Goal: Task Accomplishment & Management: Manage account settings

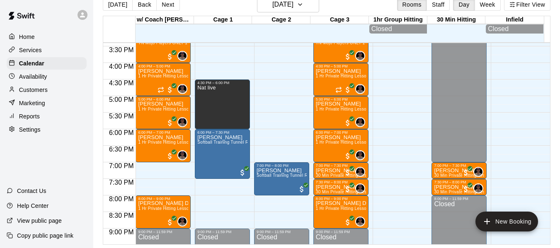
scroll to position [513, 0]
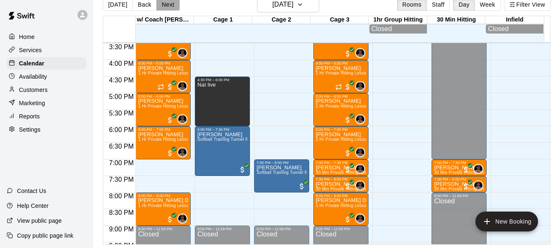
click at [168, 2] on button "Next" at bounding box center [167, 4] width 23 height 12
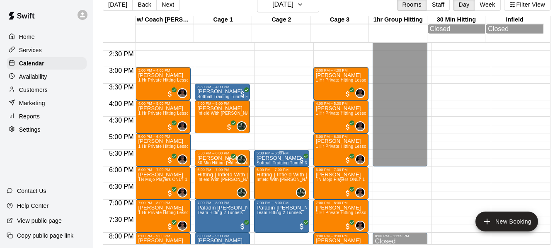
scroll to position [472, 0]
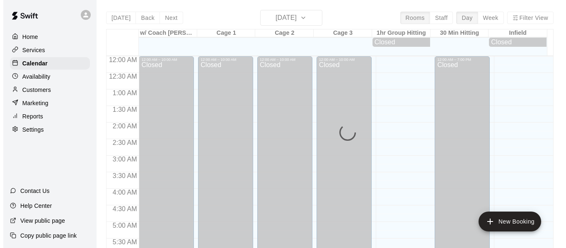
scroll to position [441, 0]
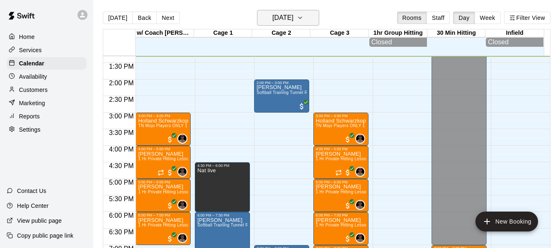
click at [302, 17] on icon "button" at bounding box center [299, 18] width 3 height 2
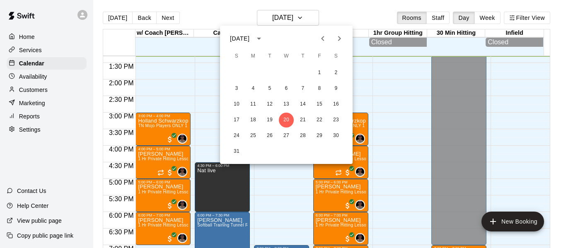
click at [314, 18] on div at bounding box center [283, 124] width 566 height 248
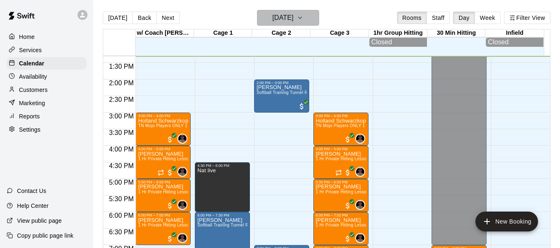
click at [303, 17] on icon "button" at bounding box center [300, 18] width 7 height 10
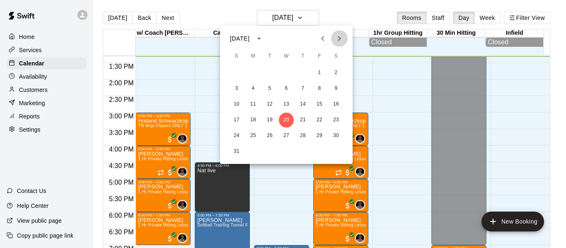
click at [342, 35] on icon "Next month" at bounding box center [339, 39] width 10 height 10
click at [341, 38] on icon "Next month" at bounding box center [339, 38] width 3 height 5
click at [286, 103] on button "15" at bounding box center [286, 104] width 15 height 15
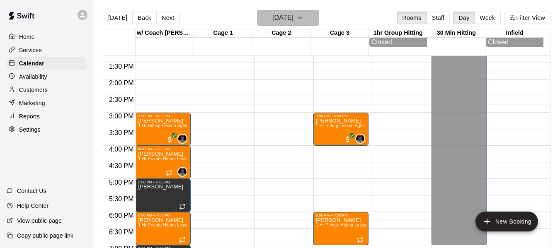
click at [303, 19] on icon "button" at bounding box center [300, 18] width 7 height 10
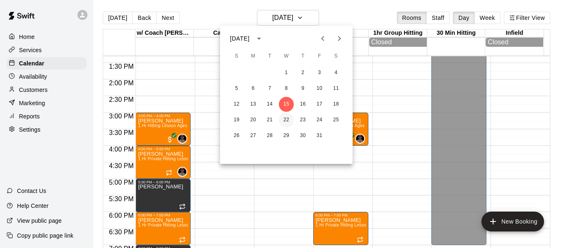
click at [287, 118] on button "22" at bounding box center [286, 120] width 15 height 15
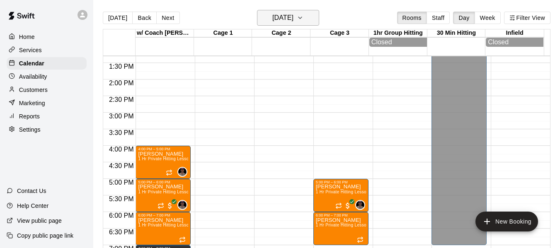
click at [303, 17] on icon "button" at bounding box center [300, 18] width 7 height 10
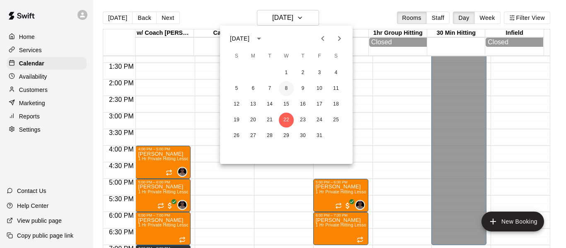
click at [288, 89] on button "8" at bounding box center [286, 88] width 15 height 15
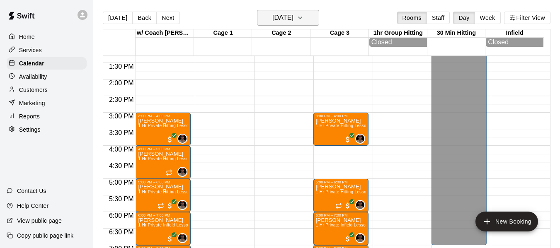
click at [303, 22] on icon "button" at bounding box center [300, 18] width 7 height 10
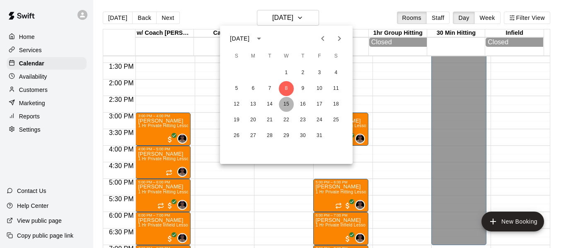
click at [285, 103] on button "15" at bounding box center [286, 104] width 15 height 15
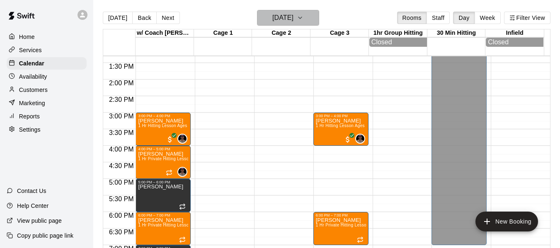
click at [303, 18] on icon "button" at bounding box center [300, 18] width 7 height 10
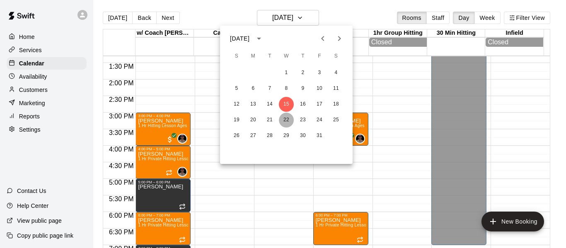
click at [286, 118] on button "22" at bounding box center [286, 120] width 15 height 15
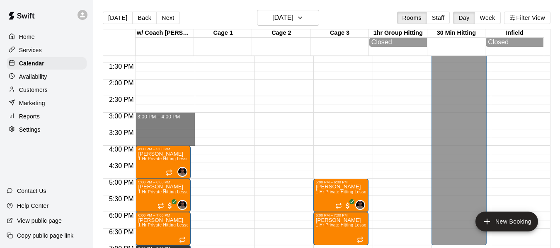
drag, startPoint x: 157, startPoint y: 115, endPoint x: 160, endPoint y: 146, distance: 30.8
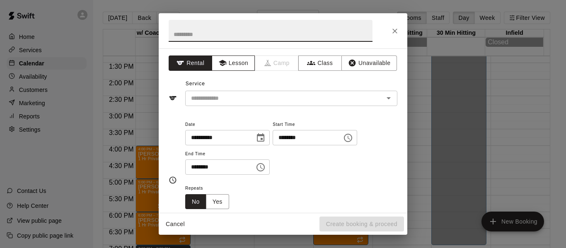
click at [239, 63] on button "Lesson" at bounding box center [233, 63] width 43 height 15
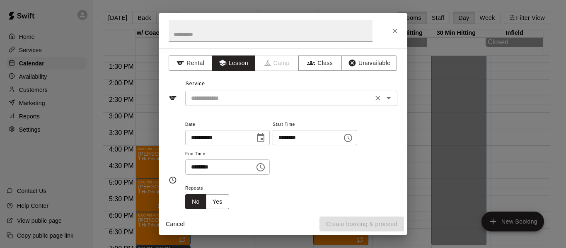
click at [228, 101] on input "text" at bounding box center [279, 98] width 183 height 10
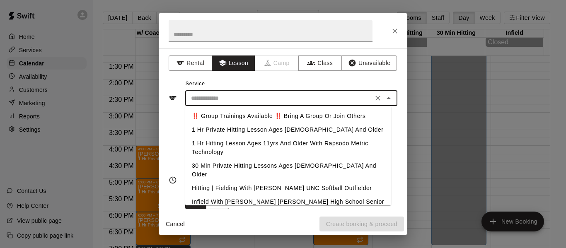
click at [230, 129] on li "1 Hr Private Hitting Lesson Ages [DEMOGRAPHIC_DATA] And Older" at bounding box center [288, 130] width 206 height 14
type input "**********"
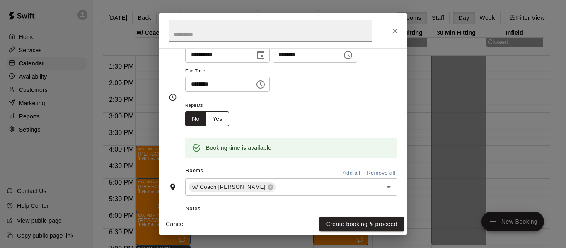
click at [221, 123] on button "Yes" at bounding box center [217, 118] width 23 height 15
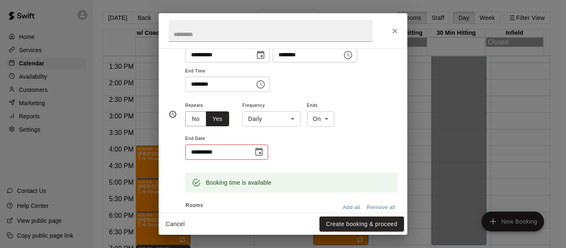
scroll to position [85, 0]
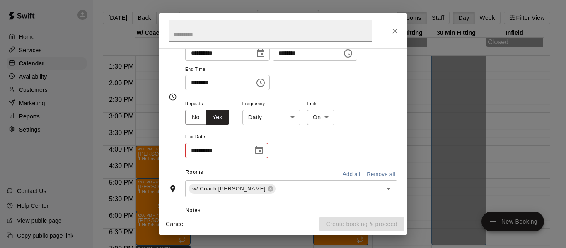
click at [296, 118] on body "Home Services Calendar Availability Customers Marketing Reports Settings Contac…" at bounding box center [283, 130] width 566 height 261
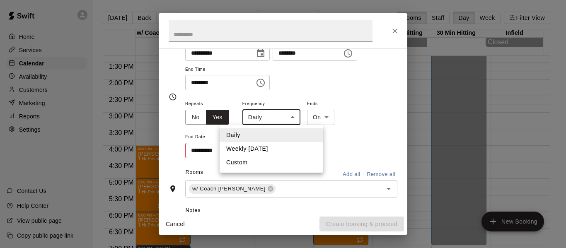
drag, startPoint x: 282, startPoint y: 148, endPoint x: 285, endPoint y: 145, distance: 5.3
click at [282, 148] on li "Weekly on Wednesday" at bounding box center [272, 149] width 104 height 14
type input "******"
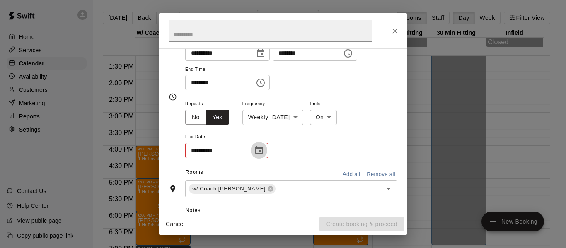
click at [261, 151] on icon "Choose date" at bounding box center [259, 150] width 10 height 10
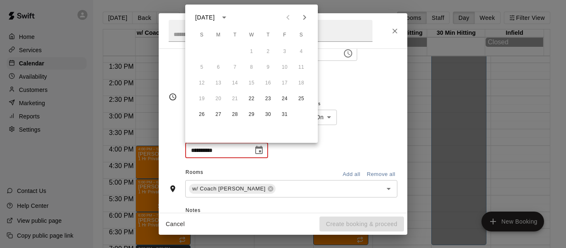
click at [306, 19] on icon "Next month" at bounding box center [305, 17] width 10 height 10
click at [226, 17] on icon "calendar view is open, switch to year view" at bounding box center [224, 18] width 4 height 2
click at [239, 33] on button "2026" at bounding box center [235, 36] width 30 height 15
type input "**********"
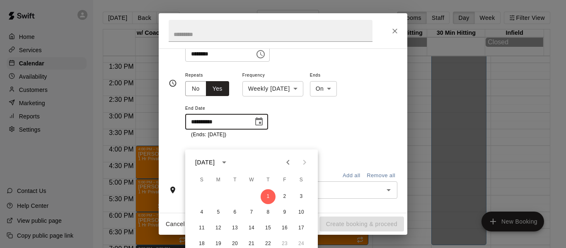
scroll to position [20, 0]
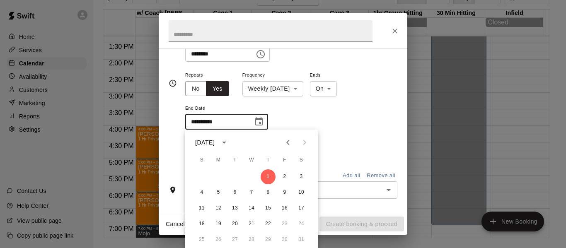
click at [341, 123] on div "**********" at bounding box center [291, 104] width 212 height 69
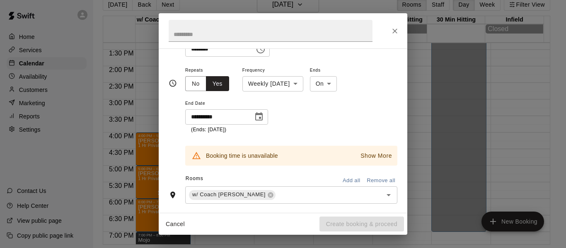
scroll to position [13, 0]
click at [375, 157] on p "Show More" at bounding box center [375, 156] width 31 height 9
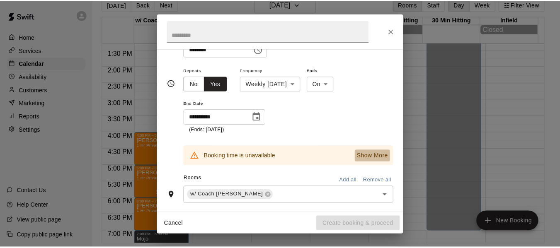
scroll to position [128, 0]
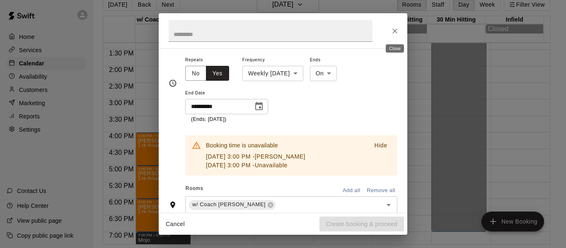
click at [395, 31] on icon "Close" at bounding box center [395, 31] width 8 height 8
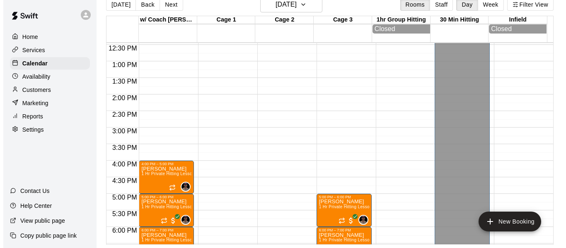
scroll to position [413, 0]
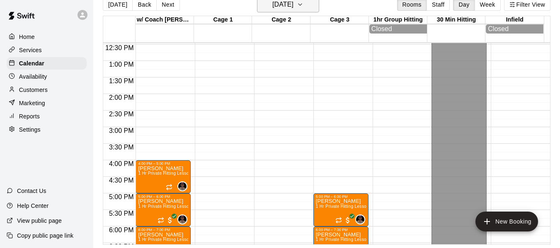
click at [303, 5] on icon "button" at bounding box center [300, 5] width 7 height 10
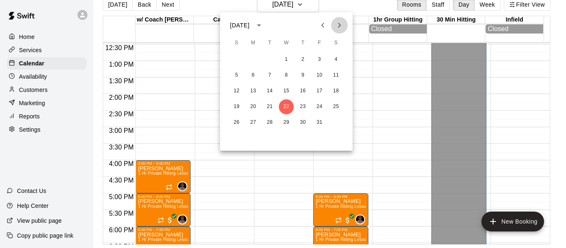
click at [340, 26] on icon "Next month" at bounding box center [339, 25] width 3 height 5
click at [321, 25] on icon "Previous month" at bounding box center [322, 25] width 3 height 5
click at [343, 25] on icon "Next month" at bounding box center [339, 25] width 10 height 10
click at [324, 23] on icon "Previous month" at bounding box center [323, 25] width 10 height 10
click at [339, 25] on icon "Next month" at bounding box center [339, 25] width 10 height 10
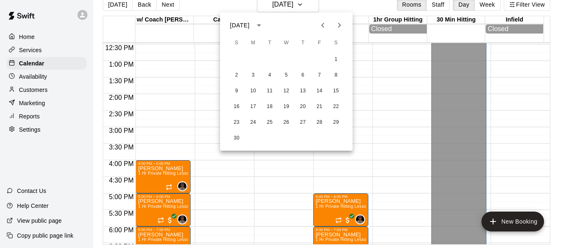
click at [341, 26] on icon "Next month" at bounding box center [339, 25] width 10 height 10
click at [321, 27] on icon "Previous month" at bounding box center [323, 25] width 10 height 10
click at [312, 5] on div at bounding box center [283, 124] width 566 height 248
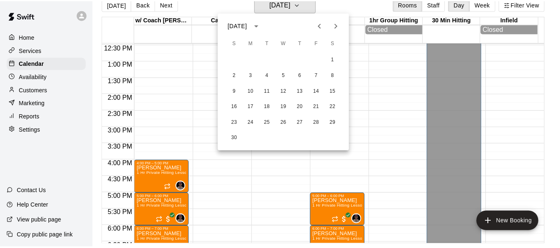
scroll to position [10, 0]
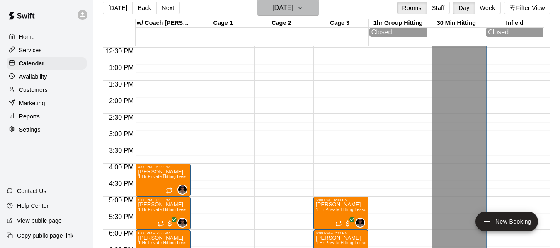
click at [303, 7] on icon "button" at bounding box center [300, 8] width 7 height 10
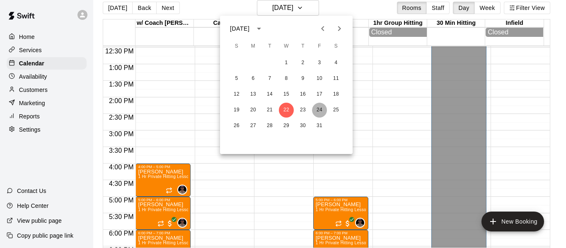
click at [319, 110] on button "24" at bounding box center [319, 110] width 15 height 15
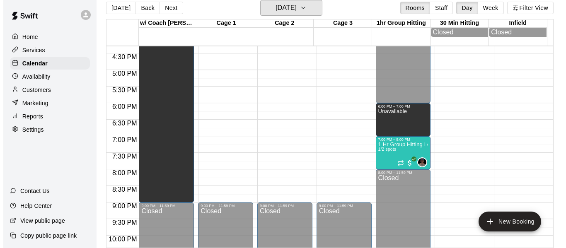
scroll to position [565, 0]
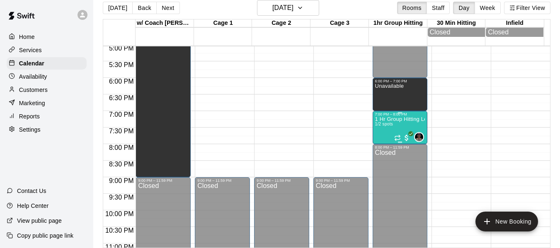
click at [386, 119] on p "1 Hr Group Hitting Lessons 12u And Older" at bounding box center [400, 119] width 50 height 0
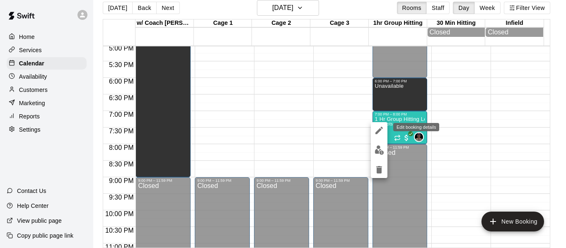
click at [380, 131] on icon "edit" at bounding box center [378, 130] width 7 height 7
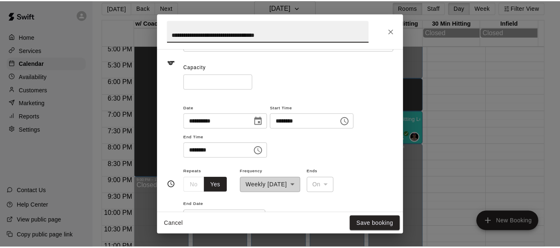
scroll to position [69, 0]
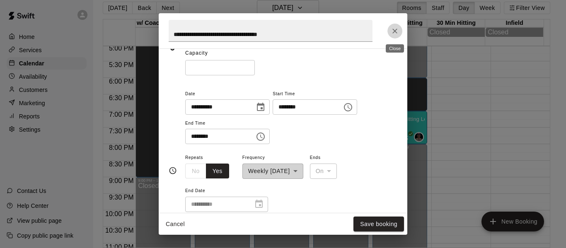
click at [399, 32] on button "Close" at bounding box center [394, 31] width 15 height 15
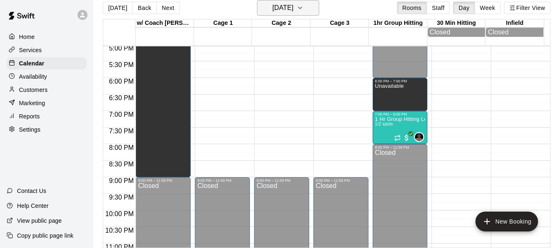
click at [312, 5] on button "Friday Oct 24" at bounding box center [288, 8] width 62 height 16
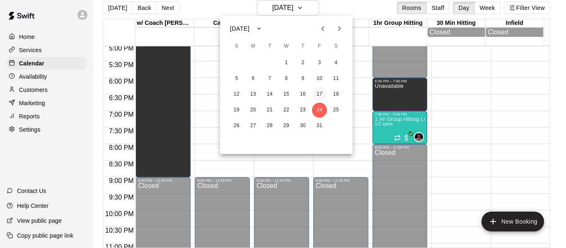
click at [322, 94] on button "17" at bounding box center [319, 94] width 15 height 15
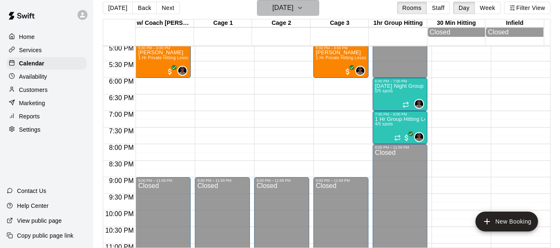
click at [303, 4] on icon "button" at bounding box center [300, 8] width 7 height 10
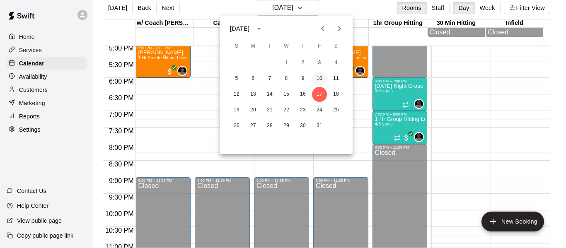
click at [323, 81] on button "10" at bounding box center [319, 78] width 15 height 15
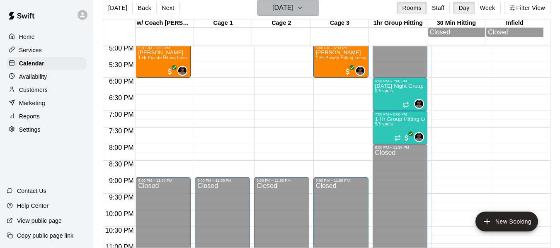
click at [303, 4] on icon "button" at bounding box center [300, 8] width 7 height 10
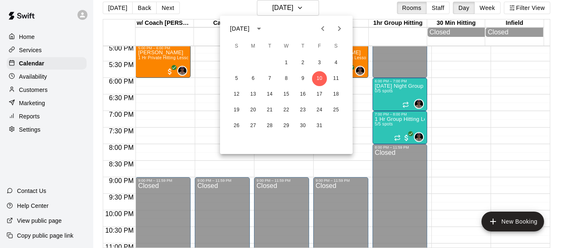
click at [352, 10] on div at bounding box center [283, 124] width 566 height 248
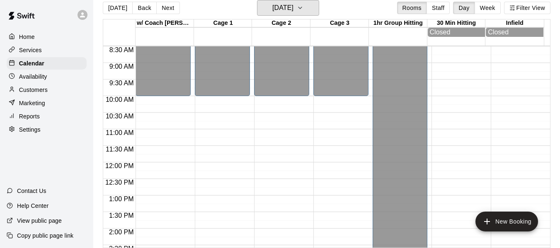
scroll to position [275, 0]
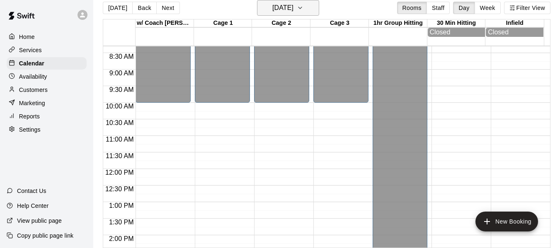
click at [303, 7] on icon "button" at bounding box center [300, 8] width 7 height 10
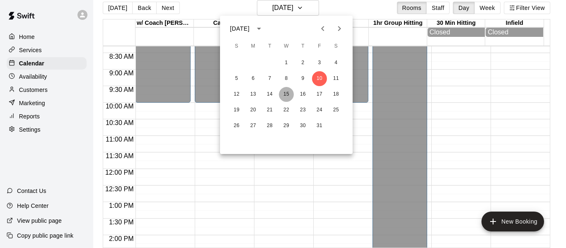
click at [285, 92] on button "15" at bounding box center [286, 94] width 15 height 15
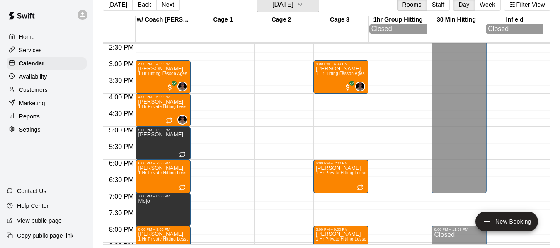
scroll to position [482, 0]
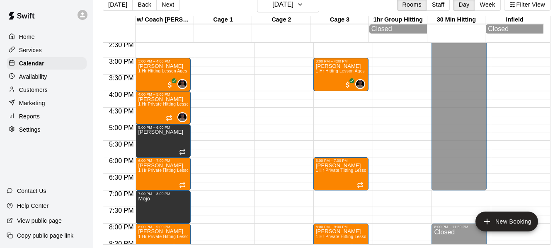
click at [43, 94] on p "Customers" at bounding box center [33, 90] width 29 height 8
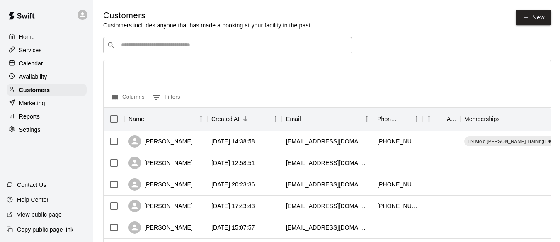
click at [187, 45] on input "Search customers by name or email" at bounding box center [233, 45] width 230 height 8
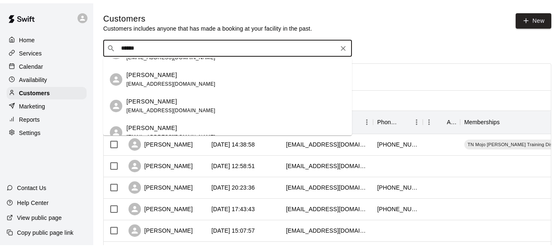
scroll to position [53, 0]
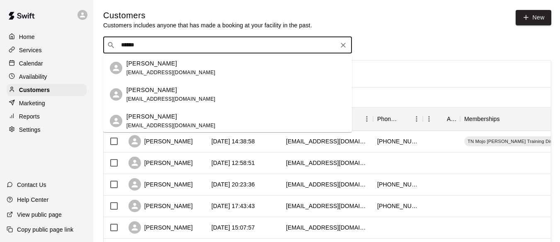
type input "******"
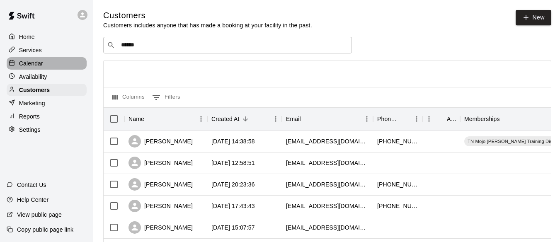
click at [29, 65] on p "Calendar" at bounding box center [31, 63] width 24 height 8
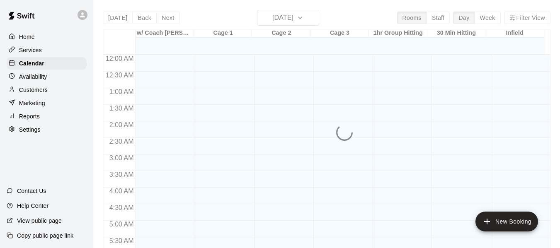
scroll to position [447, 0]
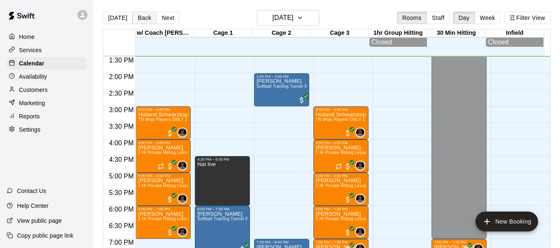
click at [138, 17] on button "Back" at bounding box center [144, 18] width 24 height 12
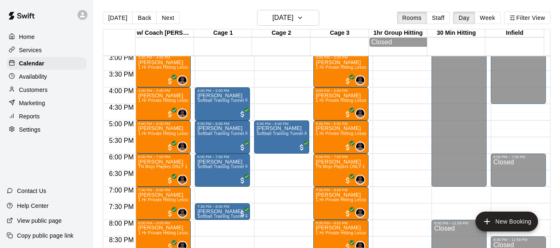
scroll to position [502, 0]
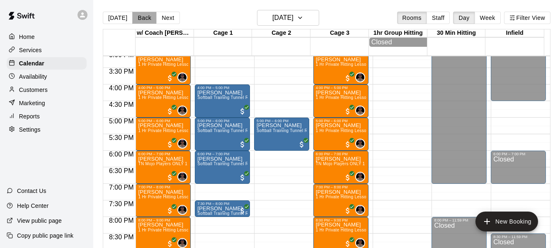
click at [140, 17] on button "Back" at bounding box center [144, 18] width 24 height 12
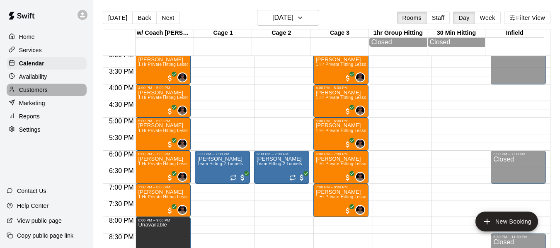
click at [48, 94] on div "Customers" at bounding box center [47, 90] width 80 height 12
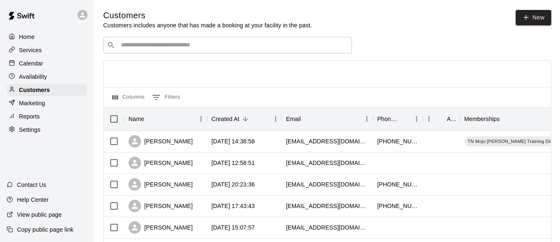
click at [159, 45] on input "Search customers by name or email" at bounding box center [233, 45] width 230 height 8
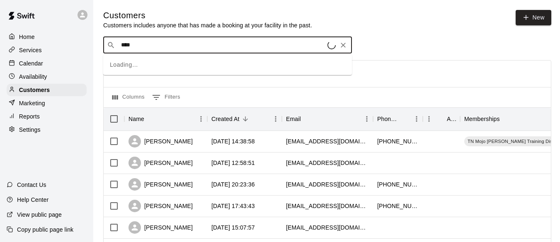
type input "*****"
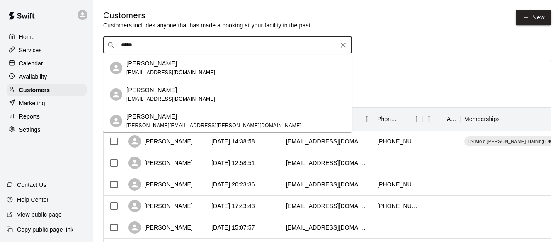
click at [155, 63] on p "[PERSON_NAME]" at bounding box center [151, 63] width 51 height 9
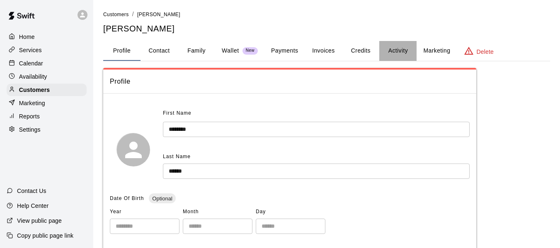
click at [394, 52] on button "Activity" at bounding box center [397, 51] width 37 height 20
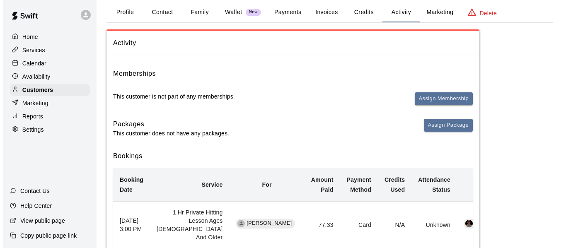
scroll to position [55, 0]
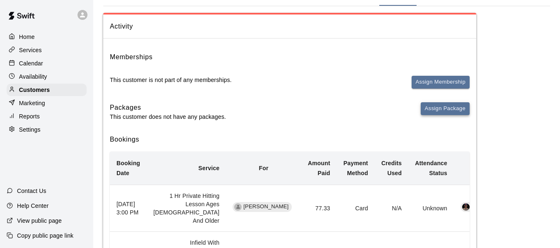
click at [446, 105] on button "Assign Package" at bounding box center [444, 108] width 49 height 13
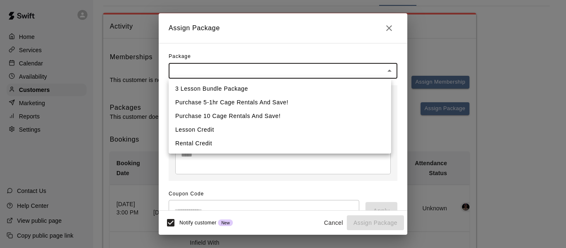
click at [242, 65] on body "Home Services Calendar Availability Customers Marketing Reports Settings Contac…" at bounding box center [283, 140] width 566 height 390
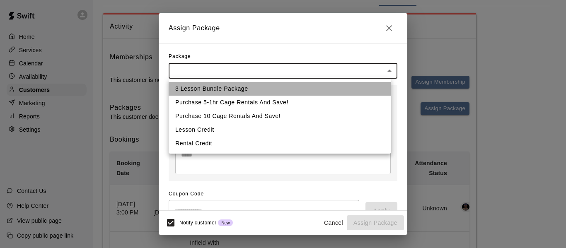
click at [228, 87] on li "3 Lesson Bundle Package" at bounding box center [280, 89] width 222 height 14
type input "**********"
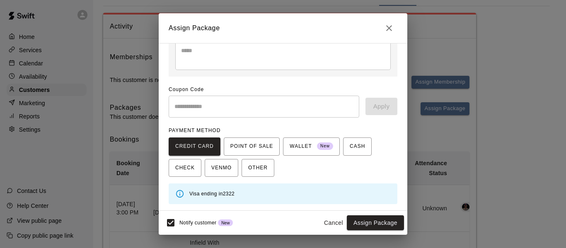
scroll to position [121, 0]
click at [369, 221] on button "Assign Package" at bounding box center [375, 222] width 57 height 15
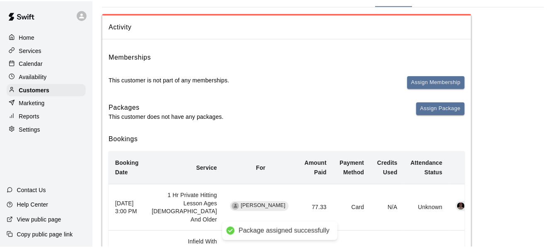
scroll to position [105, 0]
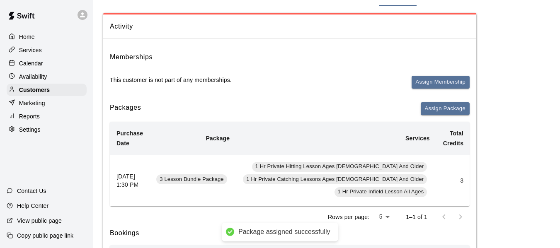
click at [44, 64] on div "Calendar" at bounding box center [47, 63] width 80 height 12
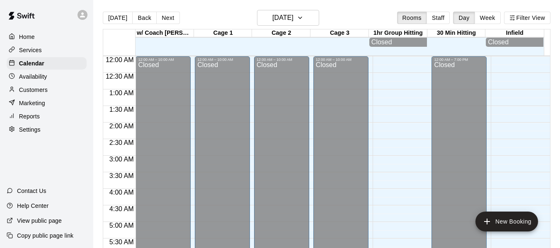
scroll to position [447, 0]
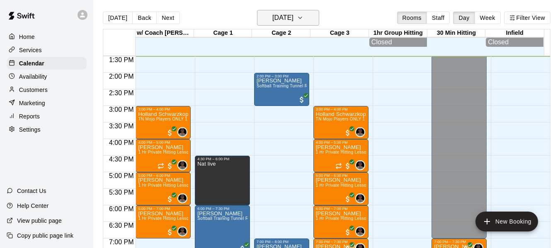
click at [303, 17] on icon "button" at bounding box center [300, 18] width 7 height 10
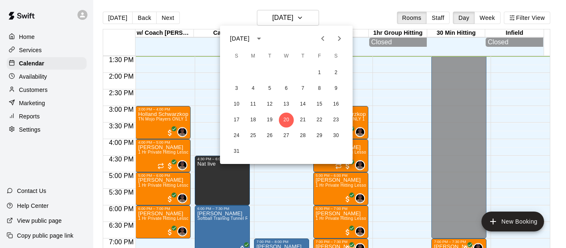
click at [339, 38] on icon "Next month" at bounding box center [339, 39] width 10 height 10
click at [337, 35] on icon "Next month" at bounding box center [339, 39] width 10 height 10
click at [285, 102] on button "15" at bounding box center [286, 104] width 15 height 15
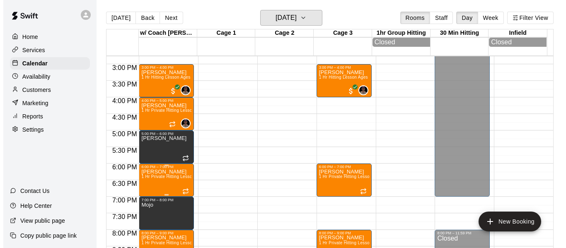
scroll to position [503, 0]
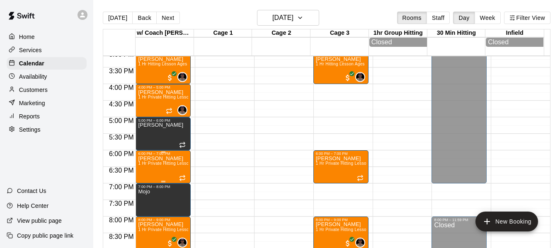
click at [156, 159] on p "adlyn harvey" at bounding box center [163, 159] width 50 height 0
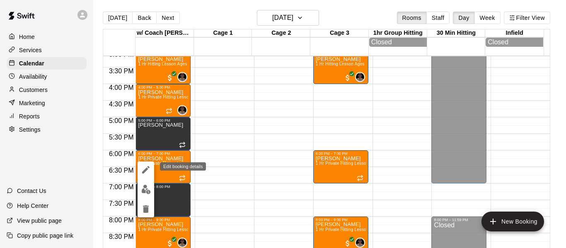
click at [144, 170] on icon "edit" at bounding box center [146, 170] width 10 height 10
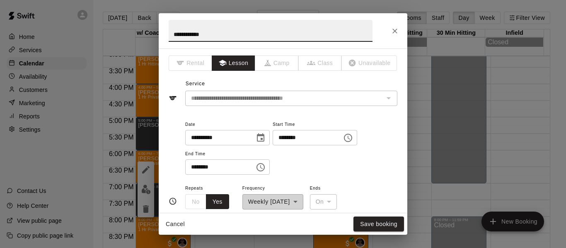
drag, startPoint x: 227, startPoint y: 37, endPoint x: 166, endPoint y: 41, distance: 61.0
click at [167, 41] on h2 "**********" at bounding box center [271, 30] width 224 height 35
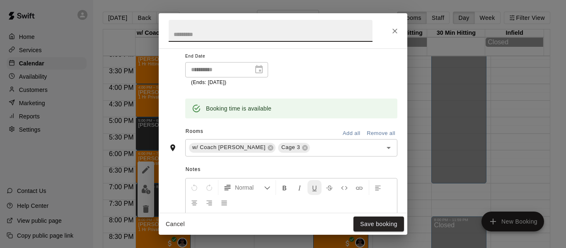
scroll to position [166, 0]
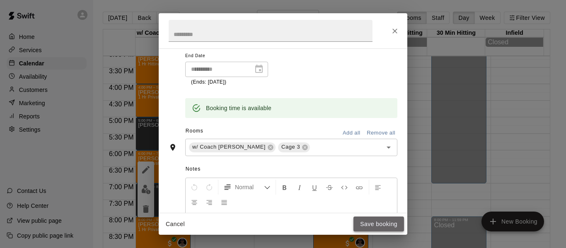
click at [384, 220] on button "Save booking" at bounding box center [378, 224] width 51 height 15
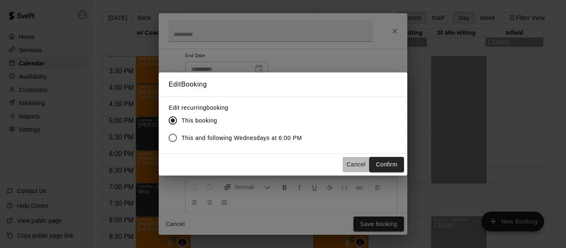
click at [360, 165] on button "Cancel" at bounding box center [356, 164] width 27 height 15
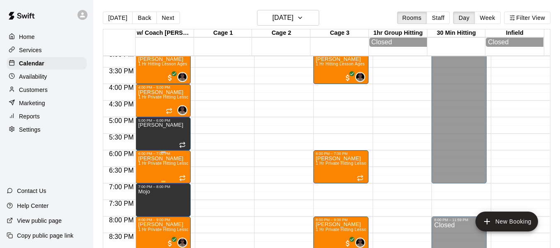
click at [164, 159] on p "adlyn harvey" at bounding box center [163, 159] width 50 height 0
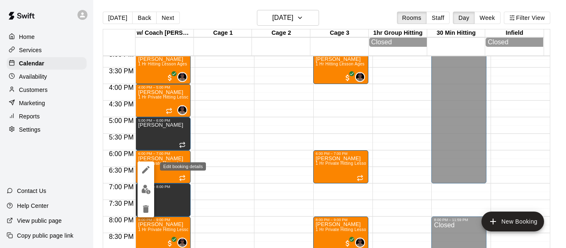
click at [145, 170] on icon "edit" at bounding box center [145, 169] width 7 height 7
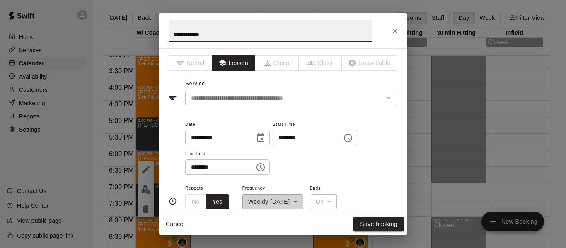
drag, startPoint x: 222, startPoint y: 32, endPoint x: 152, endPoint y: 32, distance: 70.4
click at [152, 32] on div "**********" at bounding box center [283, 124] width 566 height 248
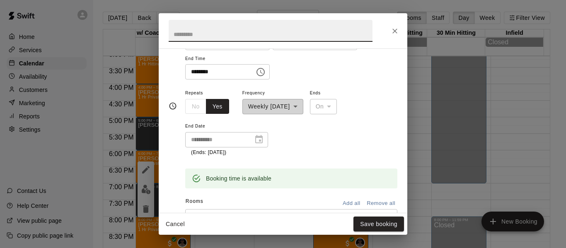
scroll to position [97, 0]
click at [368, 226] on button "Save booking" at bounding box center [378, 224] width 51 height 15
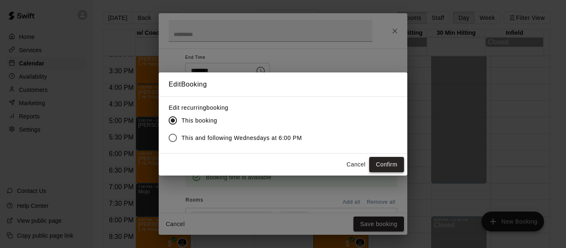
click at [375, 164] on button "Confirm" at bounding box center [386, 164] width 35 height 15
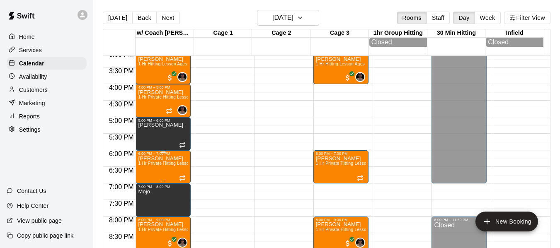
click at [157, 165] on span "1 Hr Private Hitting Lesson Ages [DEMOGRAPHIC_DATA] And Older" at bounding box center [205, 163] width 135 height 5
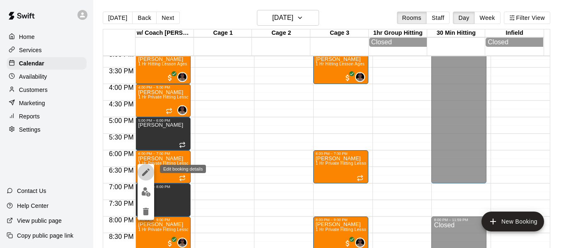
click at [145, 167] on icon "edit" at bounding box center [146, 172] width 10 height 10
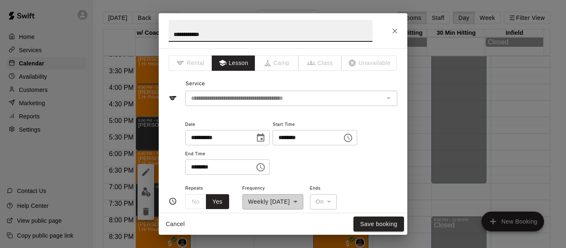
drag, startPoint x: 222, startPoint y: 35, endPoint x: 161, endPoint y: 34, distance: 60.5
click at [161, 34] on h2 "**********" at bounding box center [271, 30] width 224 height 35
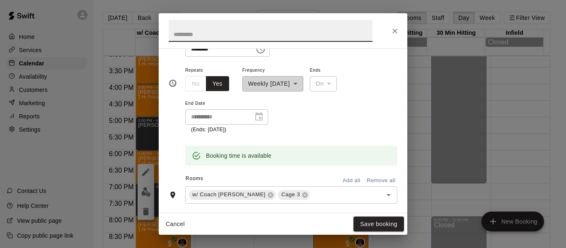
scroll to position [179, 0]
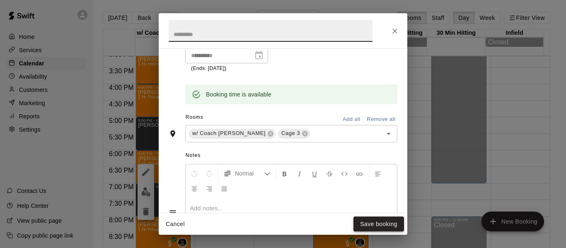
click at [375, 225] on button "Save booking" at bounding box center [378, 224] width 51 height 15
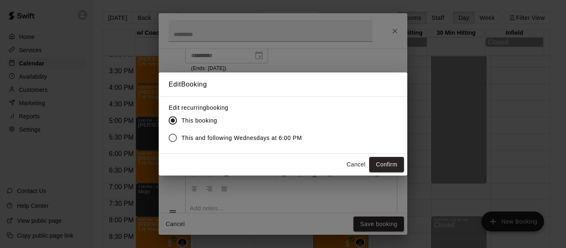
click at [375, 167] on button "Confirm" at bounding box center [386, 164] width 35 height 15
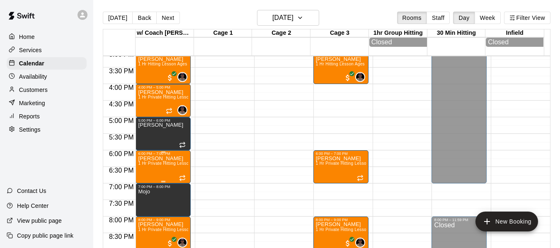
click at [163, 166] on span "1 Hr Private Hitting Lesson Ages [DEMOGRAPHIC_DATA] And Older" at bounding box center [205, 163] width 135 height 5
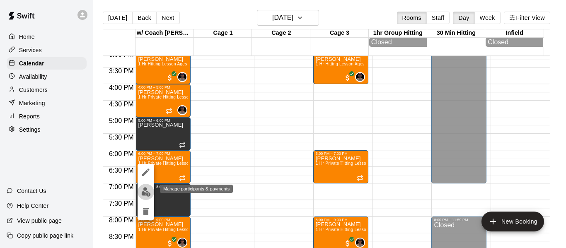
click at [145, 192] on img "edit" at bounding box center [146, 192] width 10 height 10
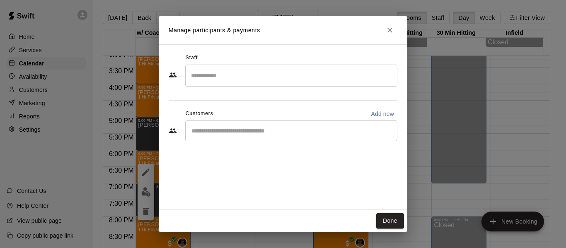
click at [235, 79] on input "Search staff" at bounding box center [291, 75] width 205 height 14
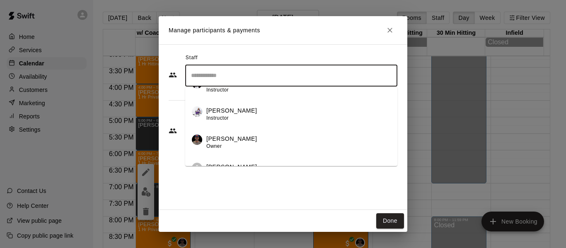
scroll to position [61, 0]
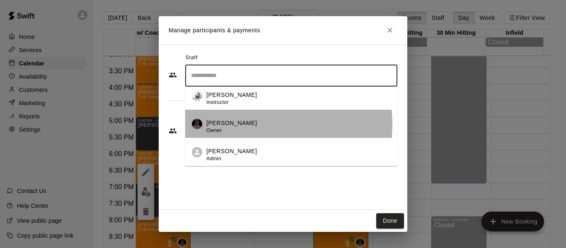
click at [230, 125] on p "Allen Quinney" at bounding box center [231, 123] width 51 height 9
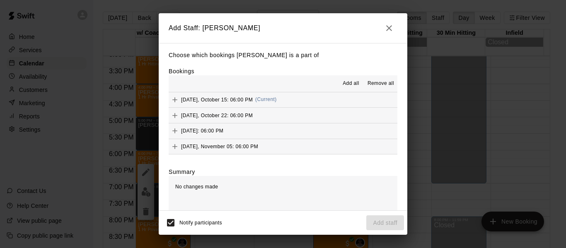
click at [308, 100] on button "Wednesday, October 15: 06:00 PM (Current)" at bounding box center [283, 99] width 229 height 15
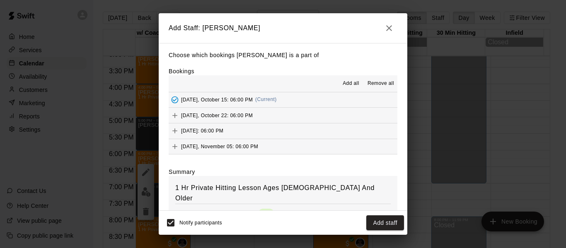
click at [309, 120] on button "Wednesday, October 22: 06:00 PM" at bounding box center [283, 115] width 229 height 15
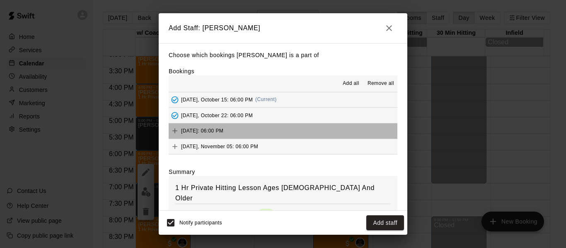
click at [305, 131] on button "Wednesday, October 29: 06:00 PM" at bounding box center [283, 130] width 229 height 15
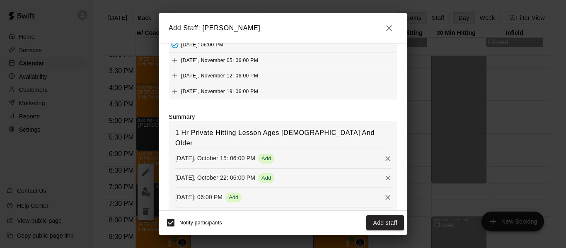
scroll to position [56, 0]
click at [384, 224] on button "Add staff" at bounding box center [385, 222] width 38 height 15
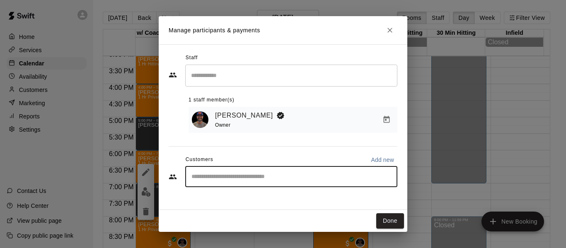
click at [267, 179] on input "Start typing to search customers..." at bounding box center [291, 177] width 205 height 8
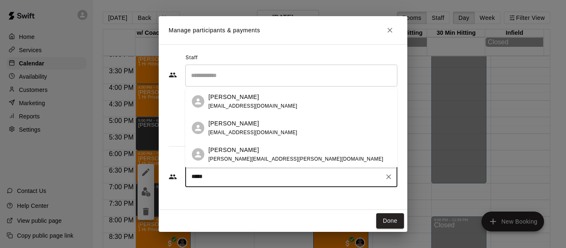
type input "******"
click at [252, 132] on span "kristinamharvey3@gmail.com" at bounding box center [252, 133] width 89 height 6
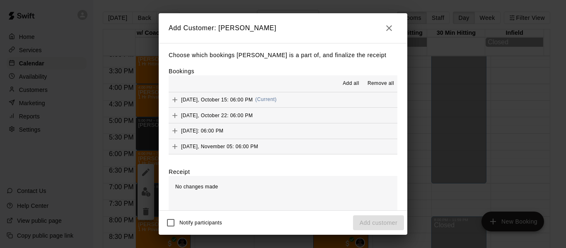
click at [387, 29] on icon "button" at bounding box center [389, 28] width 10 height 10
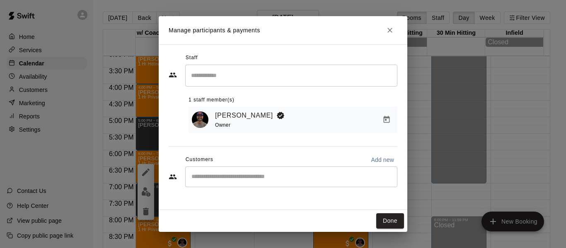
click at [34, 94] on div "Manage participants & payments Staff ​ 1 staff member(s) Allen Quinney Owner Cu…" at bounding box center [283, 124] width 566 height 248
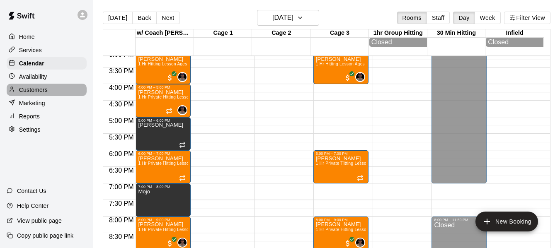
click at [37, 92] on p "Customers" at bounding box center [33, 90] width 29 height 8
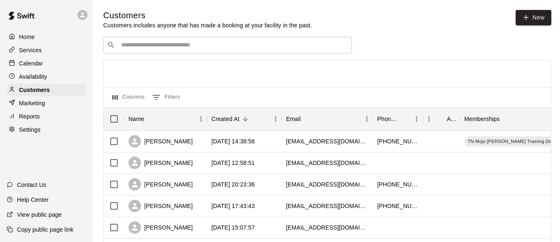
click at [167, 48] on input "Search customers by name or email" at bounding box center [233, 45] width 230 height 8
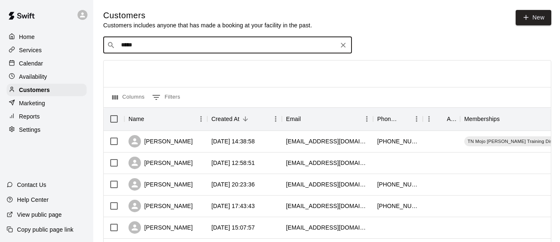
type input "******"
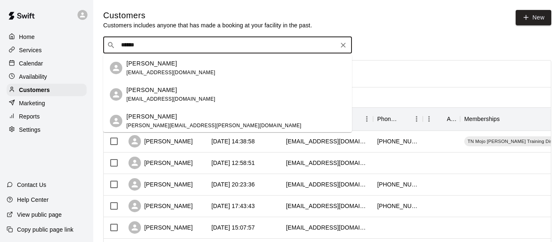
click at [157, 93] on p "Adelyn Harvey" at bounding box center [151, 90] width 51 height 9
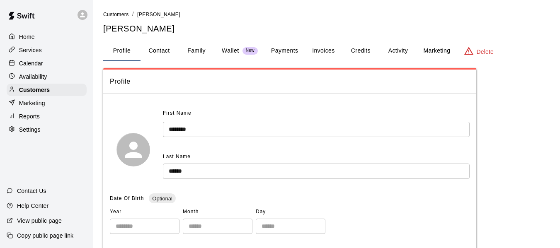
click at [297, 51] on button "Payments" at bounding box center [284, 51] width 40 height 20
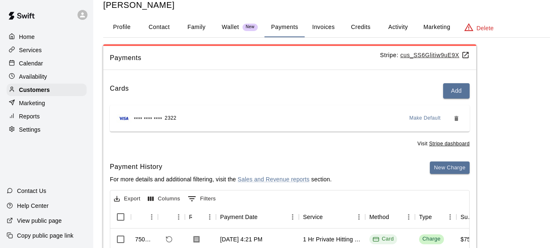
scroll to position [14, 0]
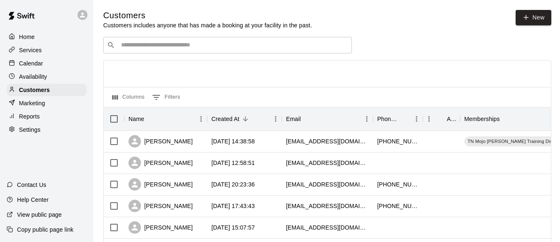
click at [157, 46] on input "Search customers by name or email" at bounding box center [233, 45] width 230 height 8
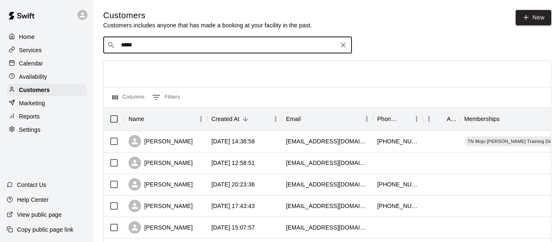
type input "******"
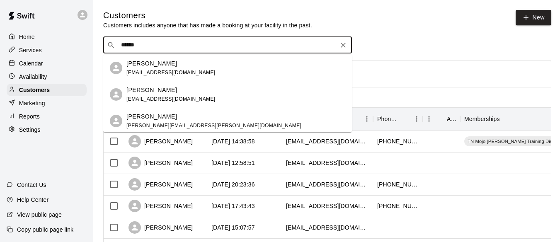
click at [165, 68] on div "Adelyn Harvey kristinaharvey04@gmail.com" at bounding box center [170, 68] width 89 height 18
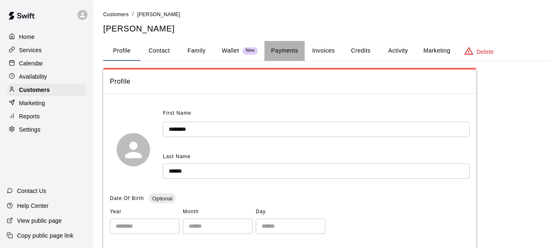
click at [280, 53] on button "Payments" at bounding box center [284, 51] width 40 height 20
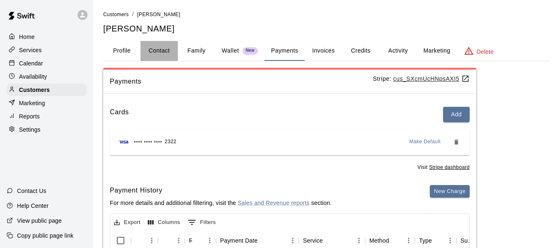
click at [159, 47] on button "Contact" at bounding box center [158, 51] width 37 height 20
select select "**"
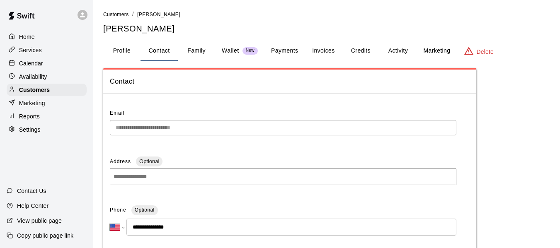
click at [396, 49] on button "Activity" at bounding box center [397, 51] width 37 height 20
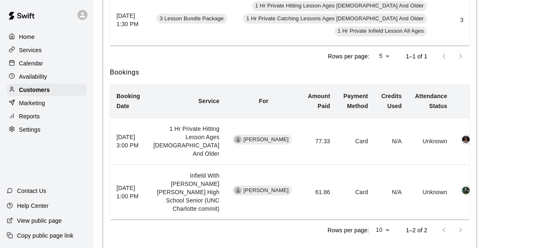
scroll to position [184, 0]
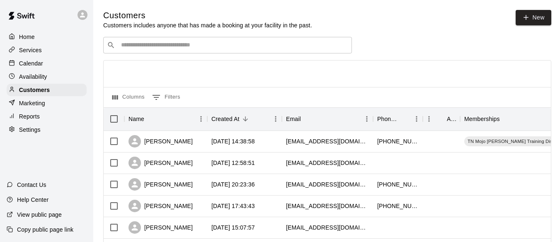
click at [168, 43] on input "Search customers by name or email" at bounding box center [233, 45] width 230 height 8
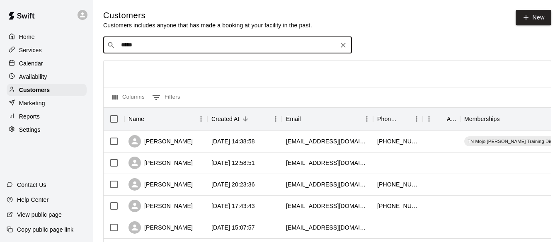
type input "******"
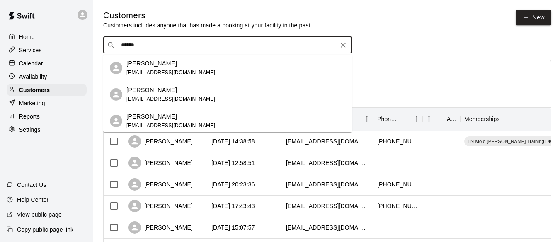
click at [157, 98] on span "kristinamharvey3@gmail.com" at bounding box center [170, 99] width 89 height 6
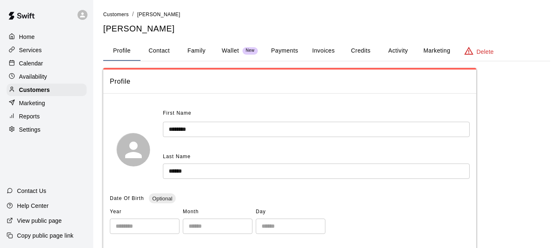
click at [196, 170] on input "******" at bounding box center [316, 171] width 307 height 15
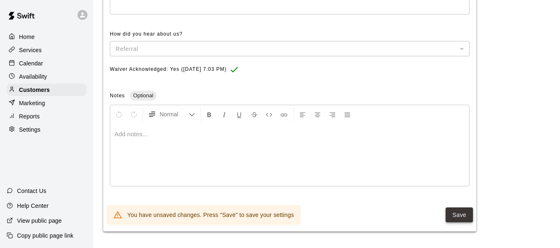
type input "*******"
click at [449, 213] on button "Save" at bounding box center [458, 215] width 27 height 15
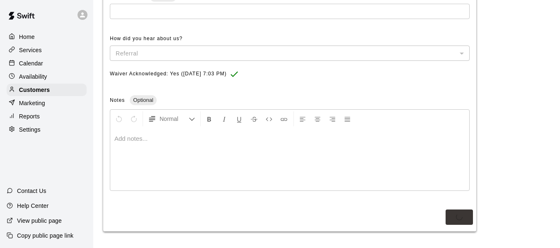
scroll to position [339, 0]
click at [37, 66] on p "Calendar" at bounding box center [31, 63] width 24 height 8
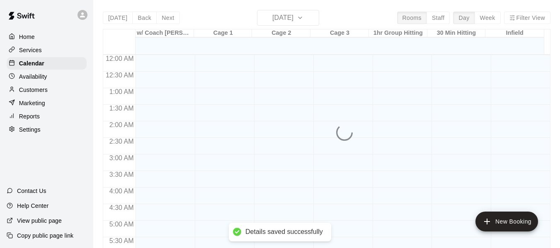
scroll to position [451, 0]
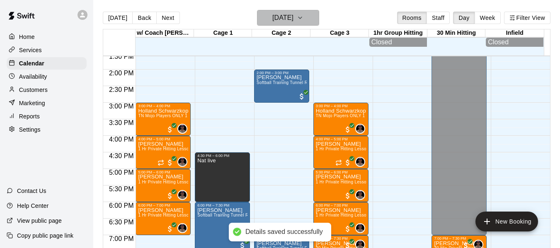
click at [303, 16] on icon "button" at bounding box center [300, 18] width 7 height 10
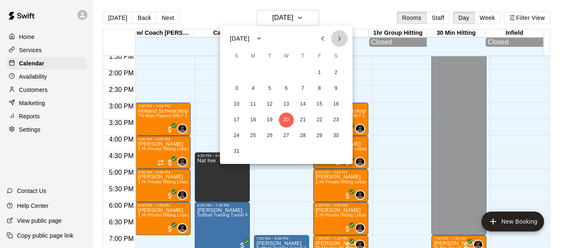
click at [337, 35] on icon "Next month" at bounding box center [339, 39] width 10 height 10
click at [287, 102] on button "15" at bounding box center [286, 104] width 15 height 15
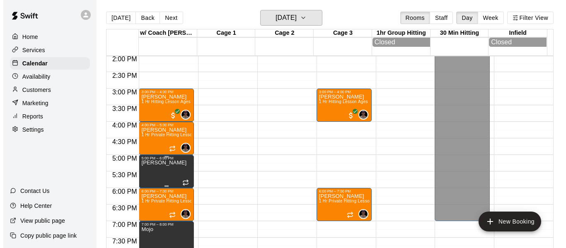
scroll to position [506, 0]
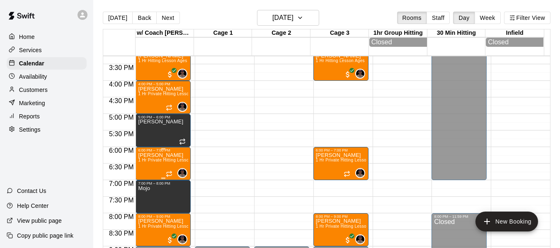
click at [147, 161] on span "1 Hr Private Hitting Lesson Ages [DEMOGRAPHIC_DATA] And Older" at bounding box center [205, 160] width 135 height 5
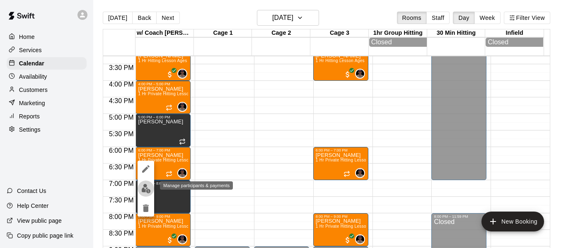
click at [145, 186] on img "edit" at bounding box center [146, 189] width 10 height 10
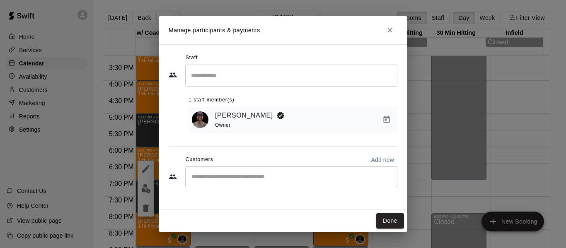
click at [242, 172] on div "​" at bounding box center [291, 177] width 212 height 21
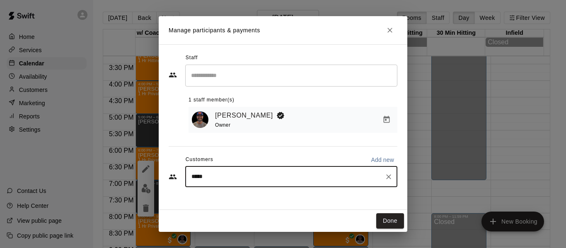
type input "******"
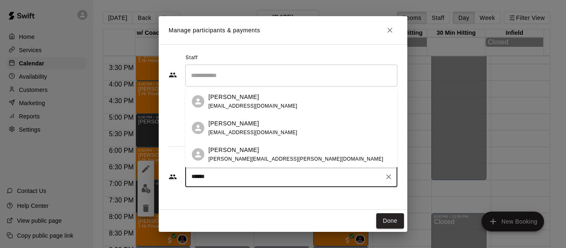
click at [237, 131] on span "kristinamharvey3@gmail.com" at bounding box center [252, 133] width 89 height 6
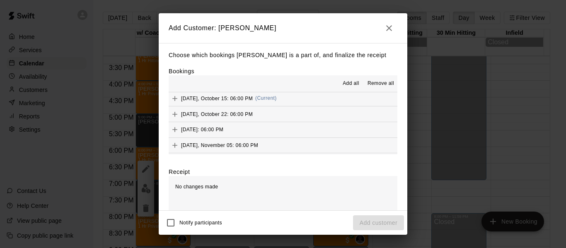
scroll to position [0, 0]
click at [303, 99] on button "Wednesday, October 15: 06:00 PM (Current)" at bounding box center [283, 99] width 229 height 15
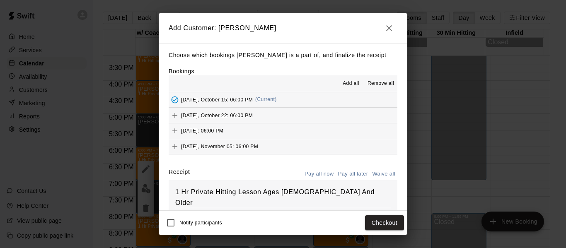
click at [302, 117] on button "Wednesday, October 22: 06:00 PM" at bounding box center [283, 115] width 229 height 15
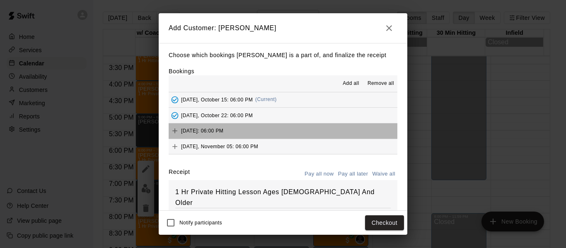
click at [303, 128] on button "Wednesday, October 29: 06:00 PM" at bounding box center [283, 130] width 229 height 15
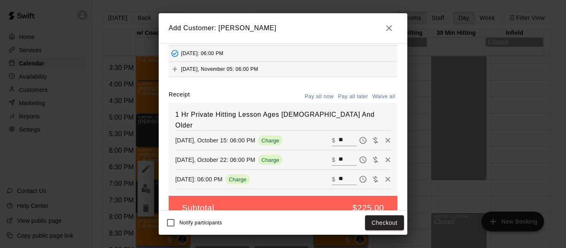
scroll to position [85, 0]
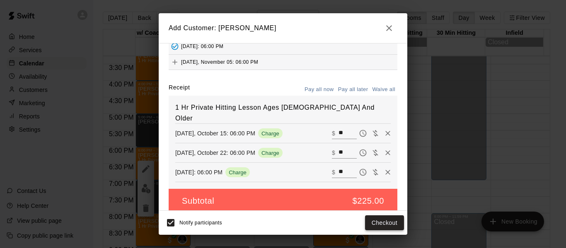
click at [388, 226] on button "Checkout" at bounding box center [384, 222] width 39 height 15
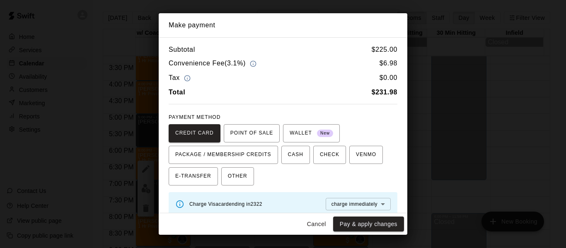
click at [316, 224] on button "Cancel" at bounding box center [316, 224] width 27 height 15
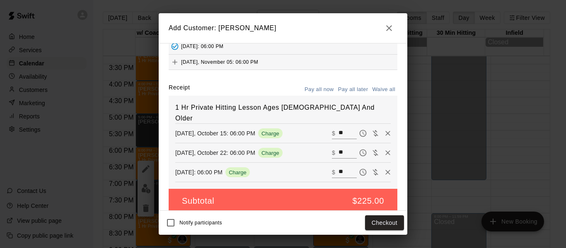
click at [390, 28] on icon "button" at bounding box center [389, 28] width 10 height 10
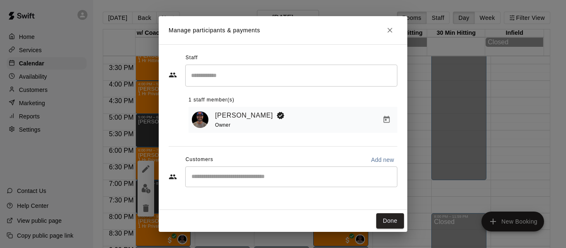
scroll to position [56, 0]
click at [237, 184] on div "​" at bounding box center [291, 177] width 212 height 21
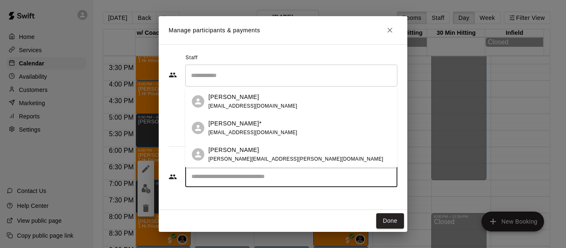
click at [259, 106] on span "kristinaharvey04@gmail.com" at bounding box center [252, 106] width 89 height 6
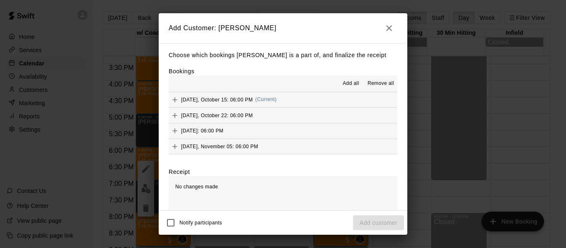
click at [308, 100] on button "Wednesday, October 15: 06:00 PM (Current)" at bounding box center [283, 99] width 229 height 15
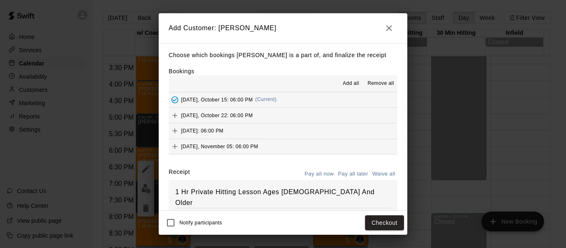
click at [307, 116] on button "Wednesday, October 22: 06:00 PM" at bounding box center [283, 115] width 229 height 15
click at [304, 135] on button "Wednesday, October 29: 06:00 PM" at bounding box center [283, 130] width 229 height 15
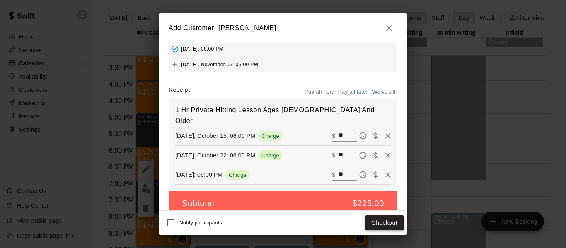
scroll to position [85, 0]
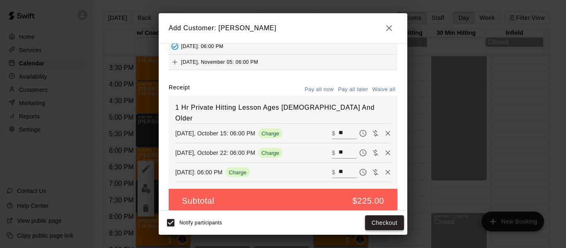
click at [377, 225] on button "Checkout" at bounding box center [384, 222] width 39 height 15
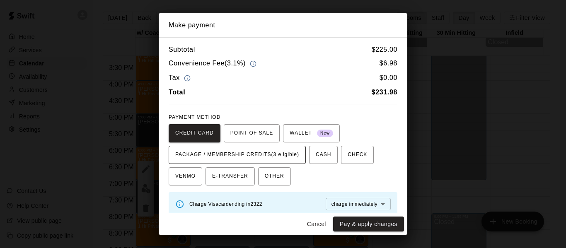
click at [292, 157] on span "PACKAGE / MEMBERSHIP CREDITS (3 eligible)" at bounding box center [237, 154] width 124 height 13
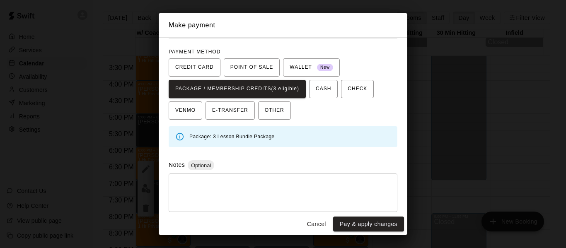
scroll to position [58, 0]
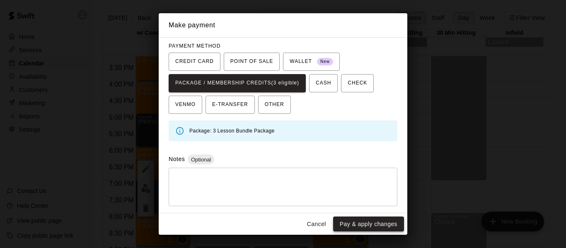
click at [372, 225] on button "Pay & apply changes" at bounding box center [368, 224] width 71 height 15
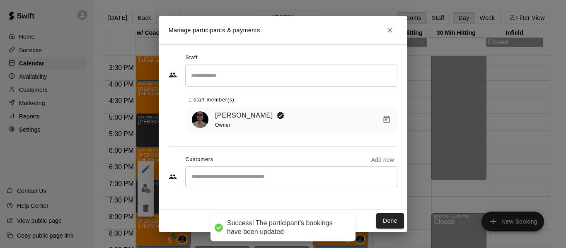
scroll to position [56, 0]
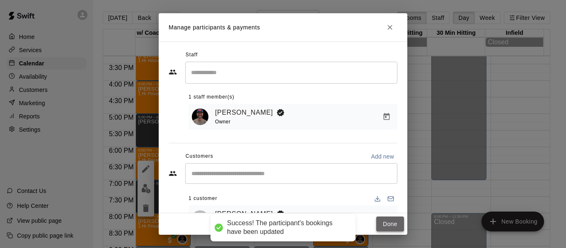
click at [394, 222] on button "Done" at bounding box center [390, 224] width 28 height 15
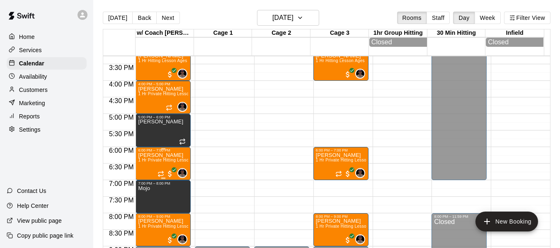
click at [159, 155] on p "adlyn harvey" at bounding box center [163, 155] width 50 height 0
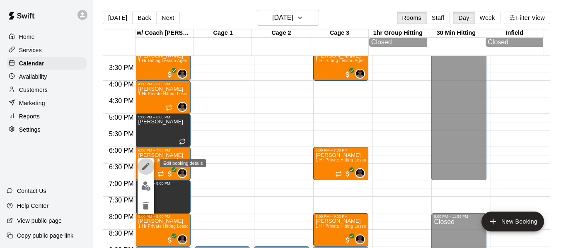
click at [148, 164] on icon "edit" at bounding box center [145, 166] width 7 height 7
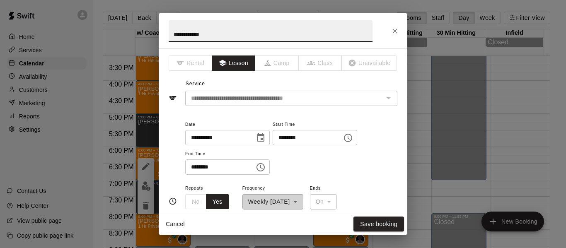
click at [179, 33] on input "**********" at bounding box center [271, 31] width 204 height 22
click at [182, 29] on input "**********" at bounding box center [271, 31] width 204 height 22
click at [198, 32] on input "**********" at bounding box center [271, 31] width 204 height 22
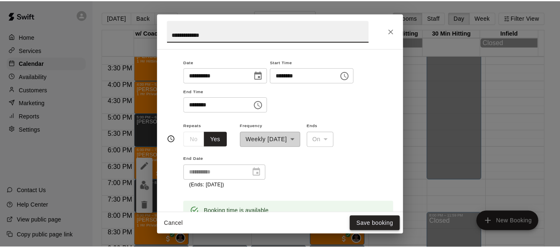
scroll to position [69, 0]
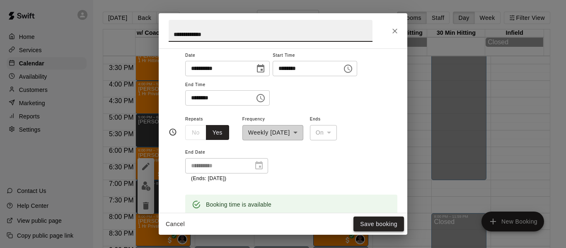
type input "**********"
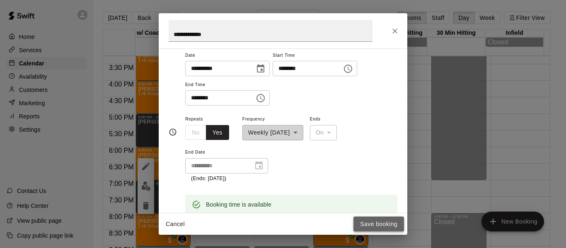
click at [382, 225] on button "Save booking" at bounding box center [378, 224] width 51 height 15
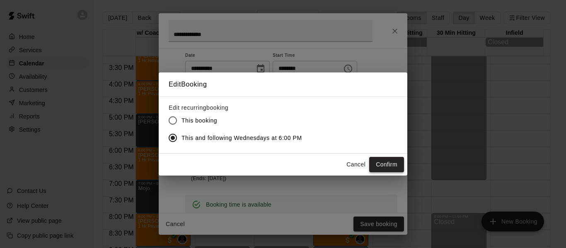
click at [382, 165] on button "Confirm" at bounding box center [386, 164] width 35 height 15
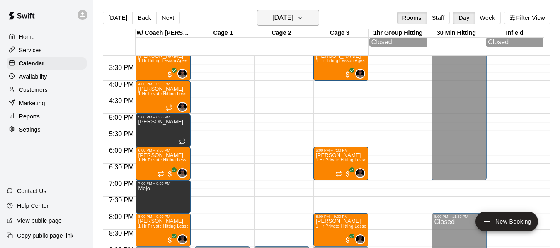
click at [319, 15] on button "Wednesday Oct 15" at bounding box center [288, 18] width 62 height 16
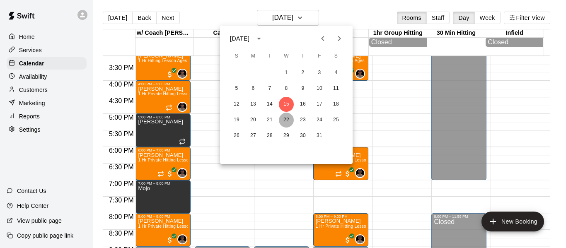
click at [280, 124] on button "22" at bounding box center [286, 120] width 15 height 15
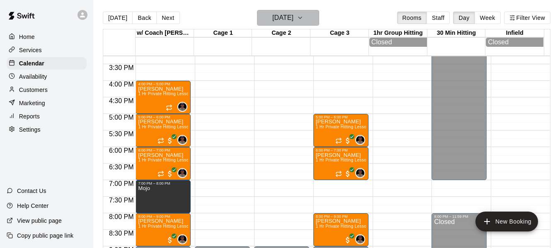
click at [319, 15] on button "Wednesday Oct 22" at bounding box center [288, 18] width 62 height 16
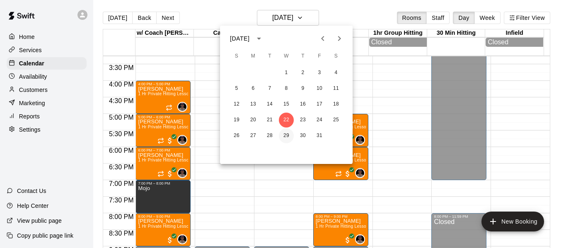
click at [286, 133] on button "29" at bounding box center [286, 135] width 15 height 15
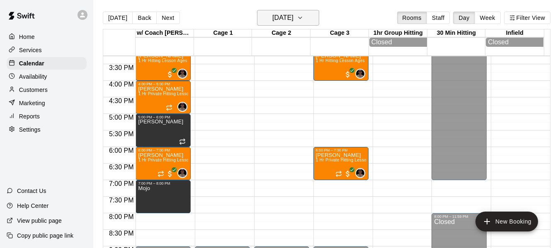
click at [302, 17] on icon "button" at bounding box center [299, 18] width 3 height 2
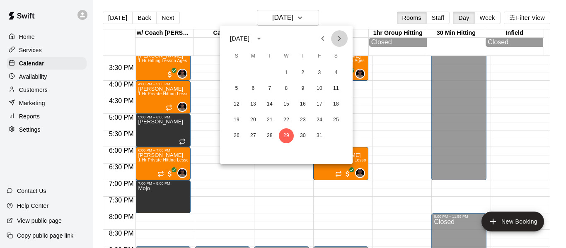
click at [341, 39] on icon "Next month" at bounding box center [339, 39] width 10 height 10
click at [285, 87] on button "5" at bounding box center [286, 88] width 15 height 15
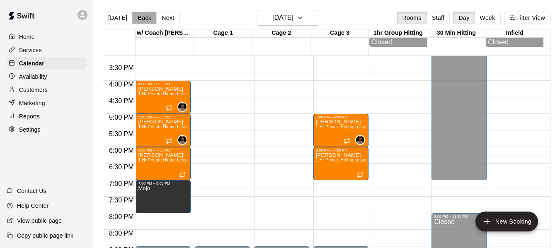
click at [136, 19] on button "Back" at bounding box center [144, 18] width 24 height 12
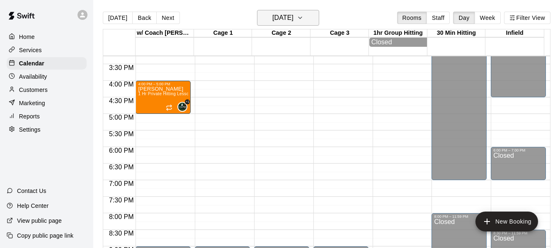
click at [307, 17] on button "Tuesday Nov 04" at bounding box center [288, 18] width 62 height 16
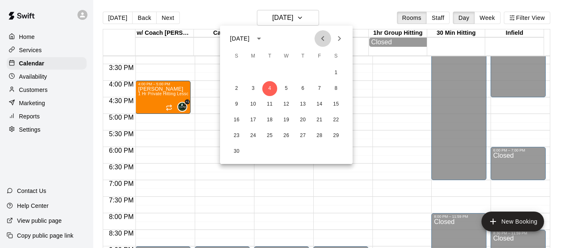
click at [321, 39] on icon "Previous month" at bounding box center [322, 38] width 3 height 5
click at [340, 39] on icon "Next month" at bounding box center [339, 38] width 3 height 5
click at [288, 90] on button "5" at bounding box center [286, 88] width 15 height 15
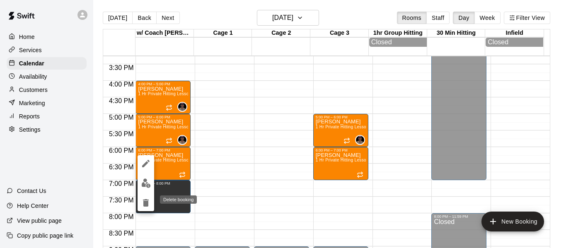
click at [145, 203] on icon "delete" at bounding box center [146, 202] width 6 height 7
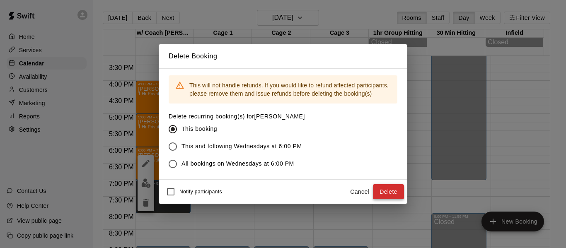
click at [389, 195] on button "Delete" at bounding box center [388, 191] width 31 height 15
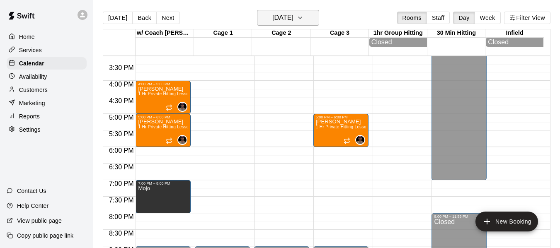
click at [302, 18] on icon "button" at bounding box center [299, 18] width 3 height 2
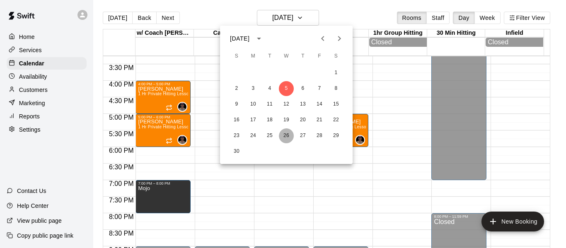
click at [288, 135] on button "26" at bounding box center [286, 135] width 15 height 15
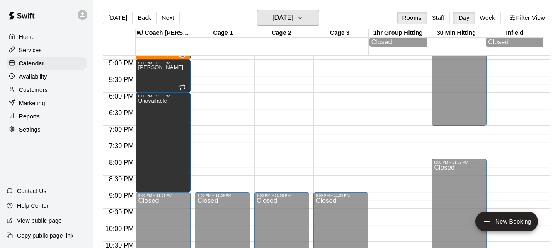
scroll to position [561, 0]
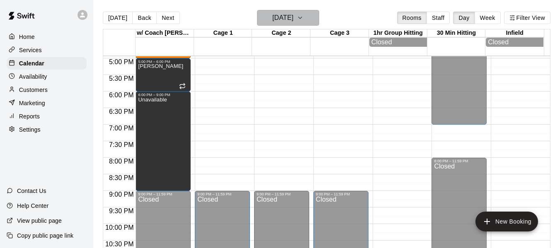
click at [302, 18] on icon "button" at bounding box center [299, 18] width 3 height 2
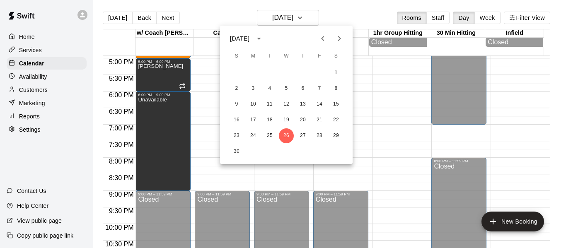
click at [341, 38] on icon "Next month" at bounding box center [339, 38] width 3 height 5
click at [323, 36] on icon "Previous month" at bounding box center [323, 39] width 10 height 10
click at [340, 36] on icon "Next month" at bounding box center [339, 39] width 10 height 10
click at [286, 72] on button "3" at bounding box center [286, 72] width 15 height 15
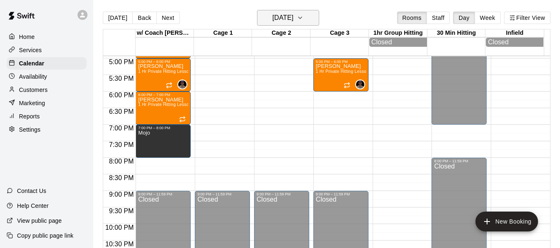
click at [303, 17] on icon "button" at bounding box center [300, 18] width 7 height 10
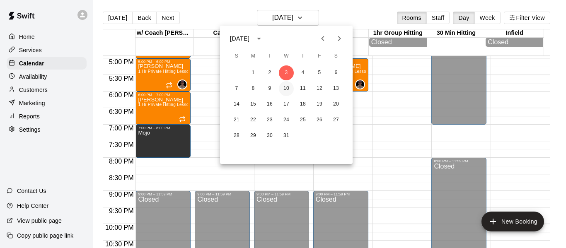
click at [286, 88] on button "10" at bounding box center [286, 88] width 15 height 15
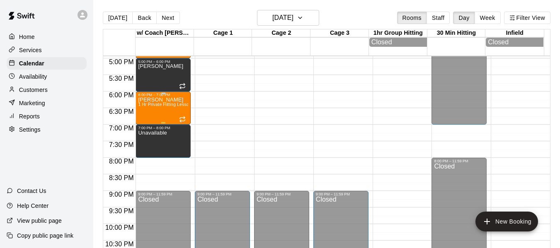
click at [173, 111] on div "adlyn harvey 1 Hr Private Hitting Lesson Ages 8 And Older" at bounding box center [163, 221] width 50 height 248
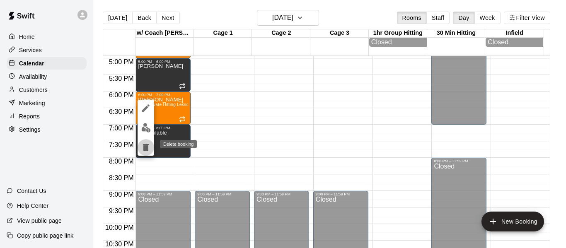
click at [145, 147] on icon "delete" at bounding box center [146, 147] width 6 height 7
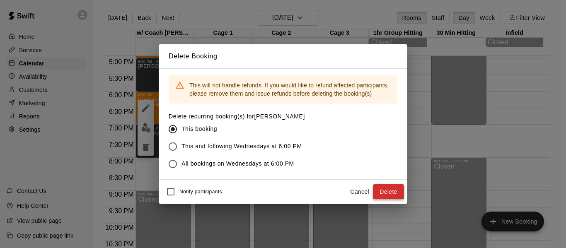
click at [391, 191] on button "Delete" at bounding box center [388, 191] width 31 height 15
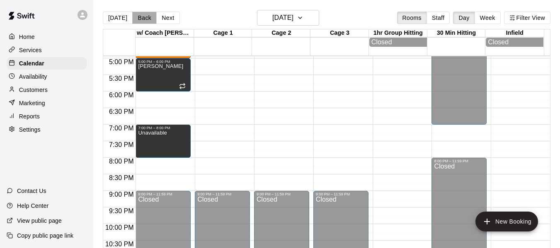
click at [140, 18] on button "Back" at bounding box center [144, 18] width 24 height 12
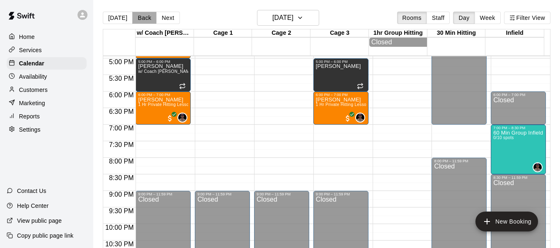
click at [140, 18] on button "Back" at bounding box center [144, 18] width 24 height 12
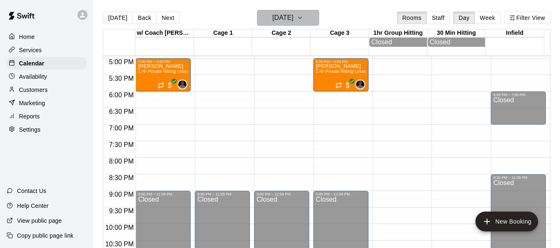
click at [303, 17] on icon "button" at bounding box center [300, 18] width 7 height 10
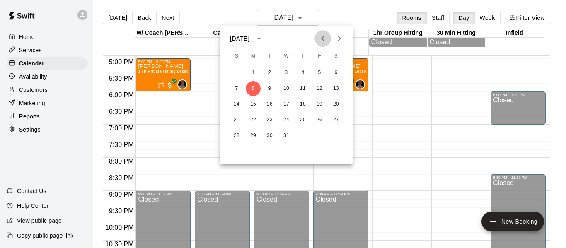
click at [322, 42] on icon "Previous month" at bounding box center [323, 39] width 10 height 10
click at [342, 39] on icon "Next month" at bounding box center [339, 39] width 10 height 10
click at [287, 88] on button "5" at bounding box center [286, 88] width 15 height 15
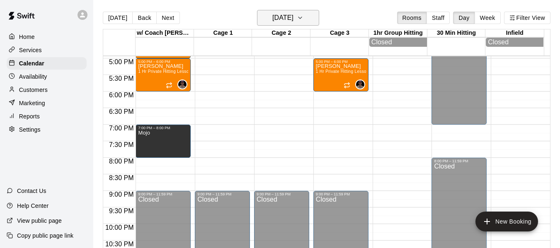
click at [303, 16] on icon "button" at bounding box center [300, 18] width 7 height 10
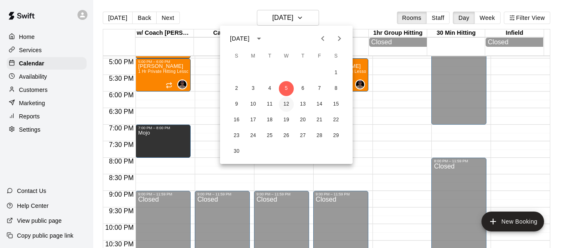
click at [288, 105] on button "12" at bounding box center [286, 104] width 15 height 15
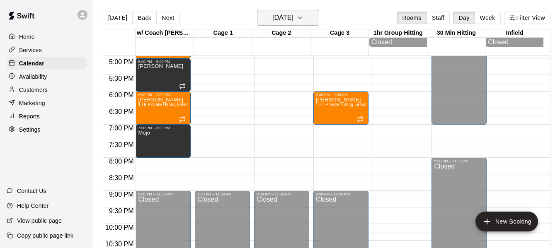
click at [303, 17] on icon "button" at bounding box center [300, 18] width 7 height 10
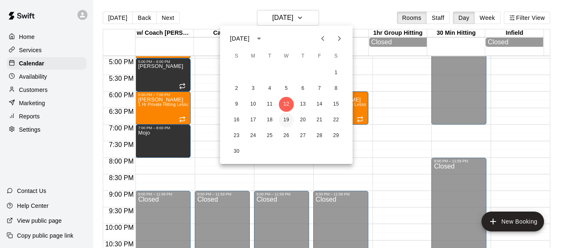
click at [284, 120] on button "19" at bounding box center [286, 120] width 15 height 15
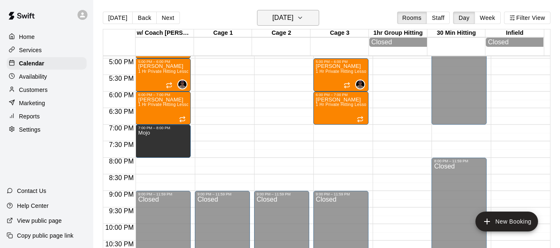
click at [319, 19] on button "Wednesday Nov 19" at bounding box center [288, 18] width 62 height 16
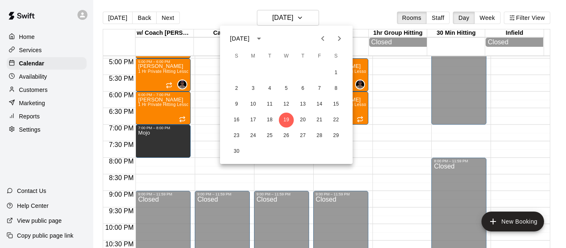
click at [340, 39] on icon "Next month" at bounding box center [339, 38] width 3 height 5
click at [288, 73] on button "3" at bounding box center [286, 72] width 15 height 15
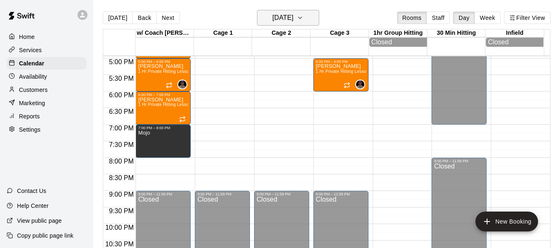
click at [311, 18] on button "Wednesday Dec 03" at bounding box center [288, 18] width 62 height 16
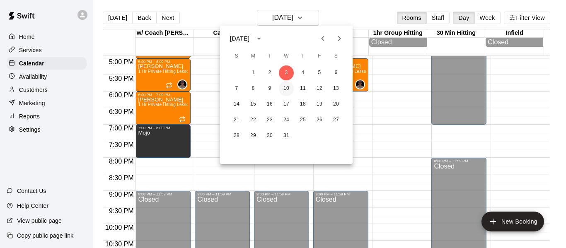
click at [288, 89] on button "10" at bounding box center [286, 88] width 15 height 15
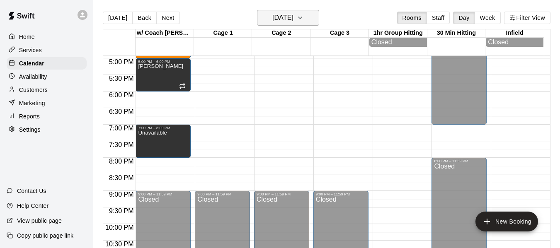
click at [319, 15] on button "Wednesday Dec 10" at bounding box center [288, 18] width 62 height 16
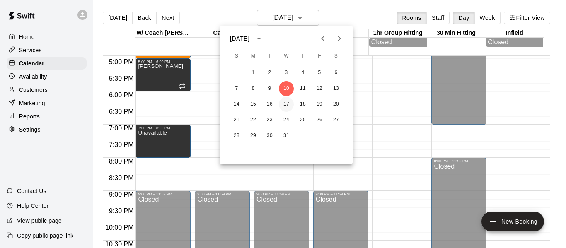
click at [287, 104] on button "17" at bounding box center [286, 104] width 15 height 15
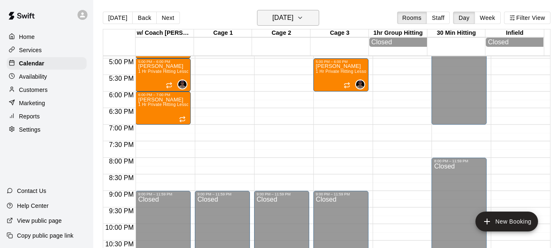
click at [303, 18] on icon "button" at bounding box center [300, 18] width 7 height 10
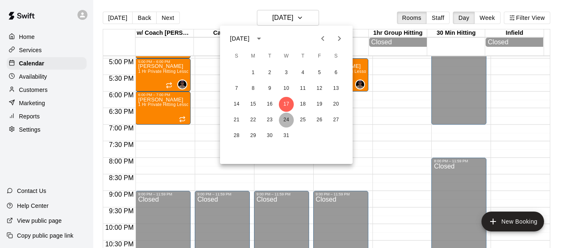
click at [286, 122] on button "24" at bounding box center [286, 120] width 15 height 15
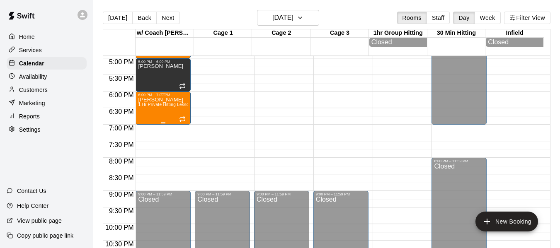
click at [166, 114] on div "adlyn harvey 1 Hr Private Hitting Lesson Ages 8 And Older" at bounding box center [163, 221] width 50 height 248
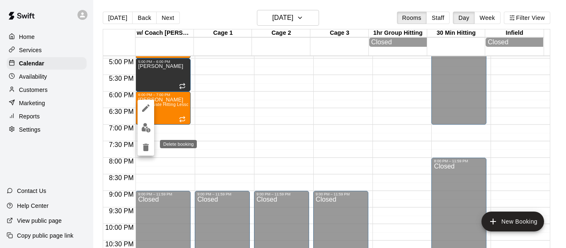
click at [146, 148] on icon "delete" at bounding box center [146, 147] width 6 height 7
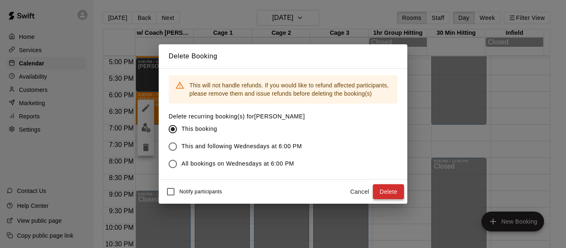
click at [394, 190] on button "Delete" at bounding box center [388, 191] width 31 height 15
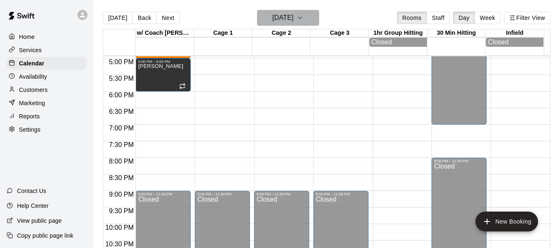
click at [303, 16] on icon "button" at bounding box center [300, 18] width 7 height 10
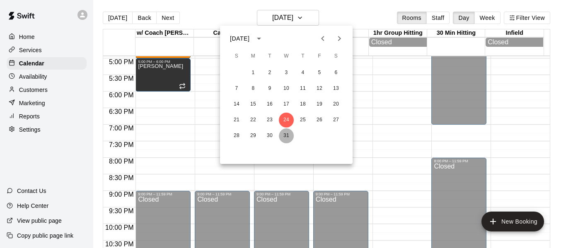
click at [287, 133] on button "31" at bounding box center [286, 135] width 15 height 15
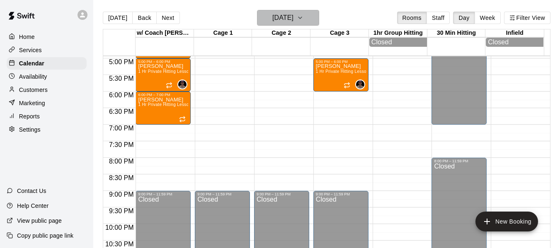
click at [303, 22] on icon "button" at bounding box center [300, 18] width 7 height 10
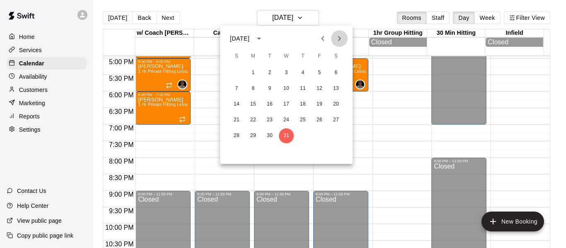
click at [339, 40] on icon "Next month" at bounding box center [339, 38] width 3 height 5
click at [325, 41] on icon "Previous month" at bounding box center [323, 39] width 10 height 10
click at [393, 131] on div at bounding box center [283, 124] width 566 height 248
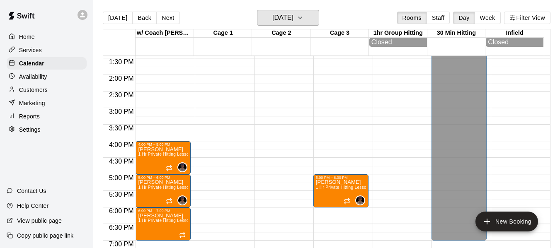
scroll to position [437, 0]
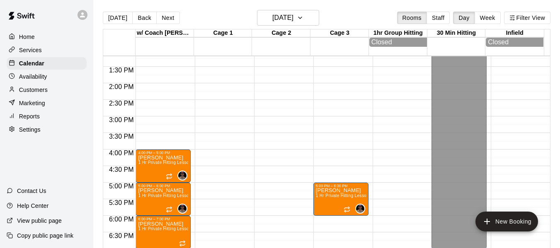
click at [155, 148] on div "12:00 AM – 10:00 AM Closed 4:00 PM – 5:00 PM Maggie Mullarkey 1 Hr Private Hitt…" at bounding box center [162, 16] width 55 height 795
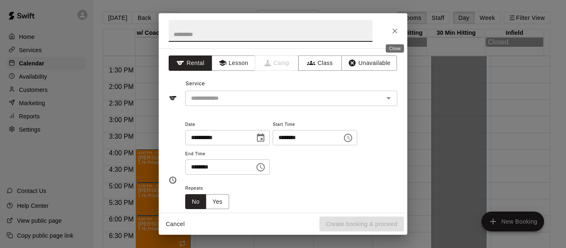
click at [397, 32] on icon "Close" at bounding box center [395, 31] width 8 height 8
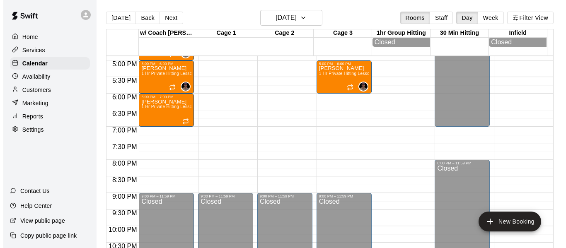
scroll to position [561, 0]
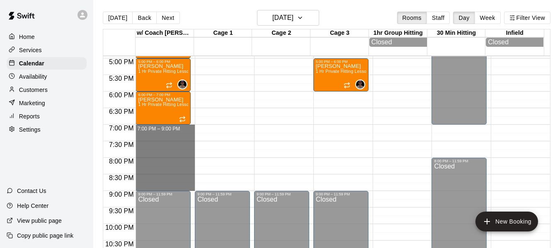
drag, startPoint x: 167, startPoint y: 130, endPoint x: 172, endPoint y: 187, distance: 57.8
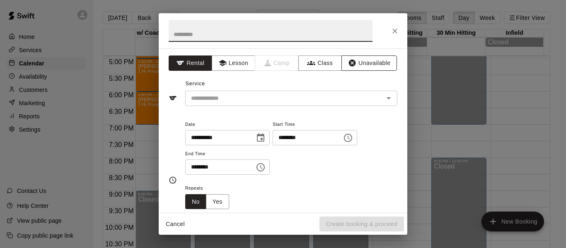
click at [372, 64] on button "Unavailable" at bounding box center [369, 63] width 56 height 15
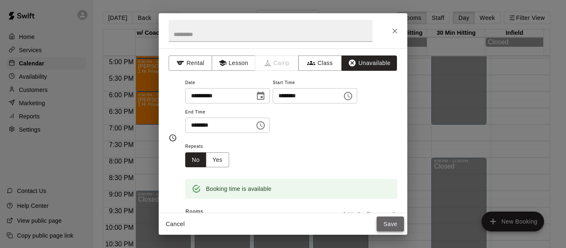
click at [391, 224] on button "Save" at bounding box center [390, 224] width 27 height 15
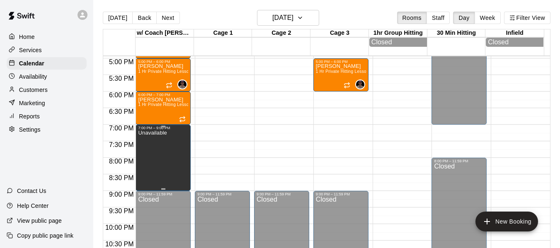
click at [165, 133] on p "Unavailable" at bounding box center [152, 133] width 29 height 0
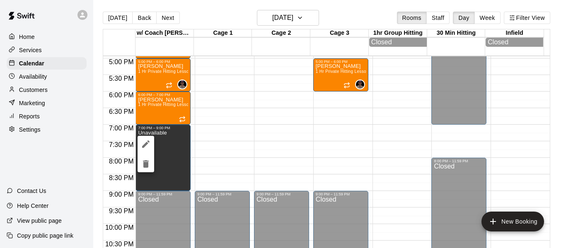
click at [143, 144] on icon "edit" at bounding box center [146, 144] width 10 height 10
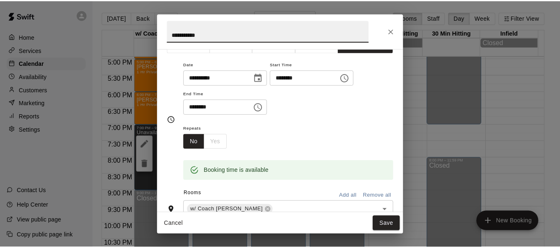
scroll to position [97, 0]
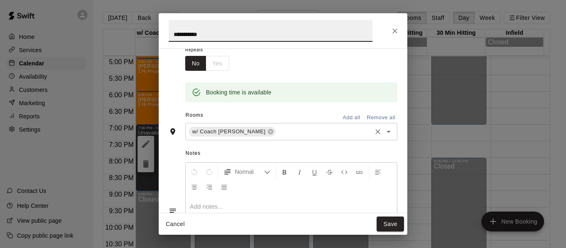
click at [277, 136] on input "text" at bounding box center [324, 132] width 94 height 10
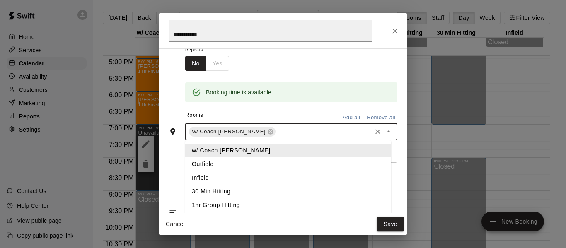
click at [348, 118] on button "Add all" at bounding box center [351, 117] width 27 height 13
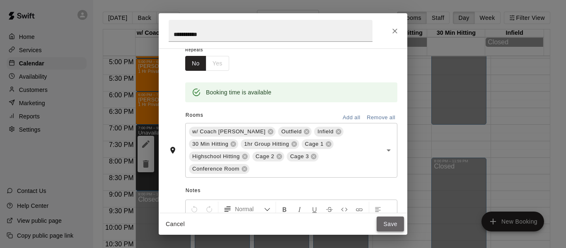
click at [391, 225] on button "Save" at bounding box center [390, 224] width 27 height 15
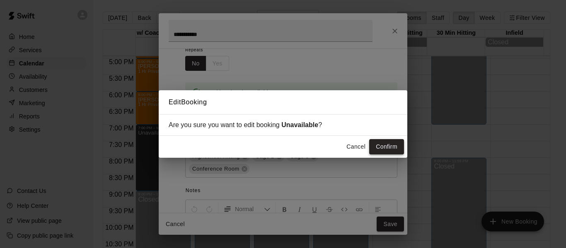
click at [381, 143] on button "Confirm" at bounding box center [386, 146] width 35 height 15
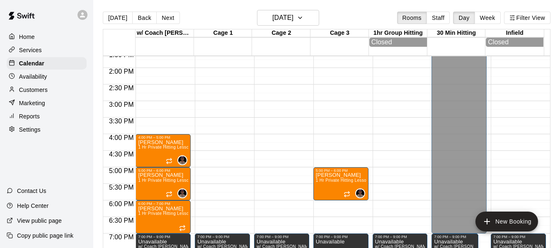
scroll to position [437, 0]
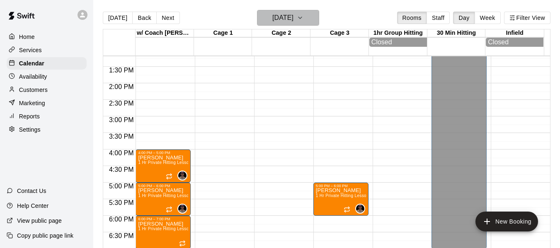
click at [317, 23] on button "Wednesday Dec 31" at bounding box center [288, 18] width 62 height 16
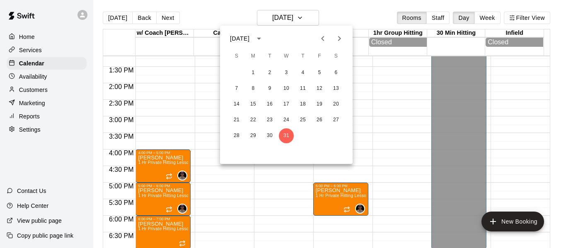
click at [336, 39] on icon "Next month" at bounding box center [339, 39] width 10 height 10
click at [286, 86] on button "7" at bounding box center [286, 88] width 15 height 15
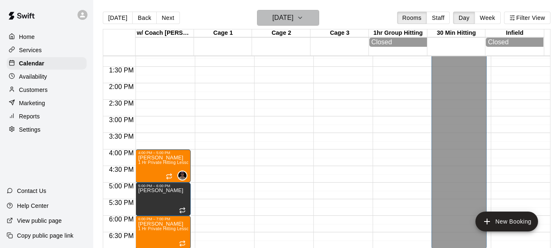
click at [303, 17] on icon "button" at bounding box center [300, 18] width 7 height 10
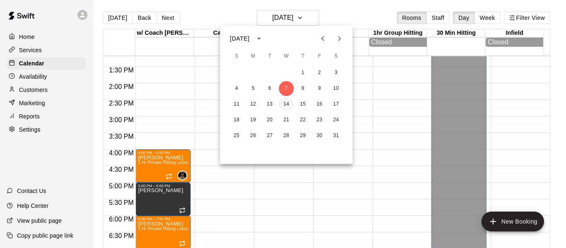
click at [290, 101] on button "14" at bounding box center [286, 104] width 15 height 15
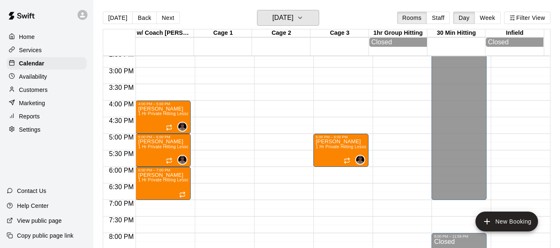
scroll to position [492, 0]
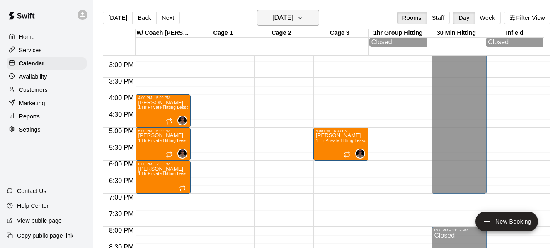
click at [303, 14] on icon "button" at bounding box center [300, 18] width 7 height 10
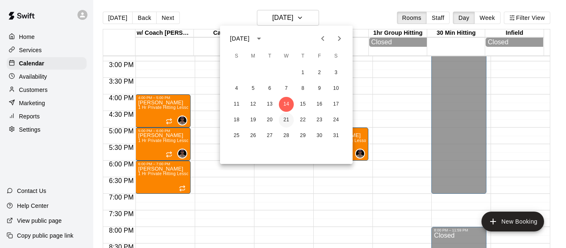
click at [288, 121] on button "21" at bounding box center [286, 120] width 15 height 15
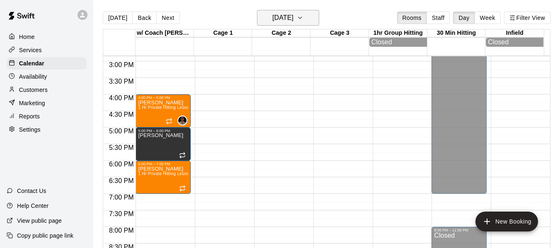
click at [303, 20] on icon "button" at bounding box center [300, 18] width 7 height 10
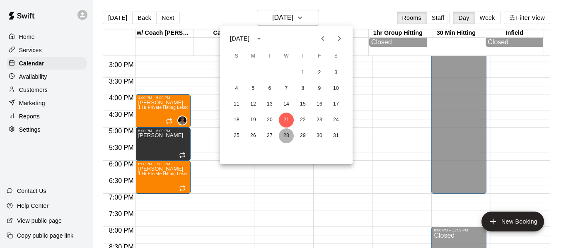
click at [286, 134] on button "28" at bounding box center [286, 135] width 15 height 15
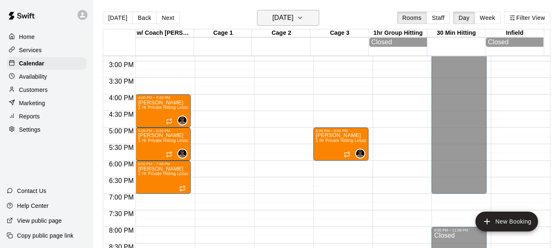
click at [293, 19] on h6 "Wednesday Jan 28" at bounding box center [282, 18] width 21 height 12
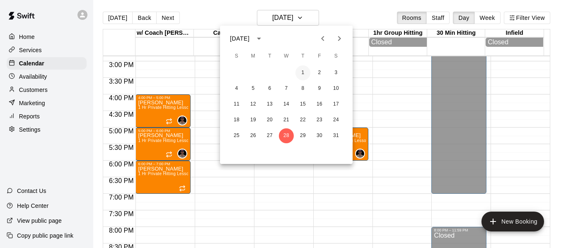
click at [304, 72] on button "1" at bounding box center [302, 72] width 15 height 15
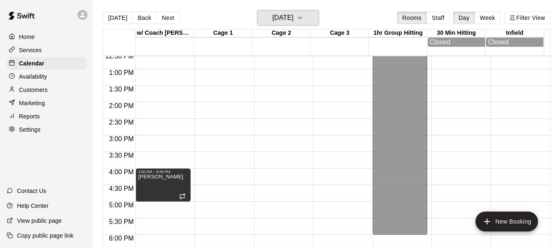
scroll to position [423, 0]
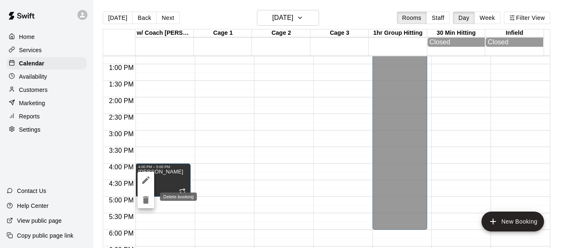
click at [147, 202] on icon "delete" at bounding box center [146, 199] width 6 height 7
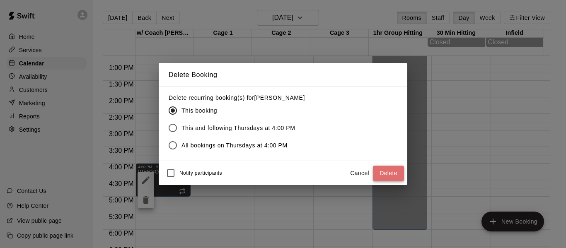
click at [392, 173] on button "Delete" at bounding box center [388, 173] width 31 height 15
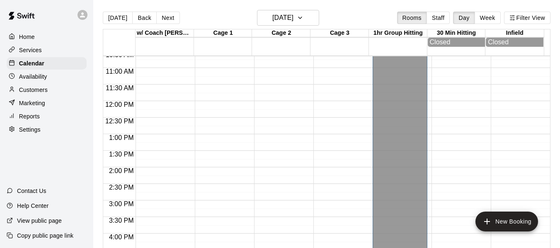
scroll to position [326, 0]
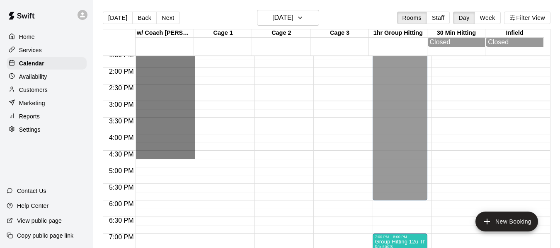
drag, startPoint x: 159, startPoint y: 67, endPoint x: 158, endPoint y: 199, distance: 131.7
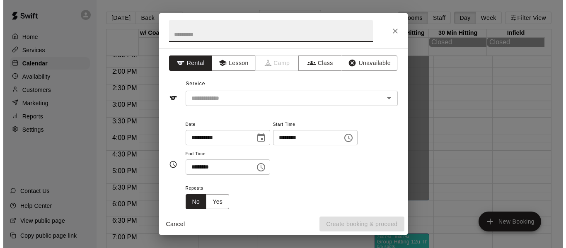
scroll to position [492, 0]
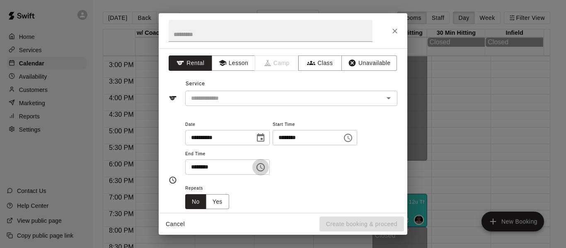
click at [266, 169] on icon "Choose time, selected time is 7:15 PM" at bounding box center [261, 167] width 10 height 10
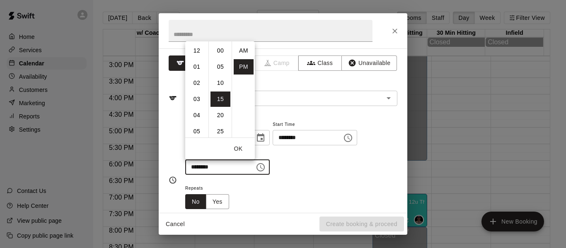
scroll to position [15, 0]
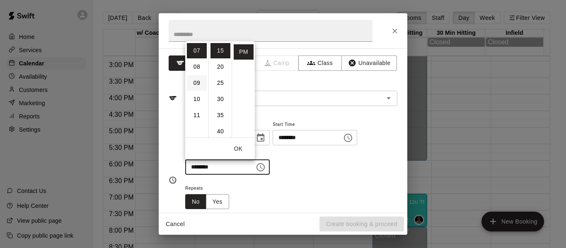
click at [196, 82] on li "09" at bounding box center [197, 82] width 20 height 15
click at [221, 53] on li "00" at bounding box center [220, 50] width 20 height 15
type input "********"
click at [239, 147] on button "OK" at bounding box center [238, 148] width 27 height 15
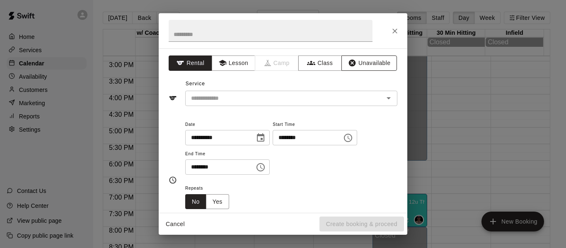
click at [373, 62] on button "Unavailable" at bounding box center [369, 63] width 56 height 15
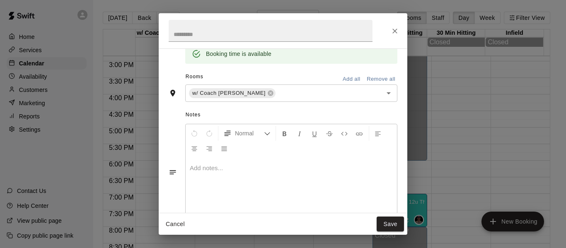
scroll to position [158, 0]
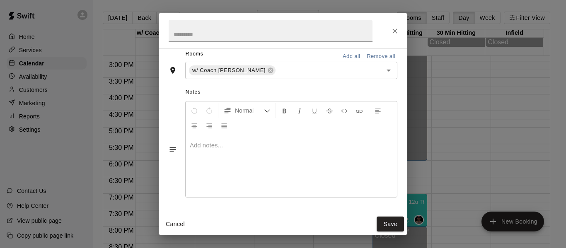
click at [338, 58] on button "Add all" at bounding box center [351, 56] width 27 height 13
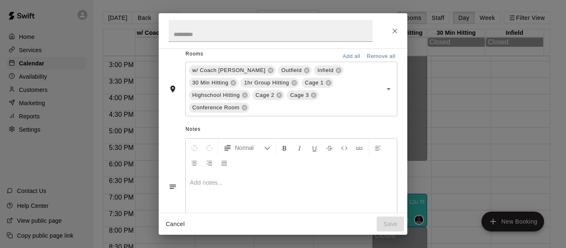
click at [391, 223] on div "Cancel Save" at bounding box center [283, 224] width 249 height 22
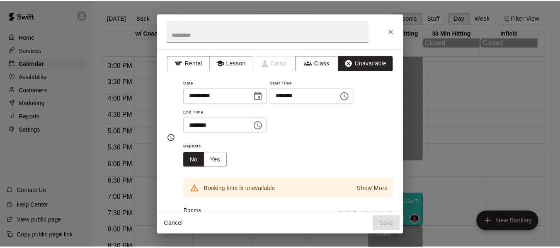
scroll to position [14, 0]
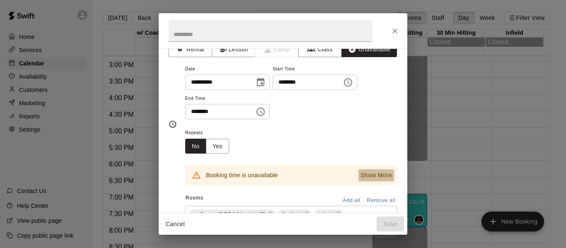
click at [366, 174] on p "Show More" at bounding box center [375, 175] width 31 height 9
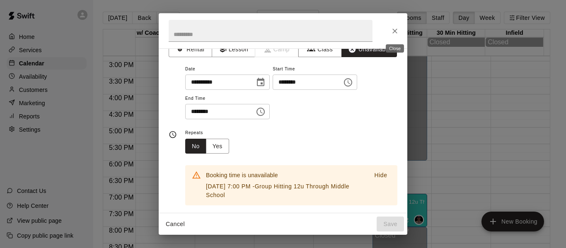
click at [396, 31] on icon "Close" at bounding box center [395, 31] width 8 height 8
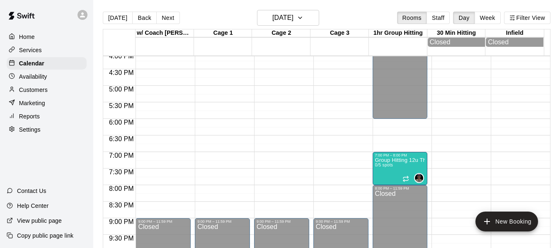
scroll to position [534, 0]
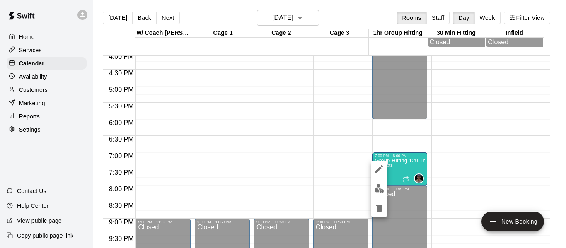
click at [144, 20] on div at bounding box center [283, 124] width 566 height 248
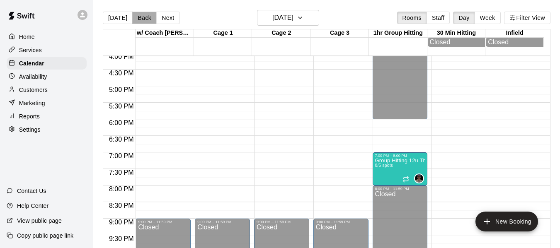
click at [138, 18] on button "Back" at bounding box center [144, 18] width 24 height 12
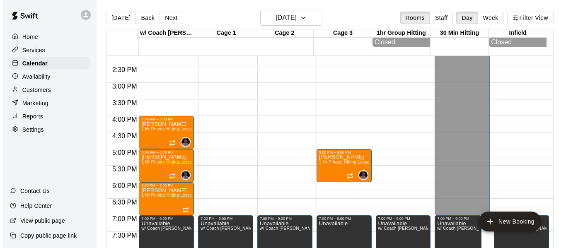
scroll to position [478, 0]
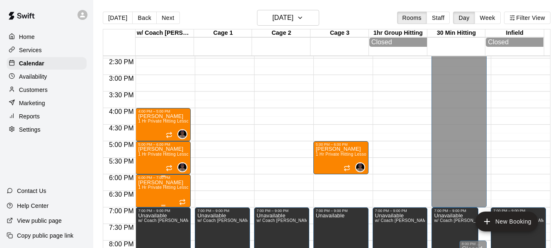
click at [165, 190] on span "1 Hr Private Hitting Lesson Ages [DEMOGRAPHIC_DATA] And Older" at bounding box center [205, 187] width 135 height 5
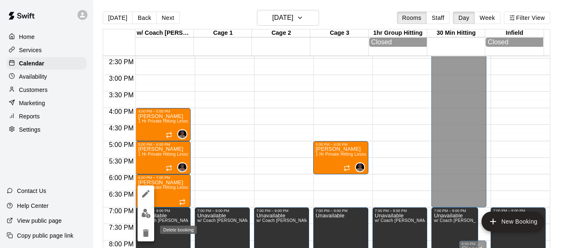
click at [144, 232] on icon "delete" at bounding box center [146, 233] width 6 height 7
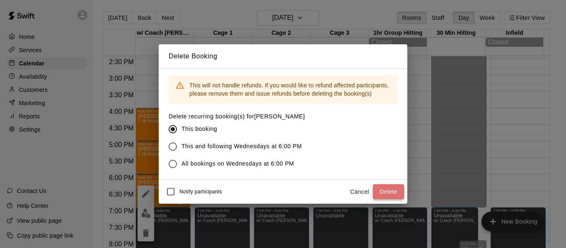
click at [393, 196] on button "Delete" at bounding box center [388, 191] width 31 height 15
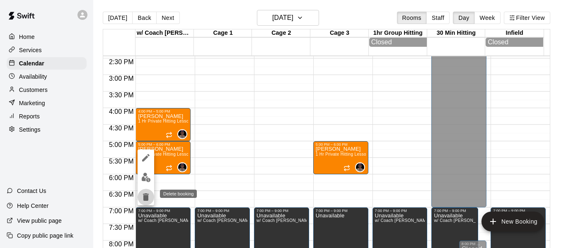
click at [145, 200] on icon "delete" at bounding box center [146, 196] width 6 height 7
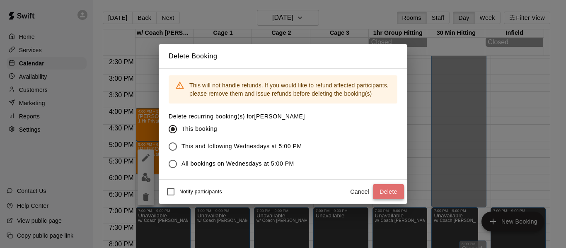
click at [390, 193] on button "Delete" at bounding box center [388, 191] width 31 height 15
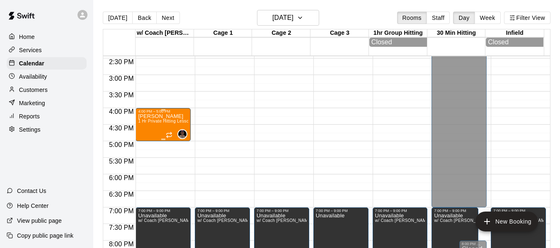
click at [165, 128] on div "Maggie Mullarkey 1 Hr Private Hitting Lesson Ages 8 And Older" at bounding box center [163, 238] width 50 height 248
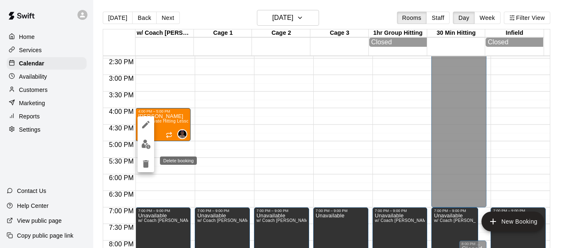
click at [143, 165] on icon "delete" at bounding box center [146, 163] width 6 height 7
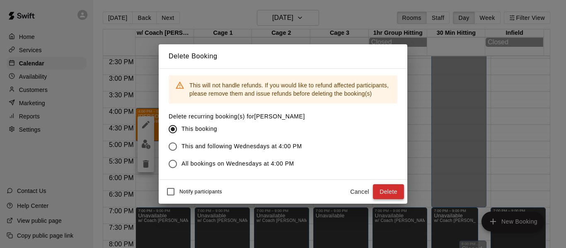
click at [386, 188] on button "Delete" at bounding box center [388, 191] width 31 height 15
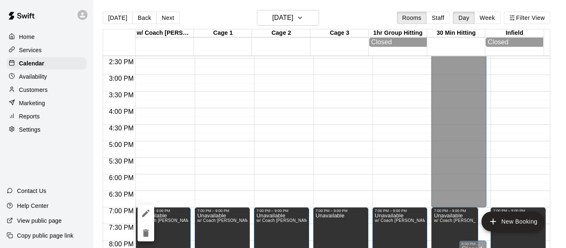
click at [169, 224] on div at bounding box center [283, 124] width 566 height 248
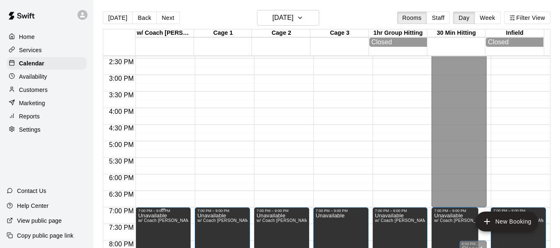
click at [159, 216] on p "Unavailable" at bounding box center [163, 216] width 50 height 0
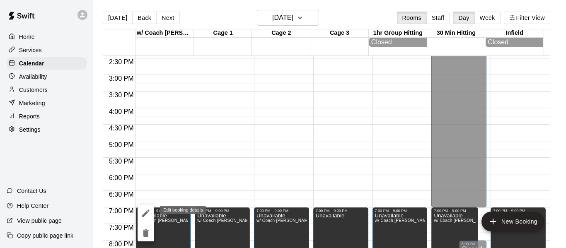
click at [146, 213] on icon "edit" at bounding box center [145, 213] width 7 height 7
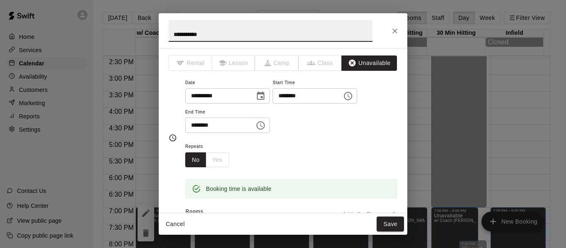
click at [353, 96] on icon "Choose time, selected time is 7:00 PM" at bounding box center [348, 96] width 10 height 10
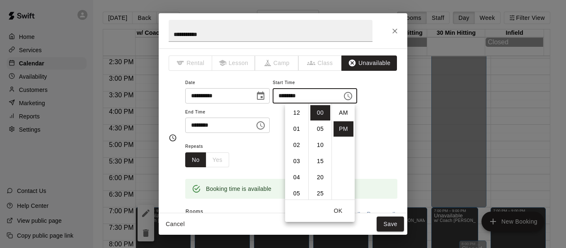
scroll to position [15, 0]
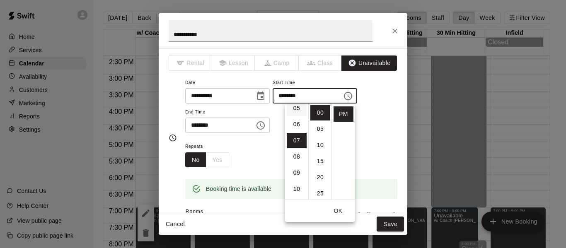
click at [296, 109] on li "05" at bounding box center [297, 108] width 20 height 15
type input "********"
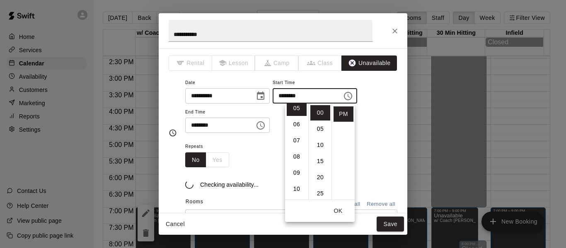
scroll to position [81, 0]
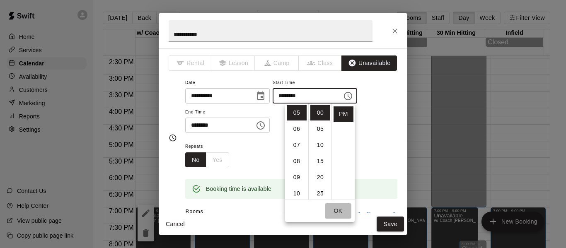
click at [338, 208] on button "OK" at bounding box center [338, 210] width 27 height 15
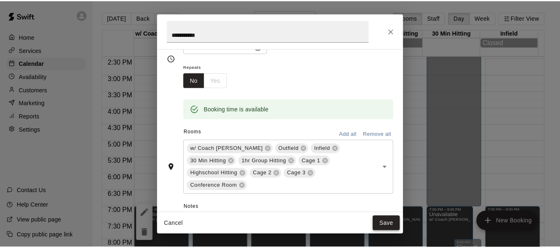
scroll to position [83, 0]
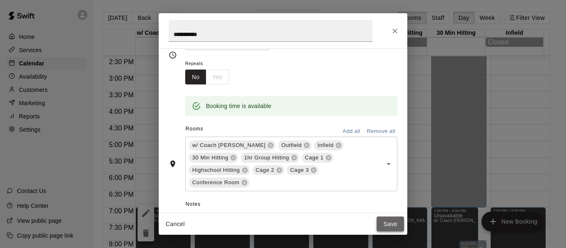
click at [389, 221] on button "Save" at bounding box center [390, 224] width 27 height 15
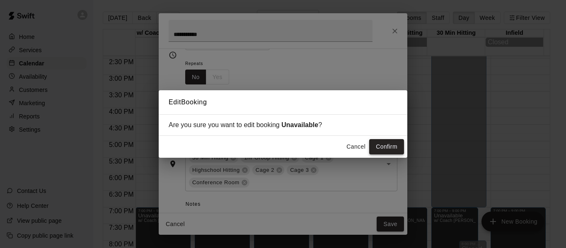
click at [396, 145] on button "Confirm" at bounding box center [386, 146] width 35 height 15
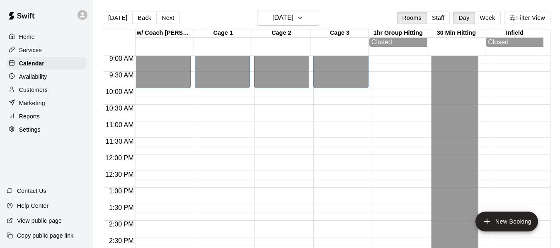
scroll to position [299, 0]
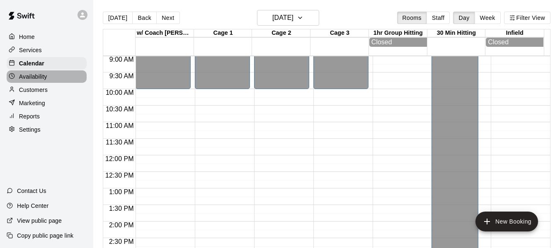
click at [28, 77] on p "Availability" at bounding box center [33, 76] width 28 height 8
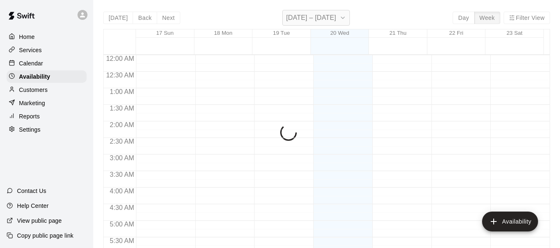
scroll to position [458, 0]
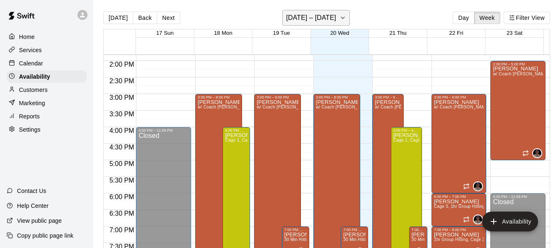
click at [341, 16] on icon "button" at bounding box center [342, 18] width 7 height 10
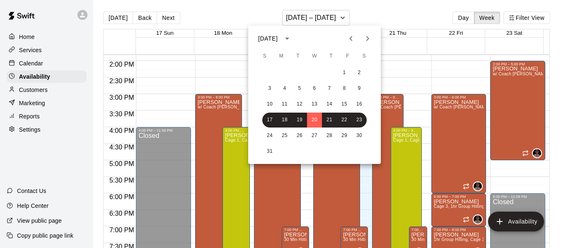
click at [366, 40] on icon "Next month" at bounding box center [367, 39] width 10 height 10
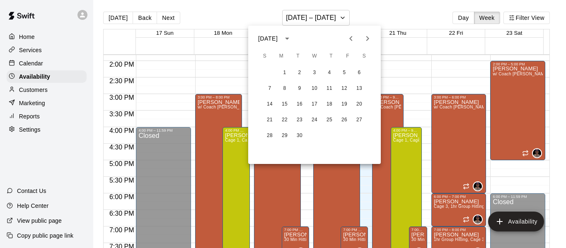
click at [366, 40] on icon "Next month" at bounding box center [367, 39] width 10 height 10
click at [314, 136] on button "31" at bounding box center [314, 135] width 15 height 15
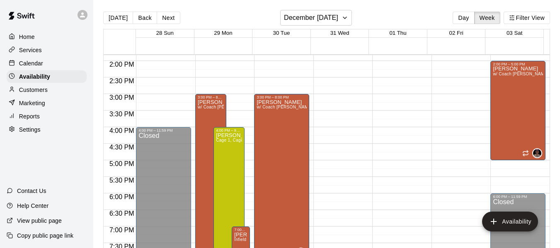
click at [40, 65] on p "Calendar" at bounding box center [31, 63] width 24 height 8
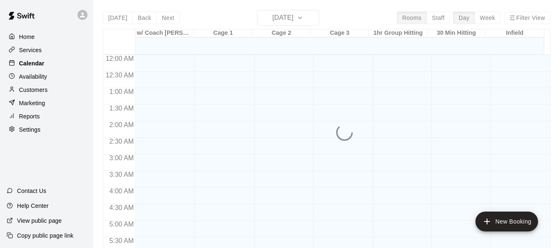
scroll to position [458, 0]
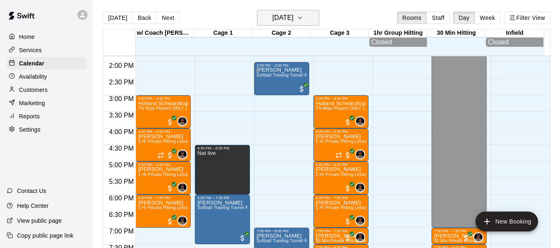
click at [303, 18] on icon "button" at bounding box center [300, 18] width 7 height 10
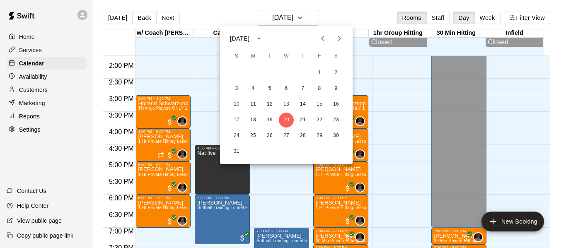
click at [337, 39] on icon "Next month" at bounding box center [339, 39] width 10 height 10
click at [340, 41] on icon "Next month" at bounding box center [339, 39] width 10 height 10
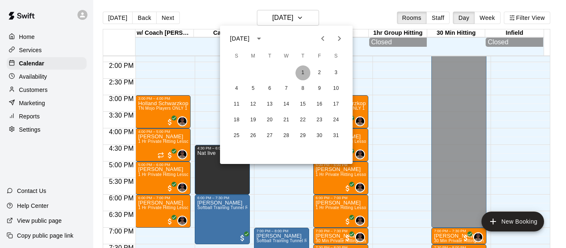
click at [300, 73] on button "1" at bounding box center [302, 72] width 15 height 15
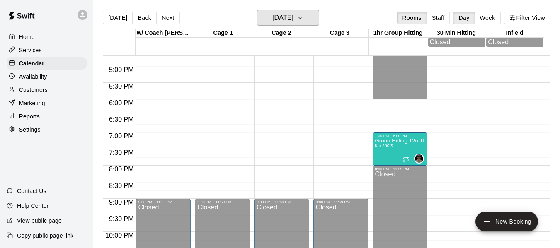
scroll to position [555, 0]
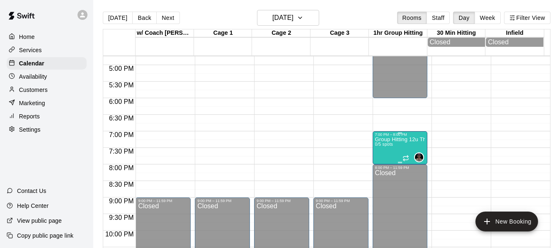
click at [375, 140] on p "Group Hitting 12u Through Middle School" at bounding box center [400, 140] width 50 height 0
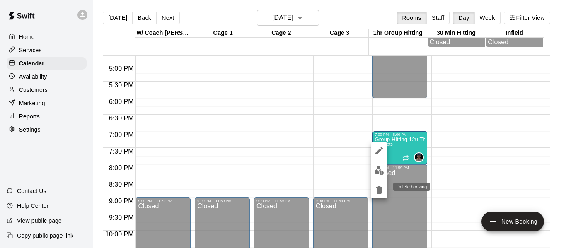
click at [377, 191] on icon "delete" at bounding box center [379, 189] width 6 height 7
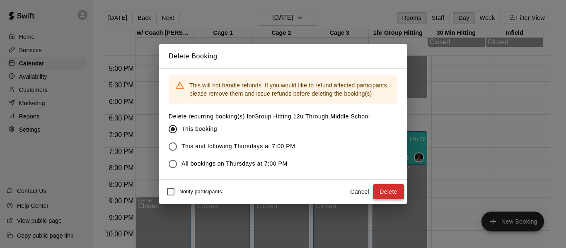
click at [389, 194] on button "Delete" at bounding box center [388, 191] width 31 height 15
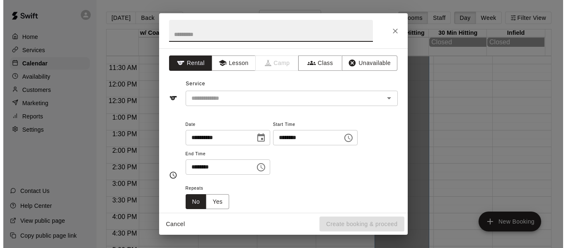
scroll to position [389, 0]
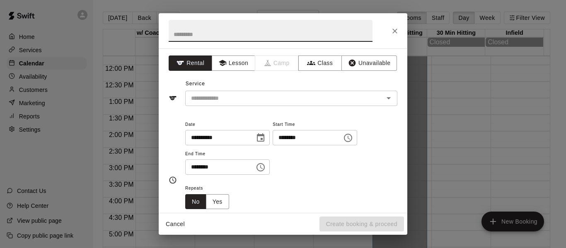
drag, startPoint x: 181, startPoint y: 194, endPoint x: 377, endPoint y: 77, distance: 227.8
click at [377, 77] on div "Service ​" at bounding box center [283, 91] width 229 height 29
click at [269, 169] on button "Choose time, selected time is 2:00 PM" at bounding box center [260, 167] width 17 height 17
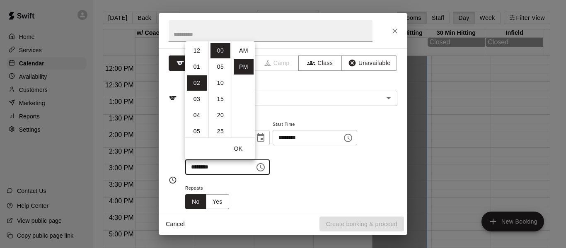
scroll to position [15, 0]
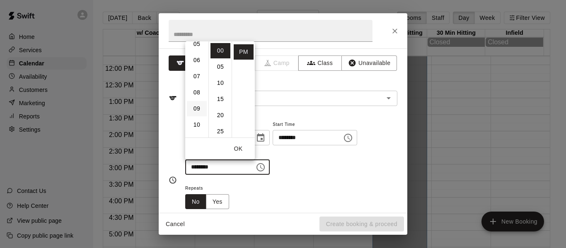
click at [199, 109] on li "09" at bounding box center [197, 108] width 20 height 15
type input "********"
click at [244, 149] on button "OK" at bounding box center [238, 148] width 27 height 15
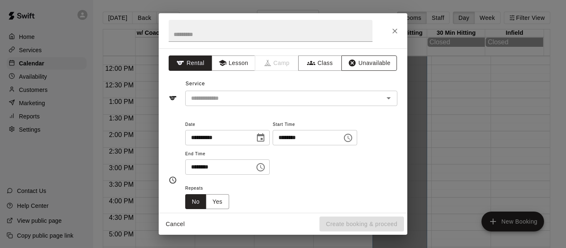
click at [364, 65] on button "Unavailable" at bounding box center [369, 63] width 56 height 15
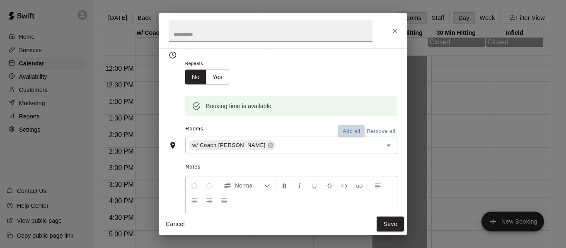
click at [348, 130] on button "Add all" at bounding box center [351, 131] width 27 height 13
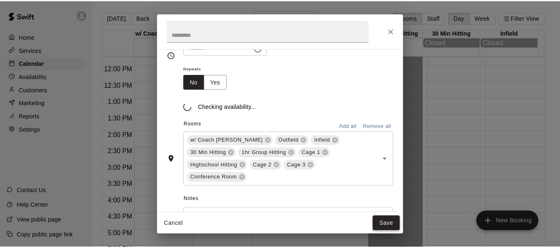
scroll to position [83, 0]
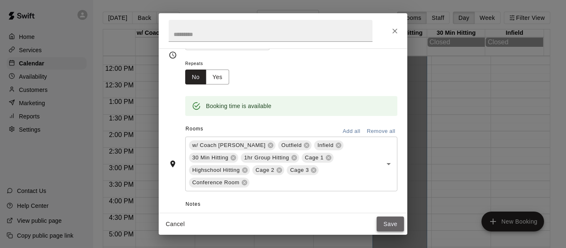
click at [384, 223] on button "Save" at bounding box center [390, 224] width 27 height 15
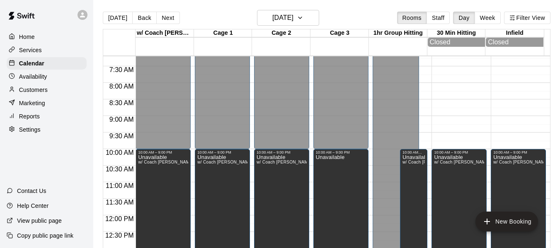
scroll to position [210, 0]
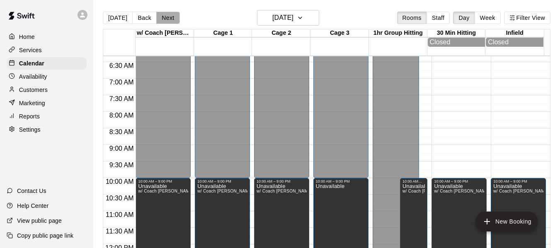
click at [161, 18] on button "Next" at bounding box center [167, 18] width 23 height 12
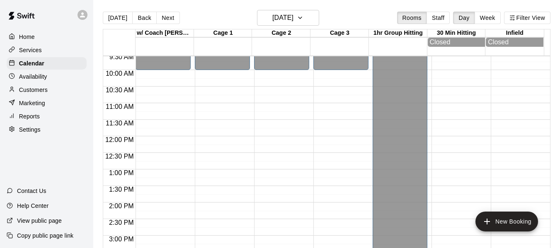
scroll to position [278, 0]
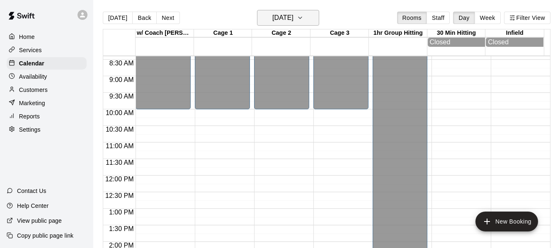
click at [303, 16] on icon "button" at bounding box center [300, 18] width 7 height 10
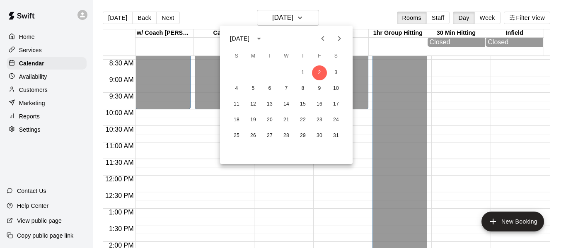
click at [322, 37] on icon "Previous month" at bounding box center [323, 39] width 10 height 10
click at [283, 121] on button "24" at bounding box center [286, 120] width 15 height 15
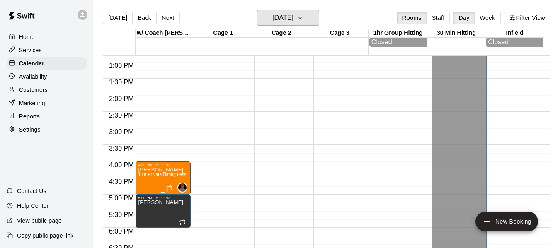
scroll to position [430, 0]
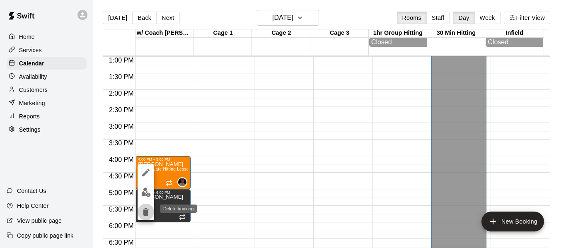
click at [147, 213] on icon "delete" at bounding box center [146, 211] width 6 height 7
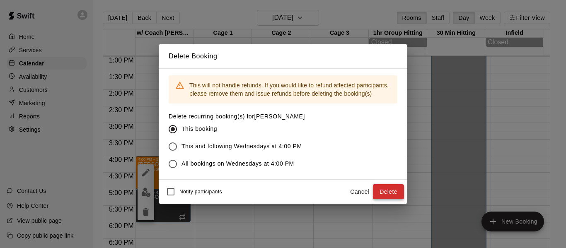
click at [390, 194] on button "Delete" at bounding box center [388, 191] width 31 height 15
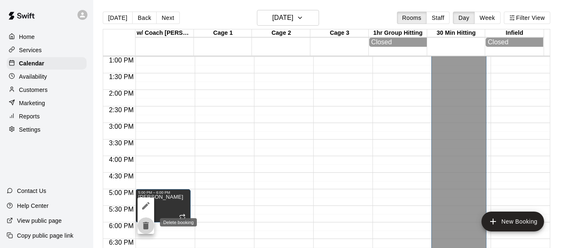
click at [146, 226] on icon "delete" at bounding box center [146, 225] width 6 height 7
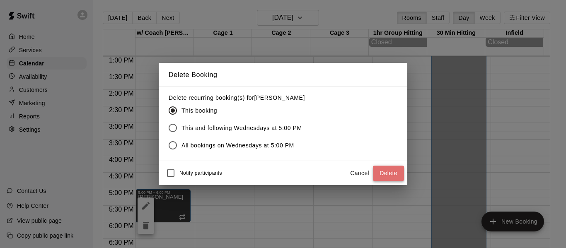
click at [395, 174] on button "Delete" at bounding box center [388, 173] width 31 height 15
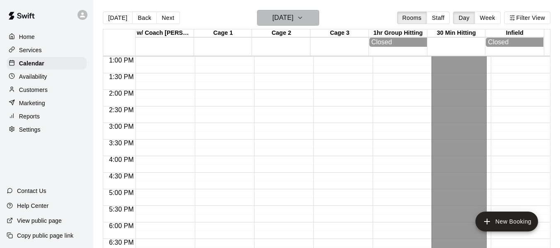
click at [319, 16] on button "Wednesday Dec 24" at bounding box center [288, 18] width 62 height 16
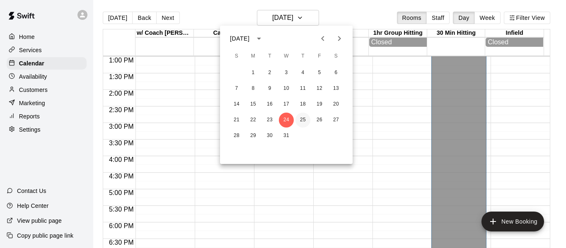
click at [300, 118] on button "25" at bounding box center [302, 120] width 15 height 15
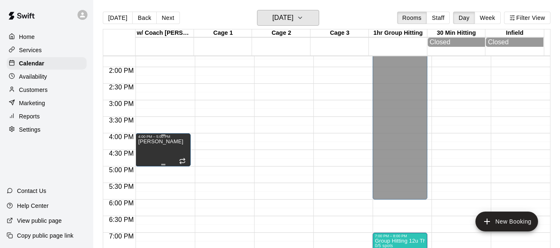
scroll to position [458, 0]
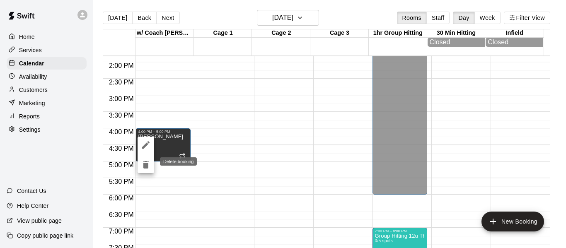
click at [147, 165] on icon "delete" at bounding box center [146, 164] width 6 height 7
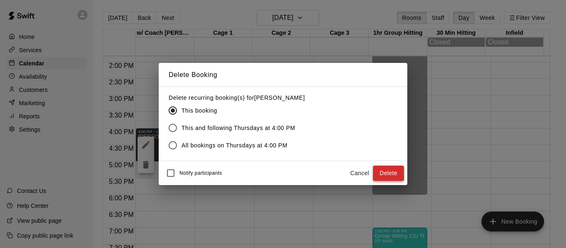
click at [391, 173] on button "Delete" at bounding box center [388, 173] width 31 height 15
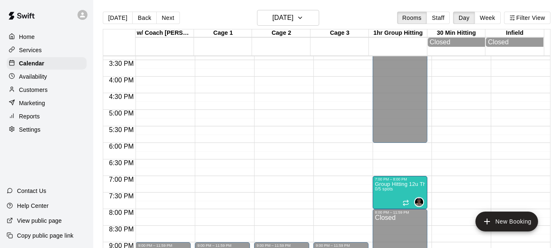
scroll to position [527, 0]
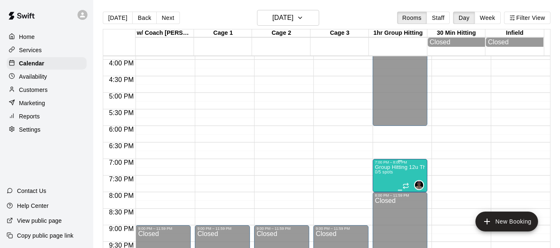
click at [375, 167] on p "Group Hitting 12u Through Middle School" at bounding box center [400, 167] width 50 height 0
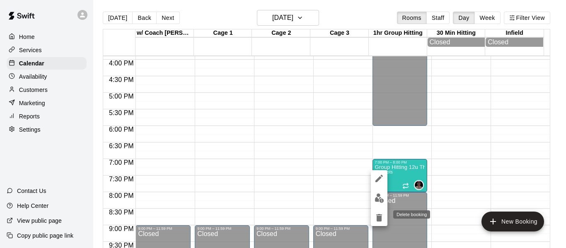
click at [379, 218] on icon "delete" at bounding box center [379, 217] width 6 height 7
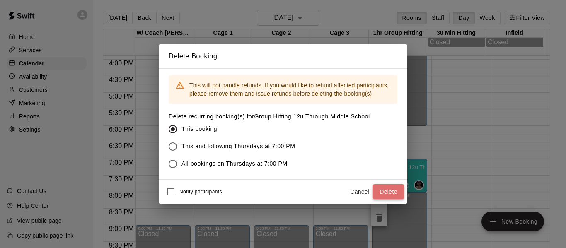
click at [390, 190] on button "Delete" at bounding box center [388, 191] width 31 height 15
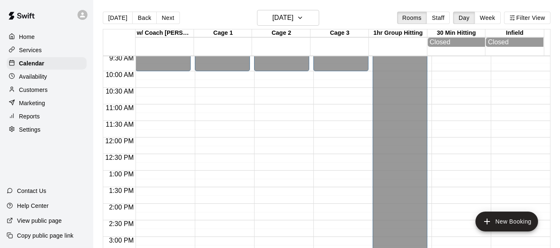
scroll to position [306, 0]
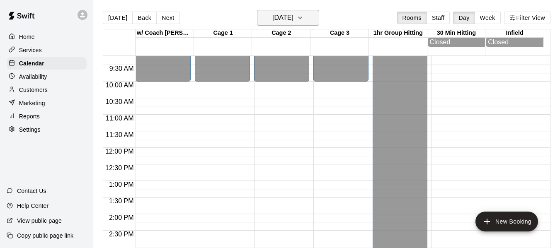
click at [303, 15] on icon "button" at bounding box center [300, 18] width 7 height 10
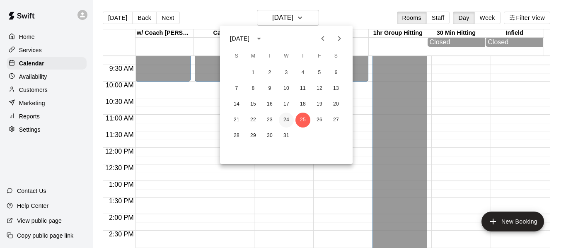
click at [285, 121] on button "24" at bounding box center [286, 120] width 15 height 15
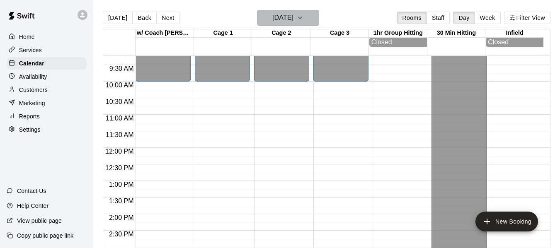
click at [303, 16] on icon "button" at bounding box center [300, 18] width 7 height 10
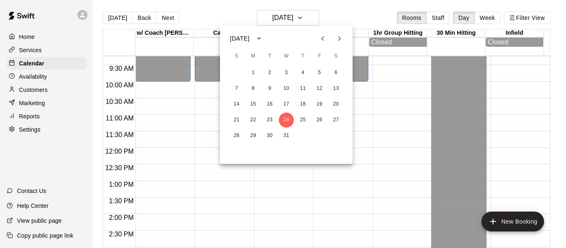
click at [196, 159] on div at bounding box center [283, 124] width 566 height 248
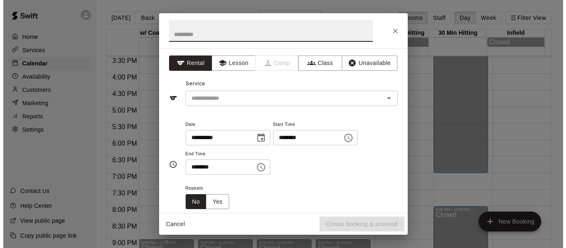
scroll to position [541, 0]
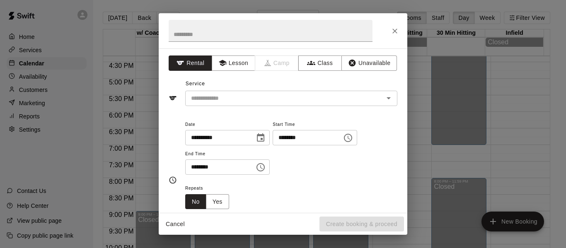
drag, startPoint x: 170, startPoint y: 226, endPoint x: 338, endPoint y: 158, distance: 180.9
click at [355, 162] on div "**********" at bounding box center [291, 147] width 212 height 56
click at [269, 168] on button "Choose time, selected time is 8:30 PM" at bounding box center [260, 167] width 17 height 17
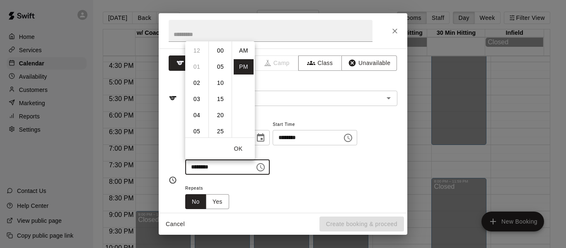
scroll to position [15, 0]
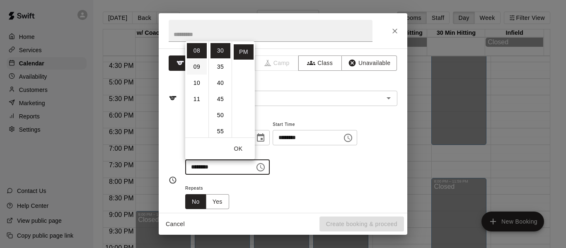
click at [200, 66] on li "09" at bounding box center [197, 66] width 20 height 15
click at [219, 51] on li "00" at bounding box center [220, 50] width 20 height 15
type input "********"
click at [238, 147] on button "OK" at bounding box center [238, 148] width 27 height 15
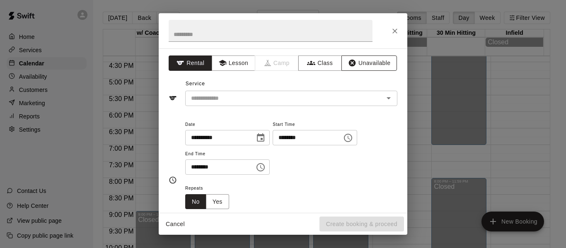
click at [362, 63] on button "Unavailable" at bounding box center [369, 63] width 56 height 15
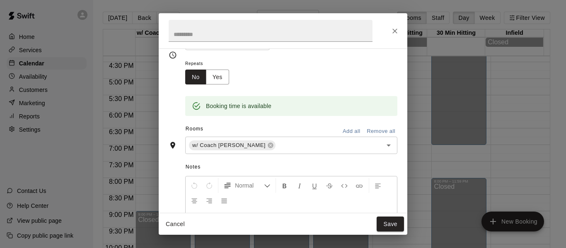
click at [347, 132] on button "Add all" at bounding box center [351, 131] width 27 height 13
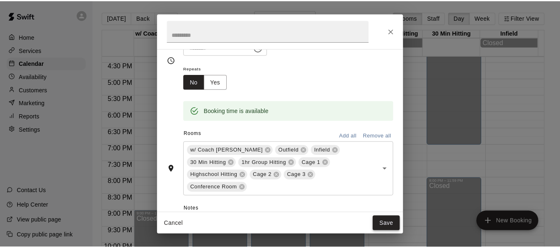
scroll to position [83, 0]
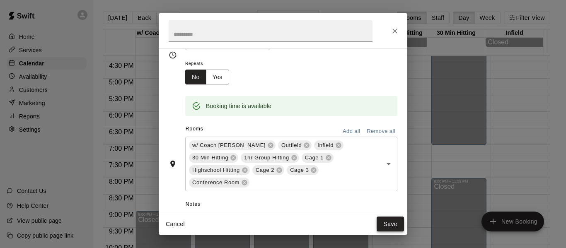
click at [392, 225] on button "Save" at bounding box center [390, 224] width 27 height 15
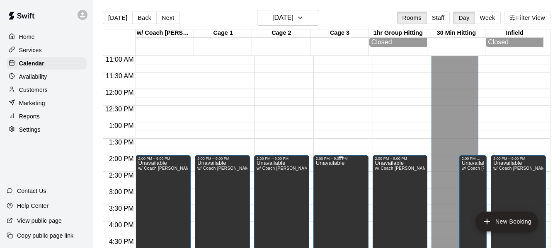
scroll to position [361, 0]
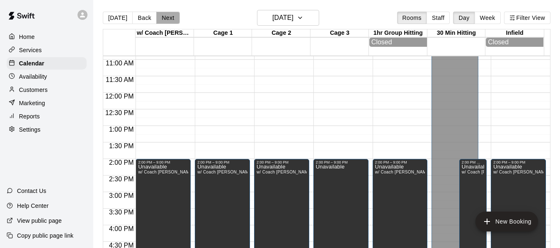
click at [167, 19] on button "Next" at bounding box center [167, 18] width 23 height 12
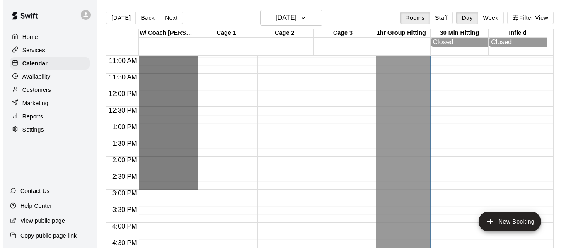
scroll to position [389, 0]
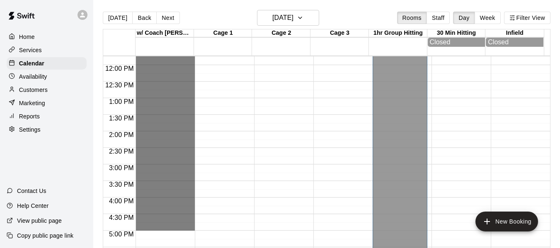
drag, startPoint x: 157, startPoint y: 88, endPoint x: 173, endPoint y: 230, distance: 142.6
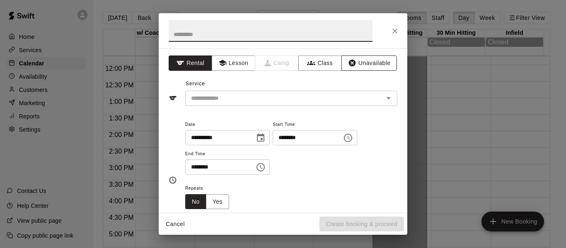
click at [370, 63] on button "Unavailable" at bounding box center [369, 63] width 56 height 15
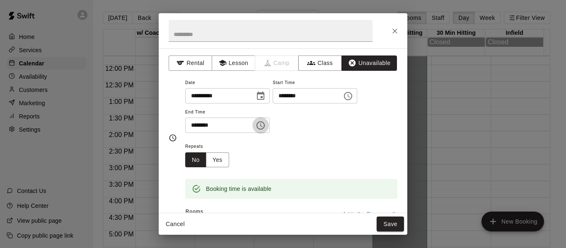
click at [266, 126] on icon "Choose time, selected time is 5:00 PM" at bounding box center [261, 126] width 10 height 10
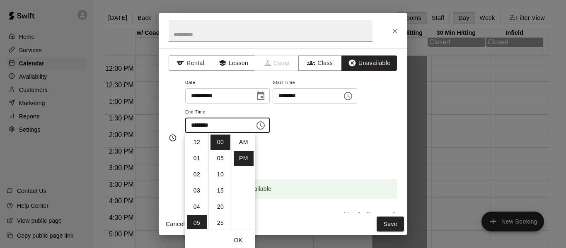
scroll to position [15, 0]
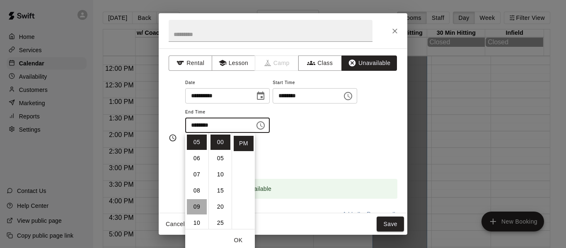
click at [198, 205] on li "09" at bounding box center [197, 206] width 20 height 15
type input "********"
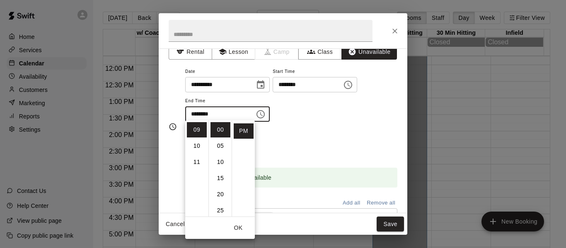
scroll to position [14, 0]
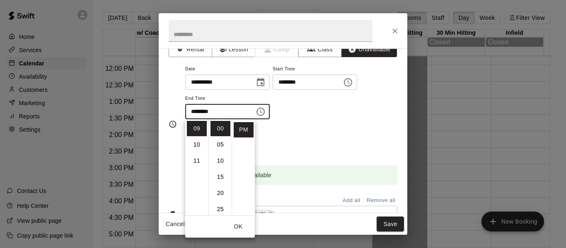
click at [351, 135] on div "Repeats No Yes" at bounding box center [291, 141] width 212 height 26
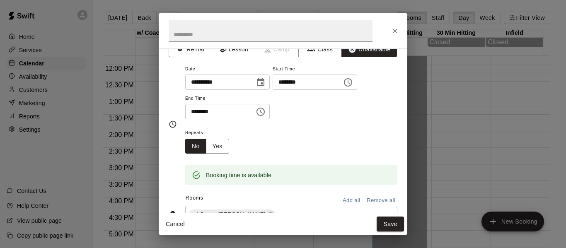
click at [341, 201] on button "Add all" at bounding box center [351, 200] width 27 height 13
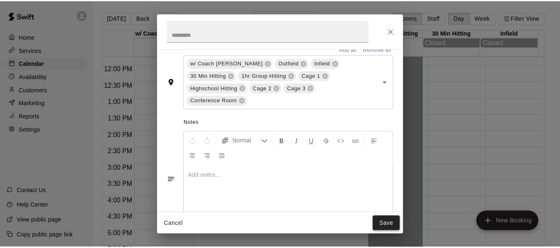
scroll to position [179, 0]
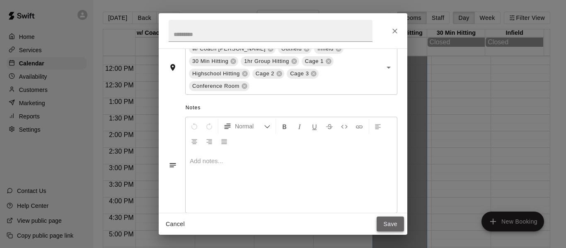
click at [387, 222] on button "Save" at bounding box center [390, 224] width 27 height 15
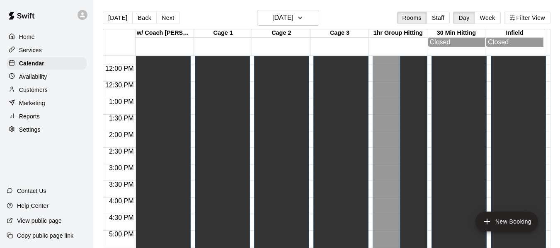
click at [38, 91] on p "Customers" at bounding box center [33, 90] width 29 height 8
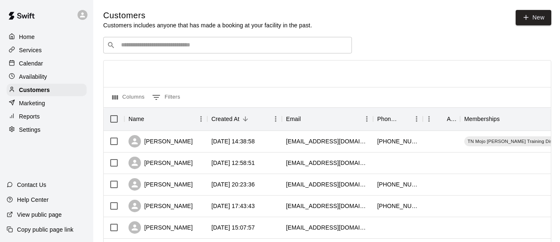
click at [141, 49] on input "Search customers by name or email" at bounding box center [233, 45] width 230 height 8
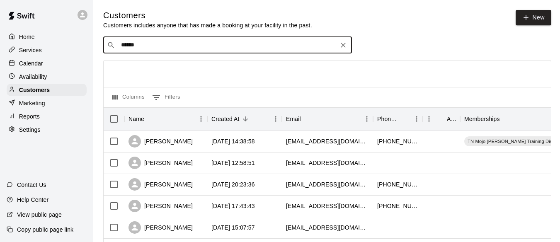
type input "*******"
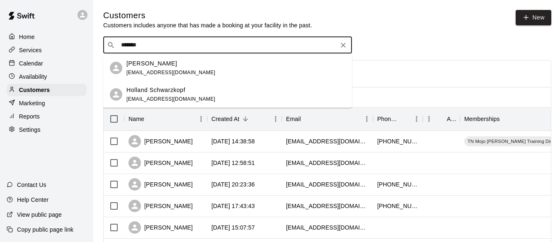
click at [149, 89] on p "Holland Schwarzkopf" at bounding box center [155, 90] width 59 height 9
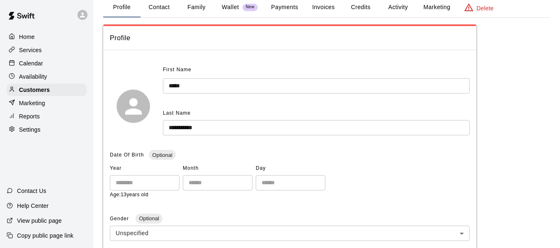
scroll to position [55, 0]
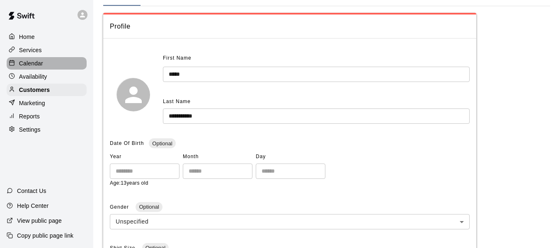
click at [33, 67] on p "Calendar" at bounding box center [31, 63] width 24 height 8
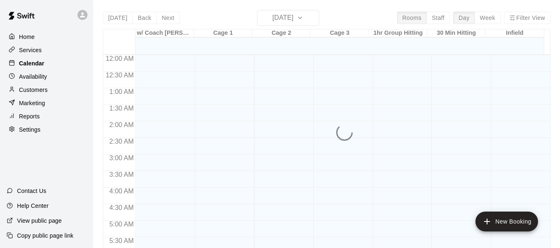
scroll to position [462, 0]
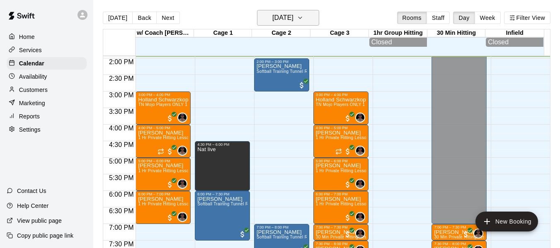
click at [303, 19] on icon "button" at bounding box center [300, 18] width 7 height 10
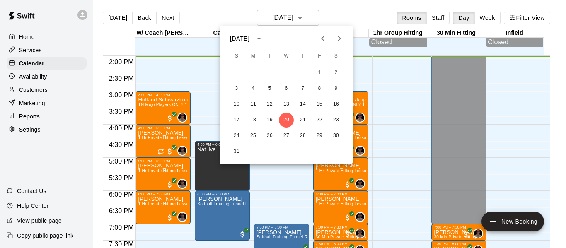
click at [338, 36] on icon "Next month" at bounding box center [339, 39] width 10 height 10
click at [339, 39] on icon "Next month" at bounding box center [339, 38] width 3 height 5
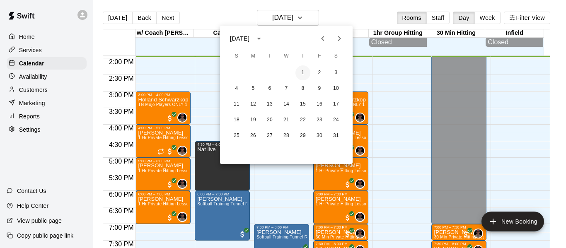
click at [304, 72] on button "1" at bounding box center [302, 72] width 15 height 15
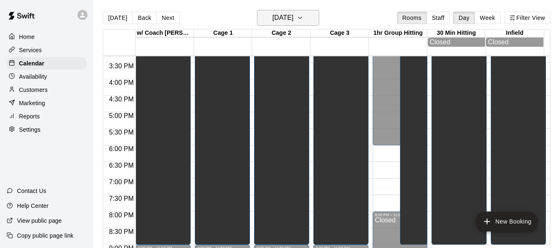
scroll to position [503, 0]
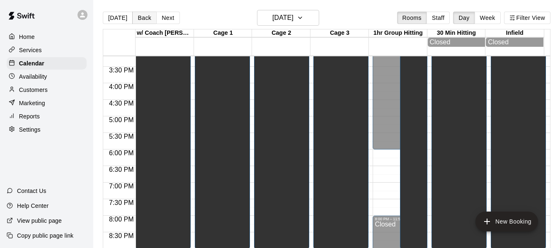
click at [134, 19] on button "Back" at bounding box center [144, 18] width 24 height 12
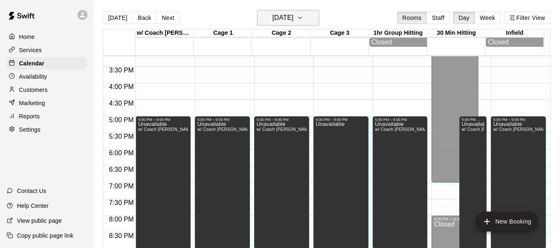
click at [302, 18] on icon "button" at bounding box center [299, 18] width 3 height 2
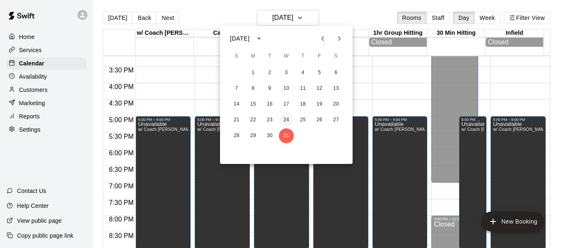
click at [284, 121] on button "24" at bounding box center [286, 120] width 15 height 15
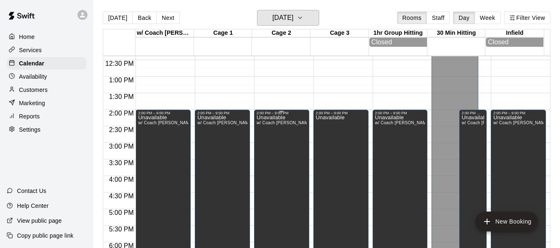
scroll to position [389, 0]
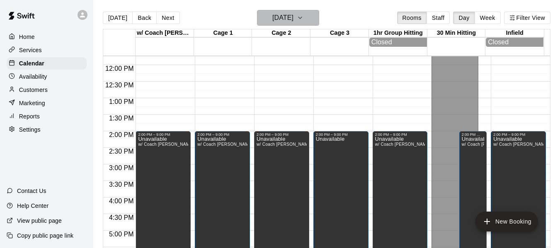
click at [302, 18] on icon "button" at bounding box center [299, 18] width 3 height 2
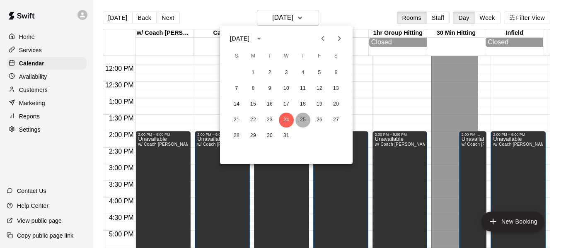
click at [304, 119] on button "25" at bounding box center [302, 120] width 15 height 15
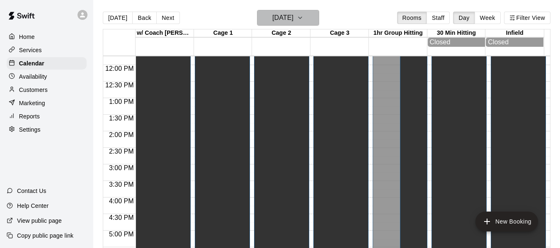
click at [302, 17] on icon "button" at bounding box center [299, 18] width 3 height 2
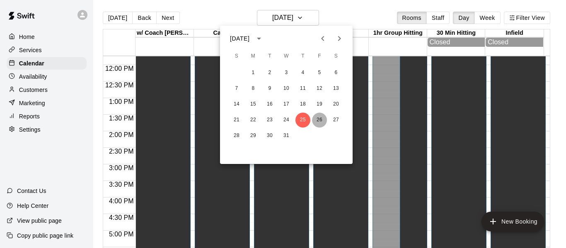
click at [321, 119] on button "26" at bounding box center [319, 120] width 15 height 15
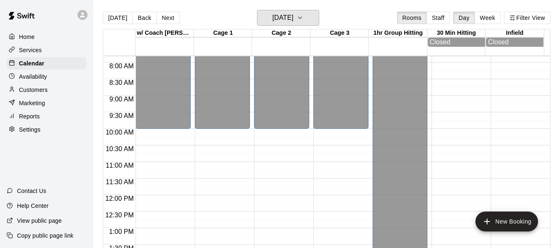
scroll to position [237, 0]
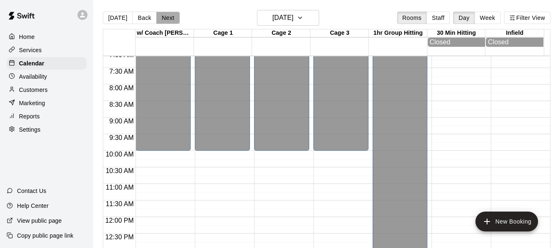
click at [172, 19] on button "Next" at bounding box center [167, 18] width 23 height 12
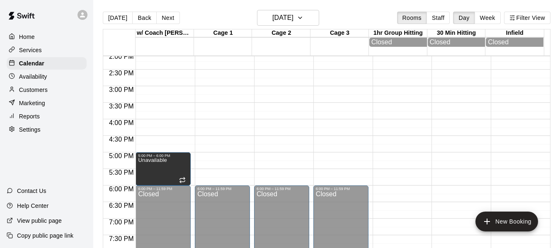
scroll to position [472, 0]
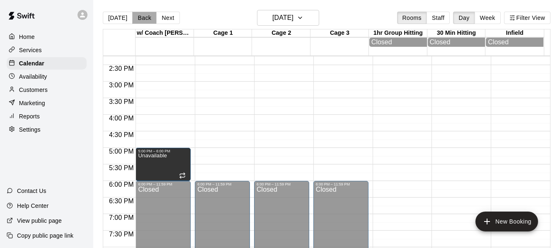
click at [139, 18] on button "Back" at bounding box center [144, 18] width 24 height 12
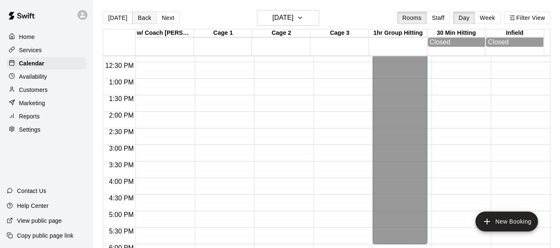
scroll to position [403, 0]
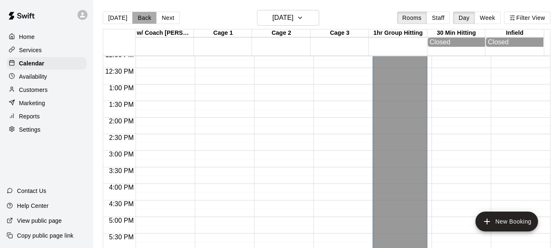
click at [143, 19] on button "Back" at bounding box center [144, 18] width 24 height 12
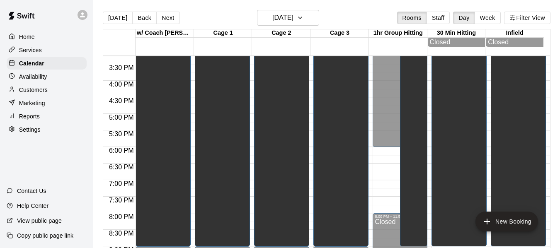
scroll to position [513, 0]
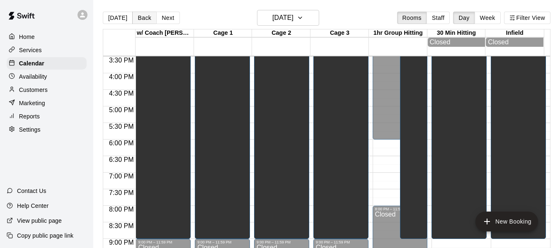
click at [146, 19] on button "Back" at bounding box center [144, 18] width 24 height 12
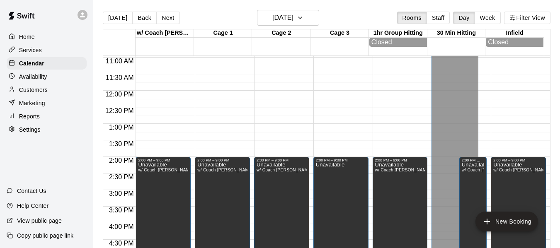
scroll to position [361, 0]
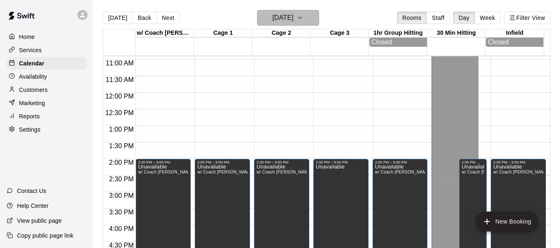
click at [303, 15] on icon "button" at bounding box center [300, 18] width 7 height 10
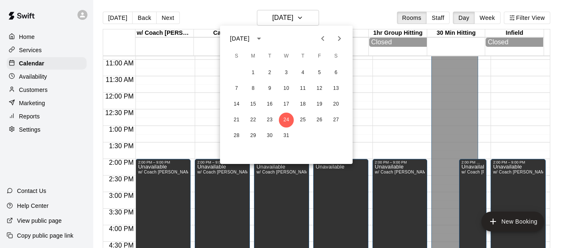
click at [322, 38] on icon "Previous month" at bounding box center [322, 38] width 3 height 5
click at [291, 135] on button "26" at bounding box center [286, 135] width 15 height 15
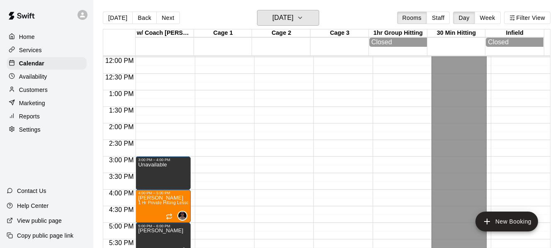
scroll to position [403, 0]
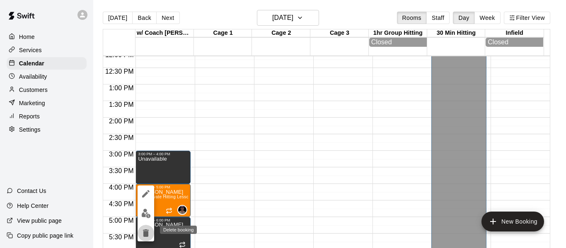
click at [144, 234] on icon "delete" at bounding box center [146, 233] width 6 height 7
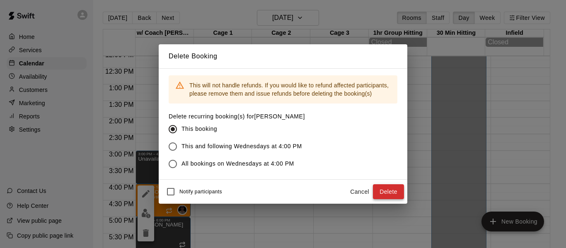
click at [389, 191] on button "Delete" at bounding box center [388, 191] width 31 height 15
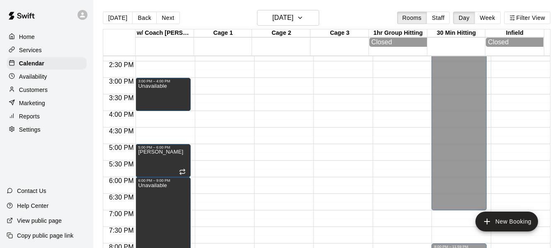
scroll to position [486, 0]
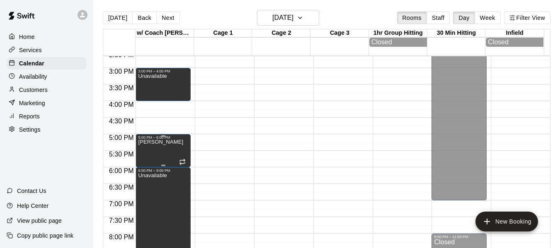
click at [145, 142] on p "Sarah Woodruff" at bounding box center [160, 142] width 45 height 0
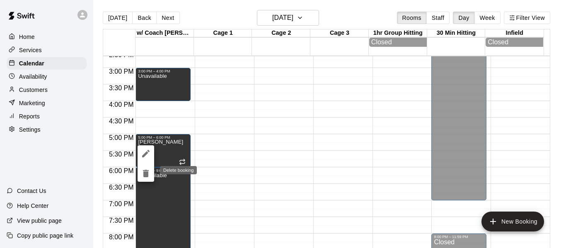
click at [145, 176] on icon "delete" at bounding box center [146, 173] width 6 height 7
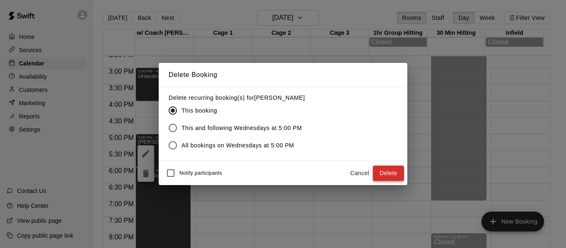
click at [379, 175] on button "Delete" at bounding box center [388, 173] width 31 height 15
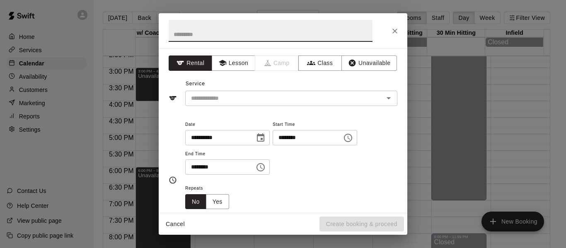
click at [153, 91] on div "**********" at bounding box center [283, 124] width 566 height 248
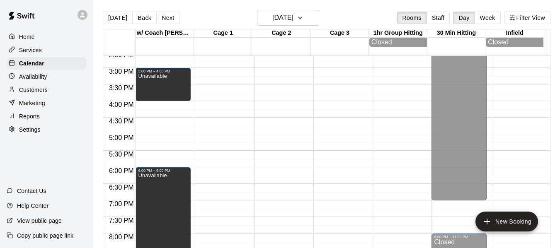
click at [153, 91] on div "Unavailable" at bounding box center [152, 197] width 29 height 248
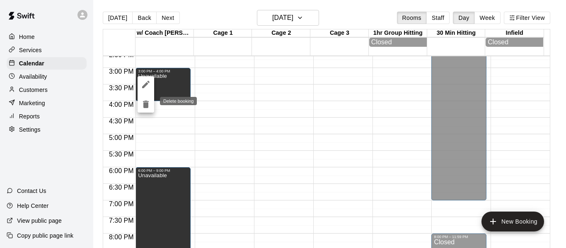
click at [148, 104] on icon "delete" at bounding box center [146, 104] width 6 height 7
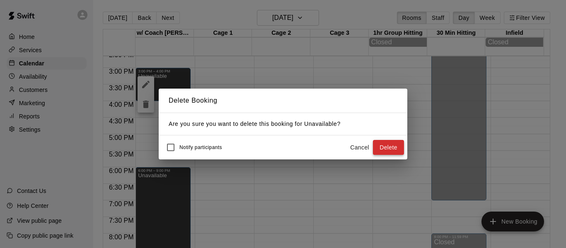
click at [379, 149] on button "Delete" at bounding box center [388, 147] width 31 height 15
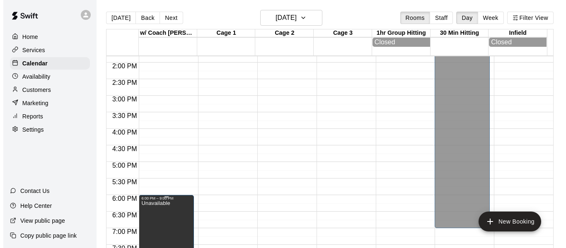
scroll to position [458, 0]
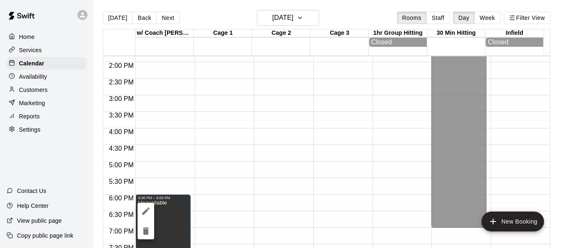
click at [144, 210] on icon "edit" at bounding box center [146, 211] width 10 height 10
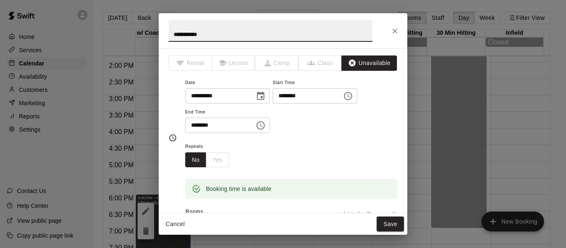
click at [353, 98] on icon "Choose time, selected time is 6:00 PM" at bounding box center [348, 96] width 10 height 10
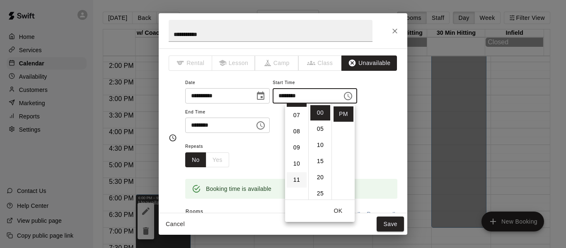
scroll to position [166, 0]
click at [298, 111] on li "10" at bounding box center [297, 108] width 20 height 15
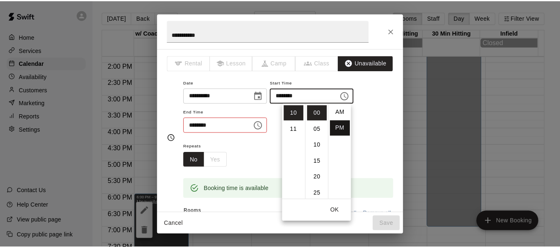
scroll to position [0, 0]
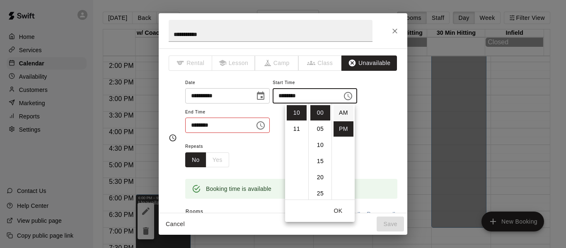
click at [343, 118] on li "AM" at bounding box center [343, 112] width 20 height 15
type input "********"
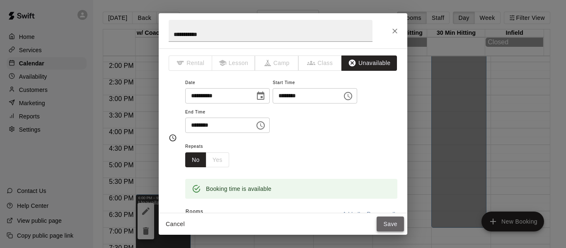
click at [387, 225] on button "Save" at bounding box center [390, 224] width 27 height 15
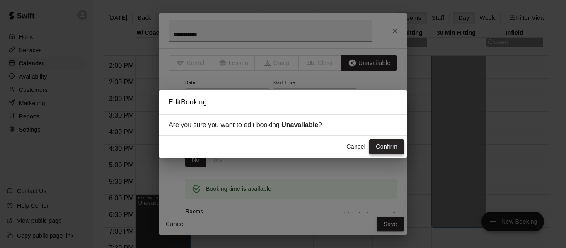
click at [382, 146] on button "Confirm" at bounding box center [386, 146] width 35 height 15
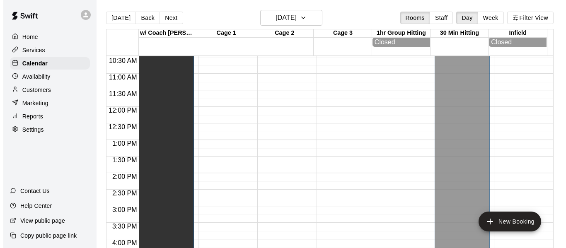
scroll to position [334, 0]
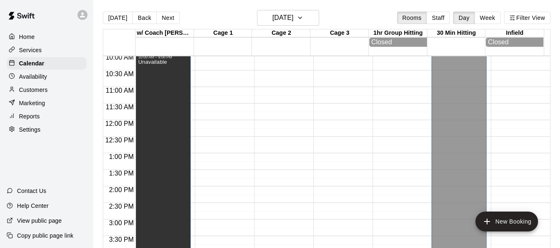
click at [176, 133] on div "Unavailable" at bounding box center [163, 183] width 50 height 248
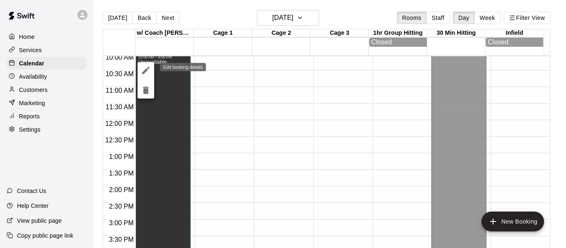
click at [147, 70] on icon "edit" at bounding box center [145, 70] width 7 height 7
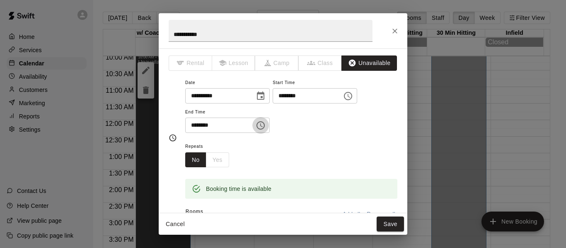
click at [266, 127] on icon "Choose time, selected time is 9:00 PM" at bounding box center [261, 126] width 10 height 10
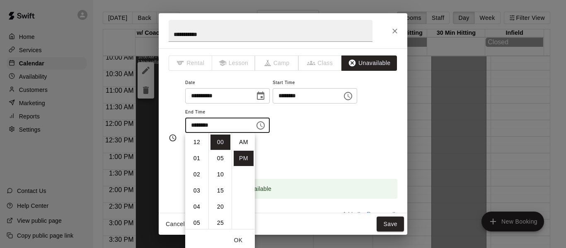
scroll to position [15, 0]
click at [199, 155] on li "02" at bounding box center [197, 153] width 20 height 15
type input "********"
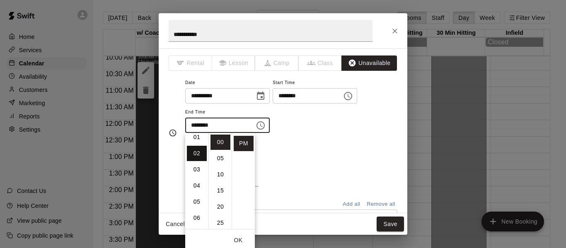
scroll to position [32, 0]
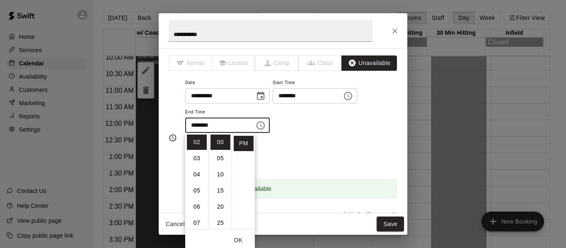
click at [318, 167] on div "Repeats No Yes" at bounding box center [291, 154] width 212 height 26
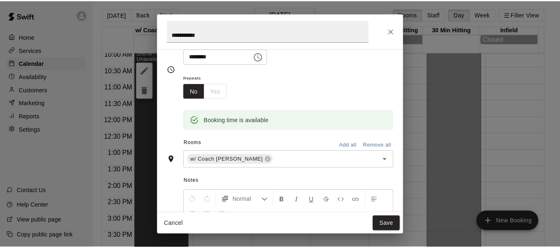
scroll to position [69, 0]
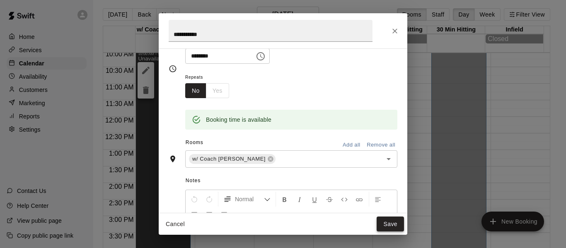
click at [389, 223] on button "Save" at bounding box center [390, 224] width 27 height 15
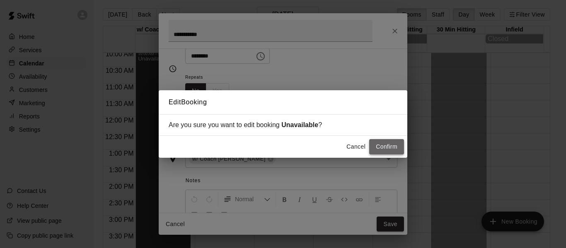
click at [383, 147] on button "Confirm" at bounding box center [386, 146] width 35 height 15
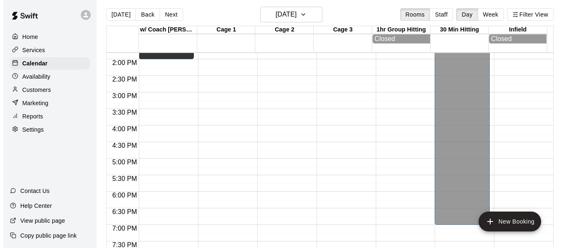
scroll to position [458, 0]
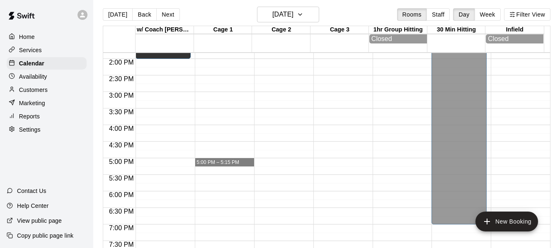
drag, startPoint x: 205, startPoint y: 163, endPoint x: 223, endPoint y: 165, distance: 18.3
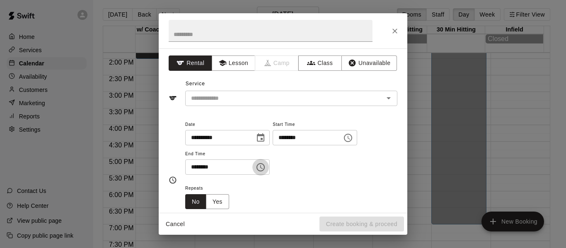
click at [266, 167] on icon "Choose time, selected time is 5:15 PM" at bounding box center [261, 167] width 10 height 10
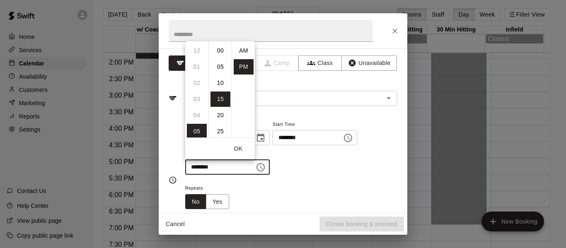
scroll to position [15, 0]
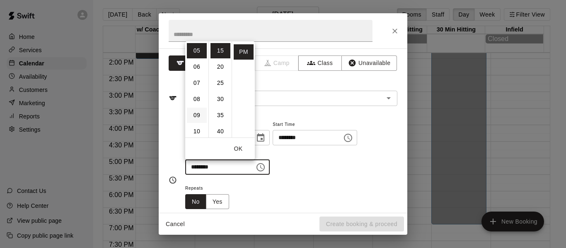
click at [198, 115] on li "09" at bounding box center [197, 115] width 20 height 15
click at [219, 54] on li "00" at bounding box center [220, 50] width 20 height 15
type input "********"
click at [321, 176] on div "**********" at bounding box center [291, 151] width 212 height 64
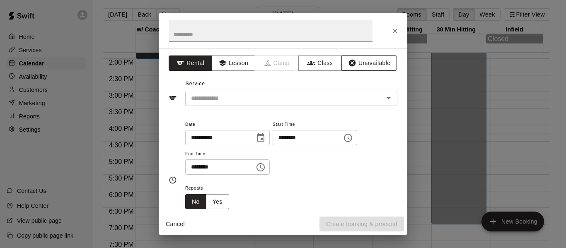
click at [360, 64] on button "Unavailable" at bounding box center [369, 63] width 56 height 15
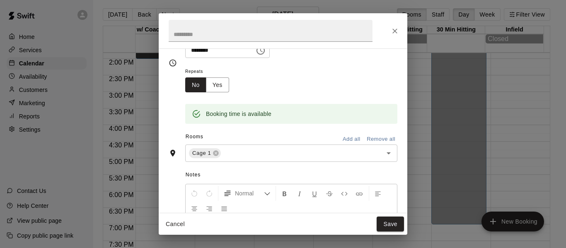
scroll to position [83, 0]
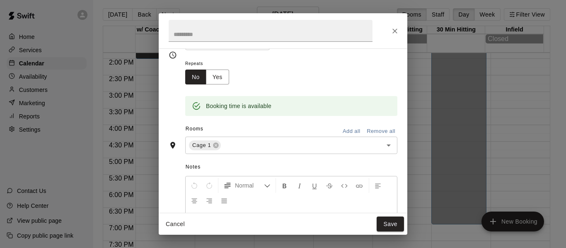
click at [350, 130] on button "Add all" at bounding box center [351, 131] width 27 height 13
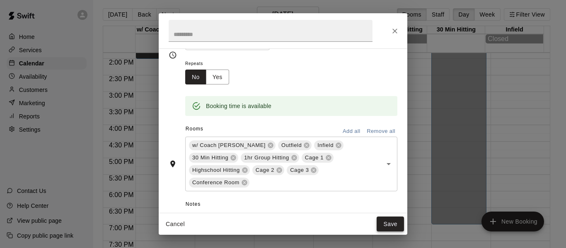
click at [382, 223] on button "Save" at bounding box center [390, 224] width 27 height 15
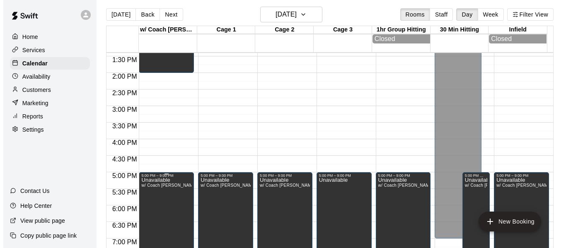
scroll to position [430, 0]
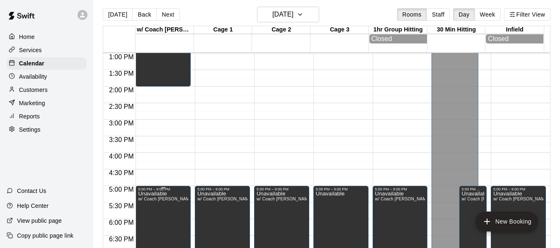
click at [168, 201] on span "w/ Coach Quinney, Outfield, Infield, 30 Min Hitting, 1hr Group Hitting, Cage 1,…" at bounding box center [278, 199] width 281 height 5
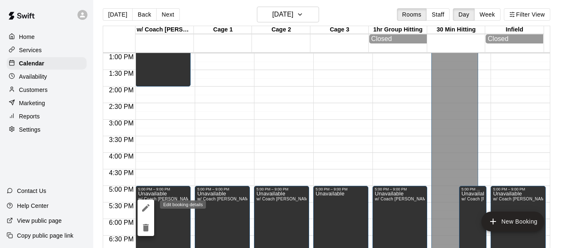
click at [142, 206] on icon "edit" at bounding box center [146, 208] width 10 height 10
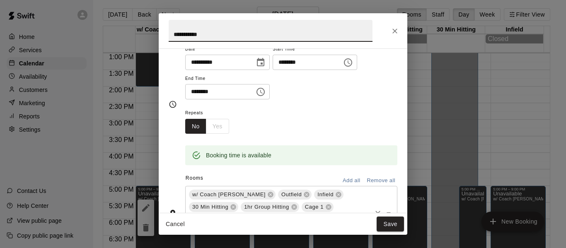
scroll to position [97, 0]
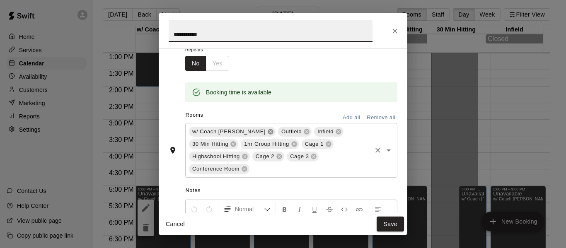
click at [268, 132] on icon at bounding box center [270, 131] width 5 height 5
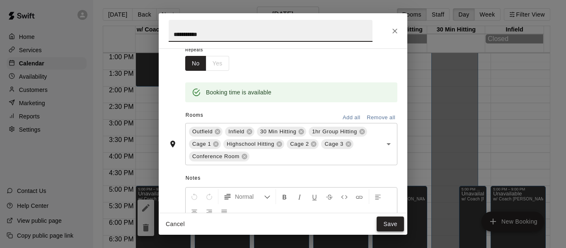
click at [394, 222] on button "Save" at bounding box center [390, 224] width 27 height 15
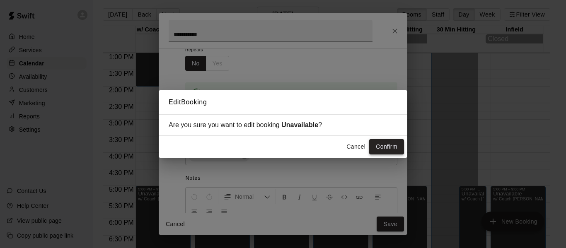
click at [386, 143] on button "Confirm" at bounding box center [386, 146] width 35 height 15
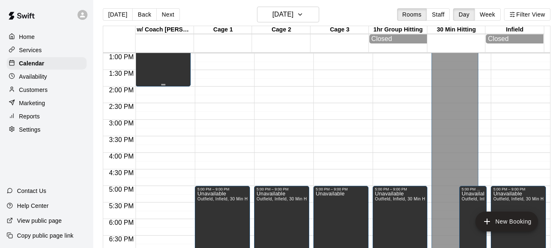
click at [150, 82] on div "Unavailable" at bounding box center [152, 83] width 29 height 248
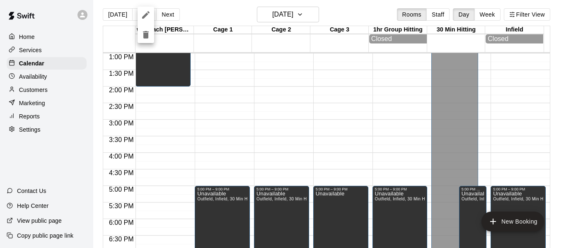
click at [145, 16] on icon "edit" at bounding box center [145, 14] width 7 height 7
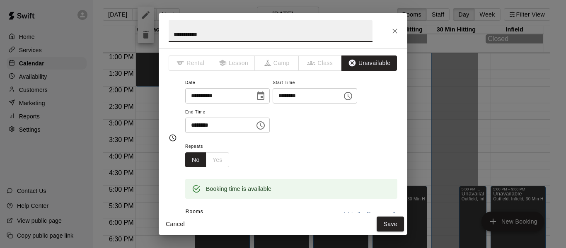
click at [353, 94] on icon "Choose time, selected time is 10:00 AM" at bounding box center [348, 96] width 10 height 10
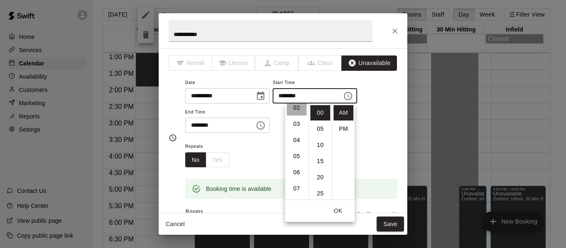
click at [297, 109] on li "02" at bounding box center [297, 107] width 20 height 15
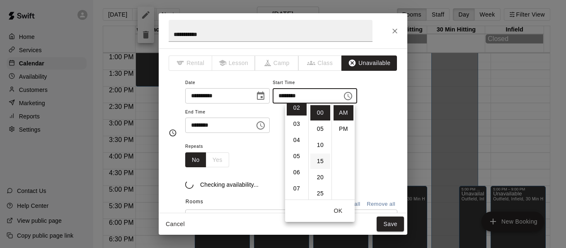
scroll to position [32, 0]
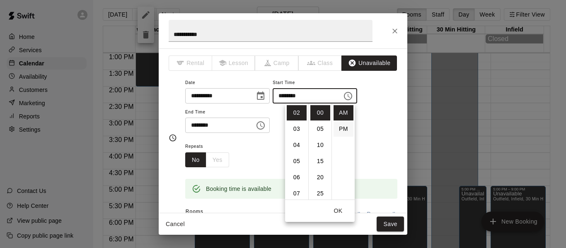
click at [339, 123] on li "PM" at bounding box center [343, 128] width 20 height 15
type input "********"
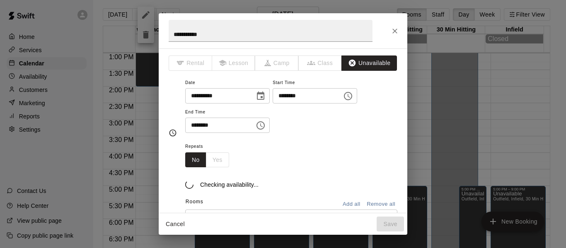
scroll to position [15, 0]
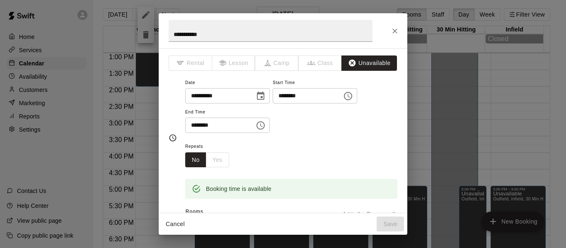
click at [266, 124] on icon "Choose time, selected time is 2:00 PM" at bounding box center [261, 126] width 10 height 10
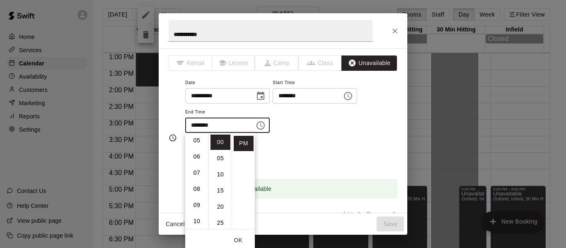
scroll to position [115, 0]
click at [197, 169] on li "09" at bounding box center [197, 172] width 20 height 15
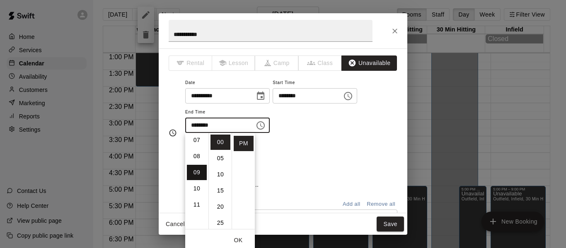
type input "********"
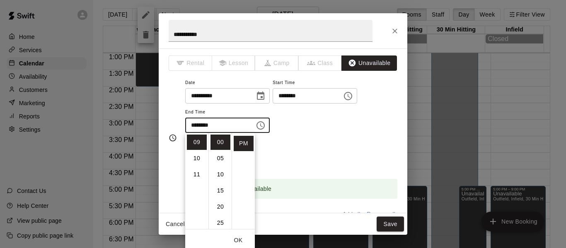
click at [243, 238] on button "OK" at bounding box center [238, 240] width 27 height 15
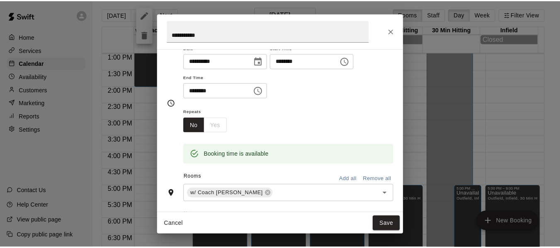
scroll to position [55, 0]
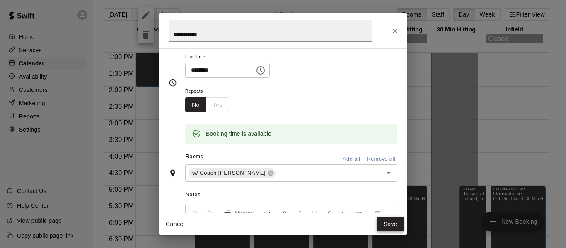
click at [391, 220] on button "Save" at bounding box center [390, 224] width 27 height 15
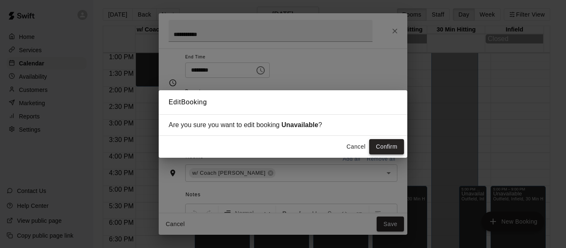
click at [390, 149] on button "Confirm" at bounding box center [386, 146] width 35 height 15
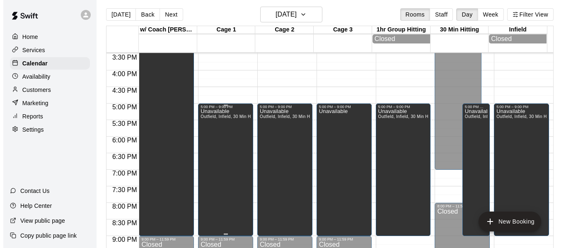
scroll to position [513, 0]
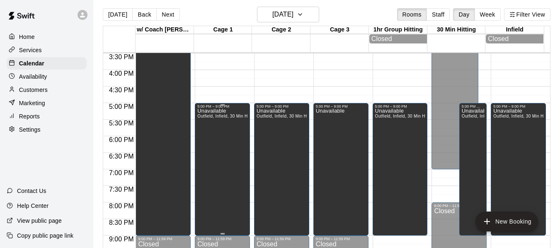
click at [220, 111] on p "Unavailable" at bounding box center [222, 111] width 50 height 0
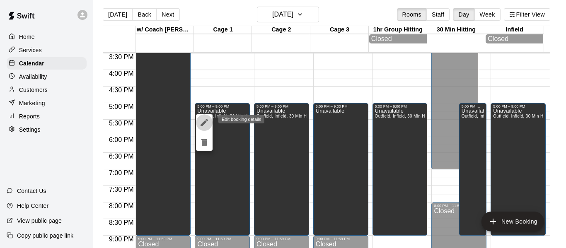
click at [205, 122] on icon "edit" at bounding box center [204, 122] width 7 height 7
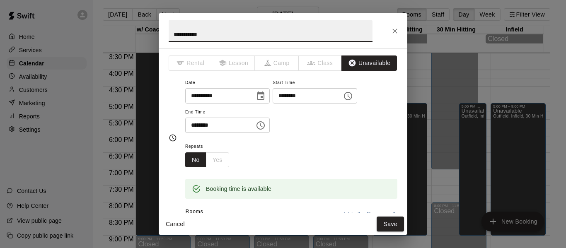
click at [353, 97] on icon "Choose time, selected time is 5:00 PM" at bounding box center [348, 96] width 10 height 10
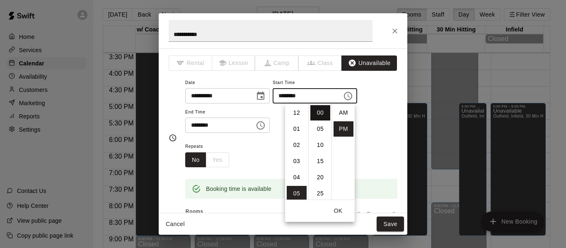
scroll to position [15, 0]
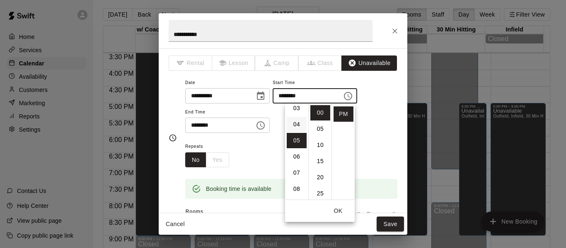
click at [297, 122] on li "04" at bounding box center [297, 124] width 20 height 15
type input "********"
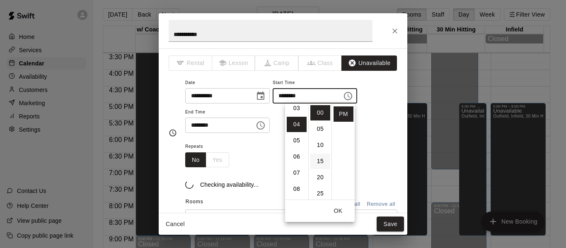
scroll to position [65, 0]
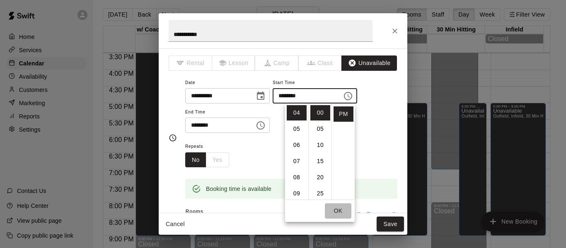
click at [338, 210] on button "OK" at bounding box center [338, 210] width 27 height 15
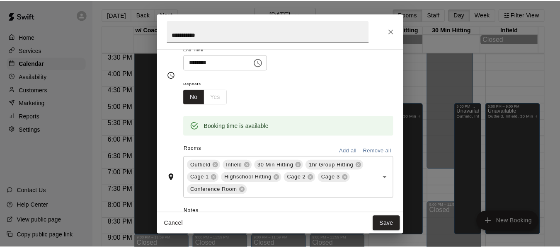
scroll to position [69, 0]
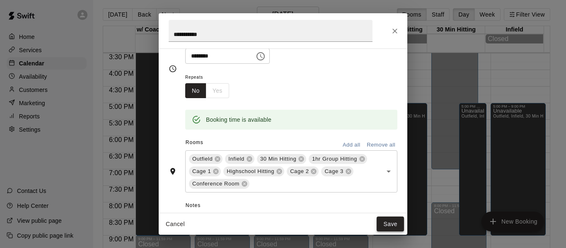
click at [389, 222] on button "Save" at bounding box center [390, 224] width 27 height 15
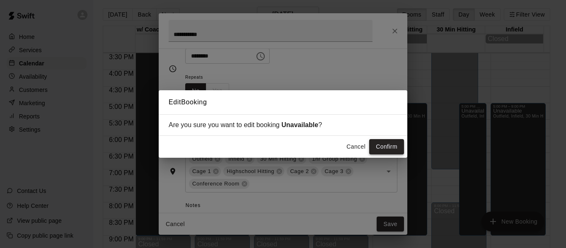
click at [392, 147] on button "Confirm" at bounding box center [386, 146] width 35 height 15
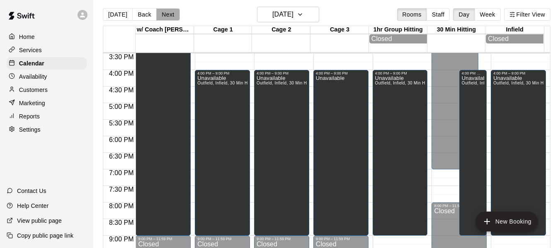
click at [160, 15] on button "Next" at bounding box center [167, 14] width 23 height 12
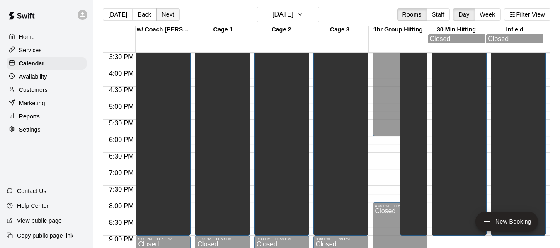
click at [169, 17] on button "Next" at bounding box center [167, 14] width 23 height 12
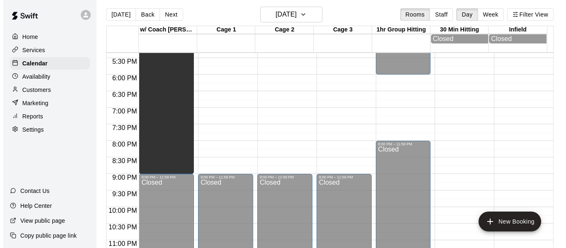
scroll to position [568, 0]
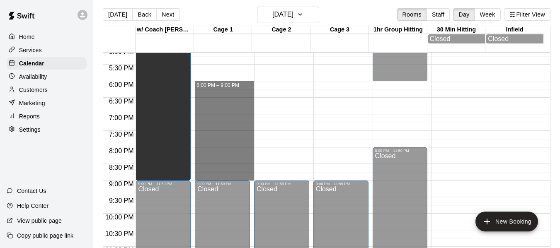
drag, startPoint x: 201, startPoint y: 182, endPoint x: 210, endPoint y: 87, distance: 95.3
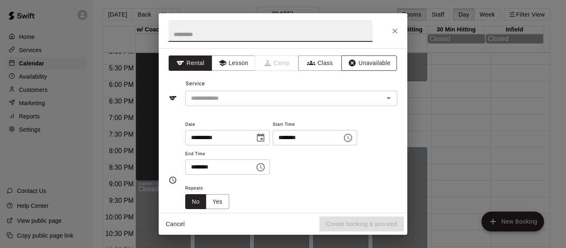
click at [362, 64] on button "Unavailable" at bounding box center [369, 63] width 56 height 15
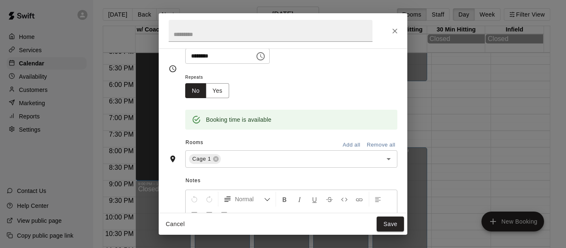
scroll to position [97, 0]
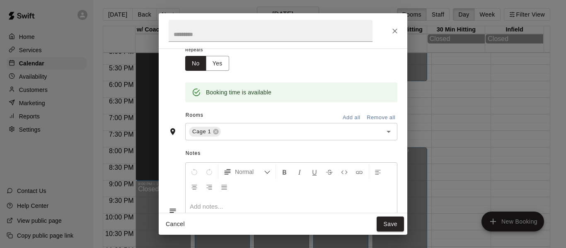
click at [344, 118] on button "Add all" at bounding box center [351, 117] width 27 height 13
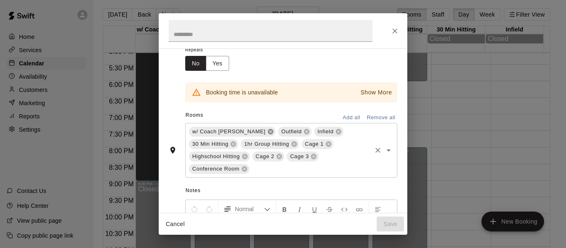
click at [267, 133] on icon at bounding box center [270, 131] width 7 height 7
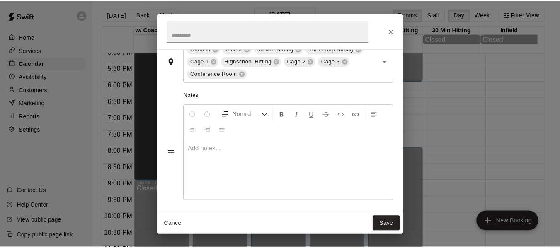
scroll to position [183, 0]
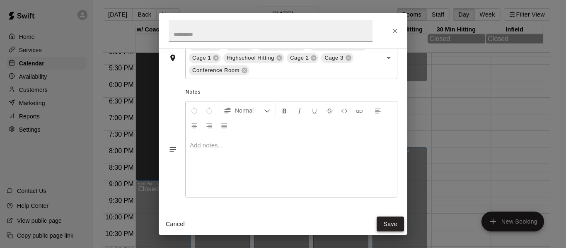
click at [386, 225] on button "Save" at bounding box center [390, 224] width 27 height 15
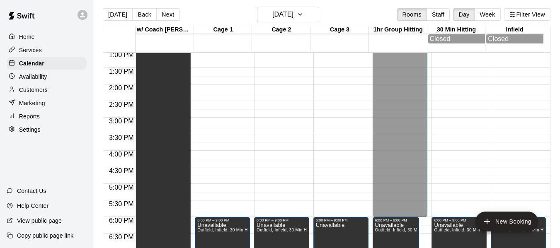
scroll to position [444, 0]
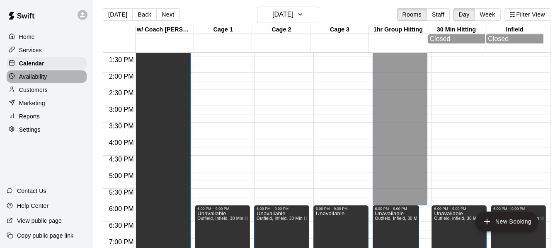
click at [47, 78] on p "Availability" at bounding box center [33, 76] width 28 height 8
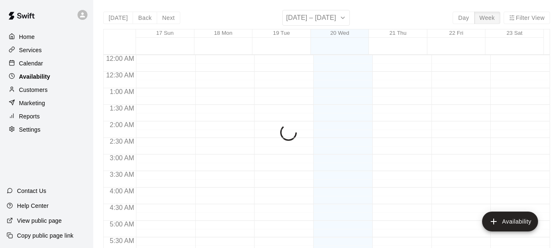
scroll to position [474, 0]
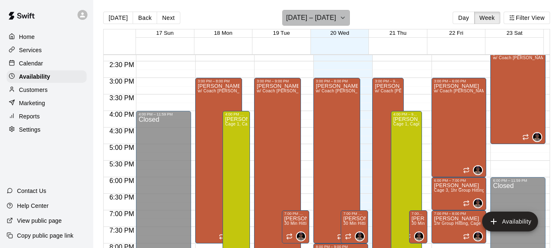
click at [343, 17] on button "August 17 – 23" at bounding box center [316, 18] width 68 height 16
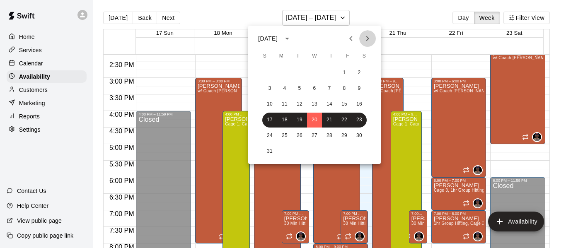
click at [364, 36] on icon "Next month" at bounding box center [367, 39] width 10 height 10
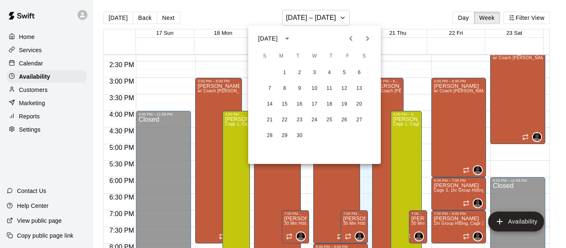
click at [364, 36] on icon "Next month" at bounding box center [367, 39] width 10 height 10
click at [313, 135] on button "26" at bounding box center [314, 135] width 15 height 15
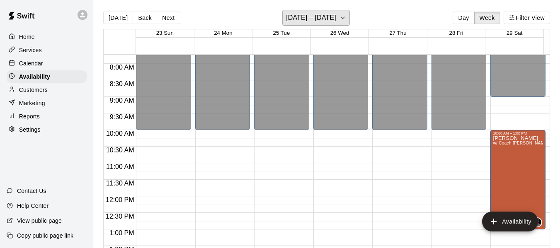
scroll to position [254, 0]
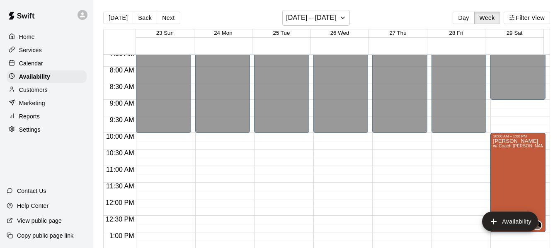
click at [30, 65] on p "Calendar" at bounding box center [31, 63] width 24 height 8
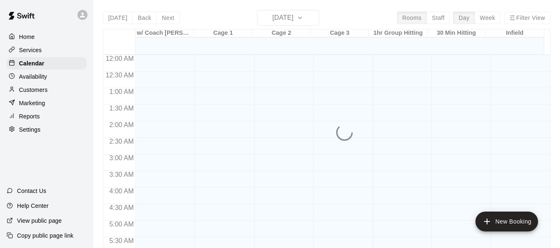
scroll to position [474, 0]
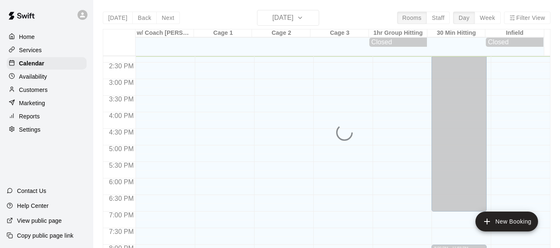
click at [322, 19] on div "Today Back Next Wednesday Aug 20 Rooms Staff Day Week Filter View w/ Coach Quin…" at bounding box center [326, 134] width 447 height 248
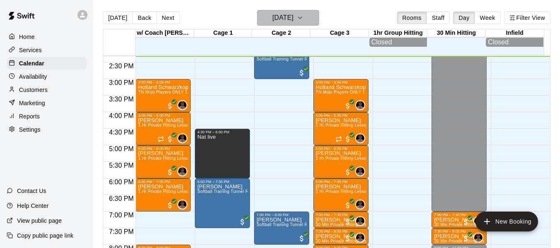
click at [293, 15] on h6 "[DATE]" at bounding box center [282, 18] width 21 height 12
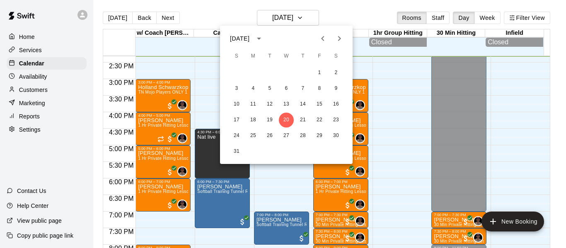
click at [341, 37] on icon "Next month" at bounding box center [339, 39] width 10 height 10
click at [337, 133] on button "29" at bounding box center [336, 135] width 15 height 15
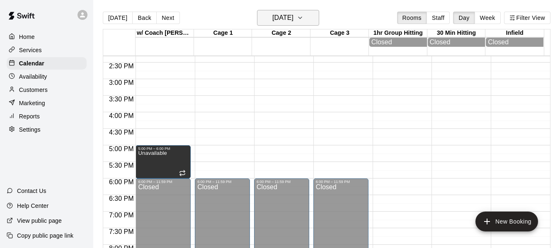
click at [317, 20] on button "Saturday Nov 29" at bounding box center [288, 18] width 62 height 16
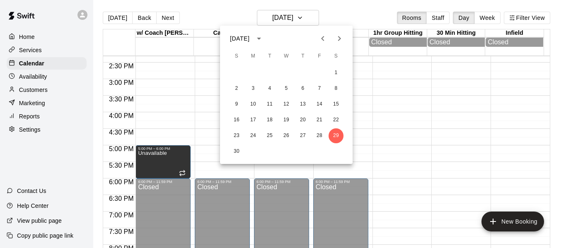
click at [341, 39] on icon "Next month" at bounding box center [339, 39] width 10 height 10
click at [286, 120] on button "24" at bounding box center [286, 120] width 15 height 15
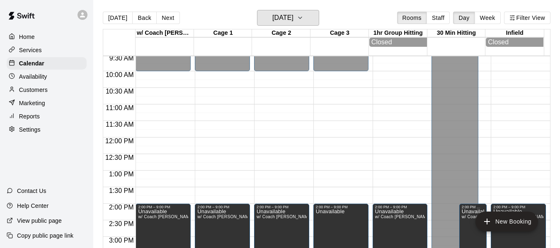
scroll to position [322, 0]
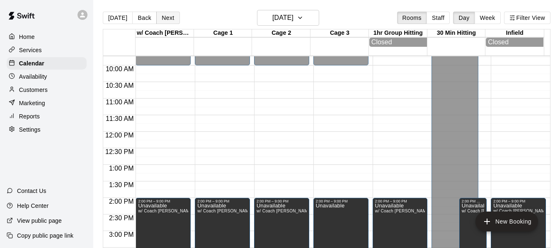
click at [158, 17] on button "Next" at bounding box center [167, 18] width 23 height 12
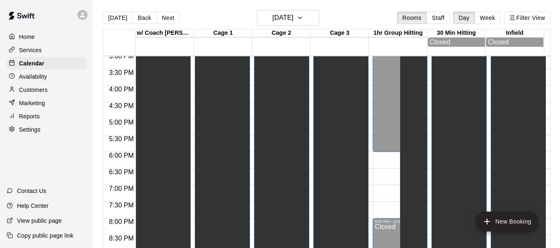
scroll to position [502, 0]
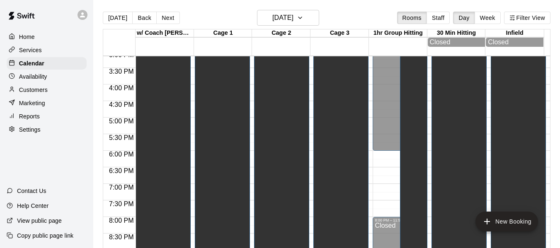
click at [163, 24] on div "Today Back Next Thursday Dec 25 Rooms Staff Day Week Filter View" at bounding box center [326, 19] width 447 height 19
click at [163, 21] on button "Next" at bounding box center [167, 18] width 23 height 12
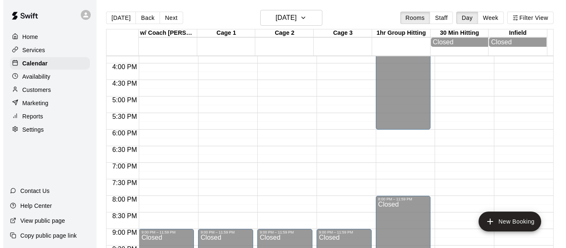
scroll to position [529, 0]
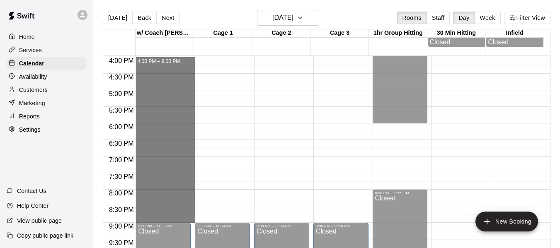
drag, startPoint x: 154, startPoint y: 221, endPoint x: 186, endPoint y: 62, distance: 162.3
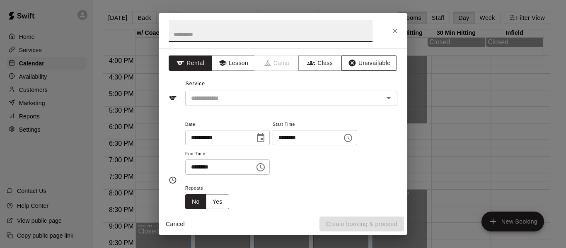
click at [377, 63] on button "Unavailable" at bounding box center [369, 63] width 56 height 15
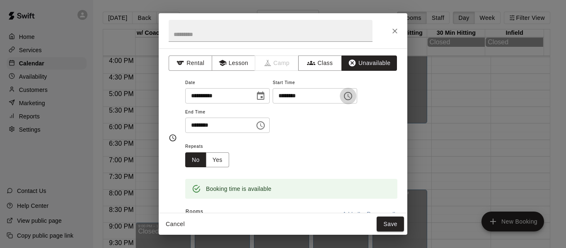
click at [353, 95] on icon "Choose time, selected time is 4:00 PM" at bounding box center [348, 96] width 10 height 10
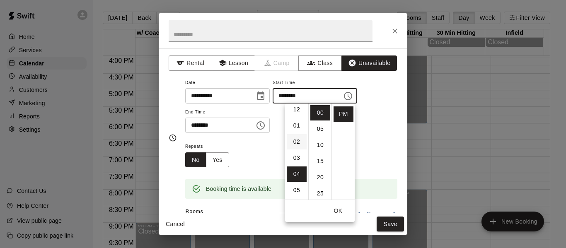
scroll to position [0, 0]
click at [297, 193] on li "10" at bounding box center [297, 191] width 20 height 15
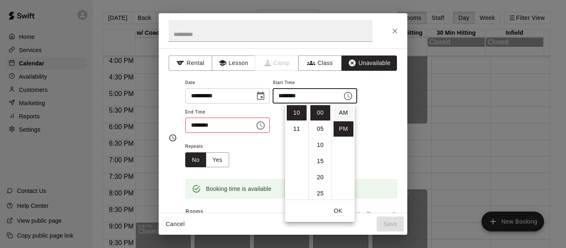
click at [343, 113] on li "AM" at bounding box center [343, 112] width 20 height 15
type input "********"
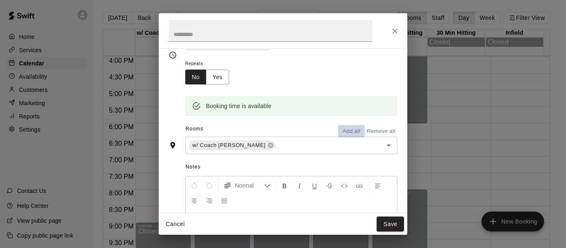
click at [349, 132] on button "Add all" at bounding box center [351, 131] width 27 height 13
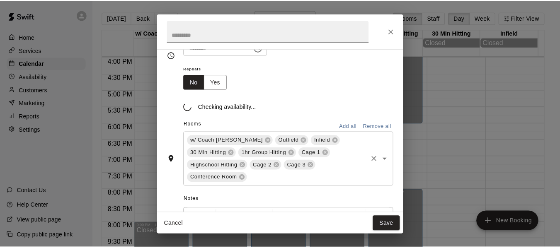
scroll to position [83, 0]
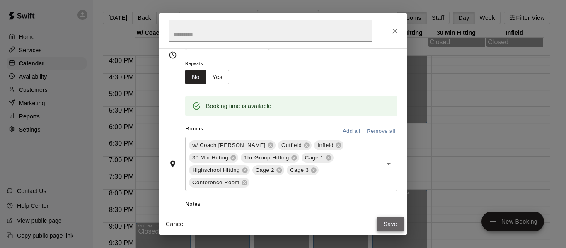
click at [386, 222] on button "Save" at bounding box center [390, 224] width 27 height 15
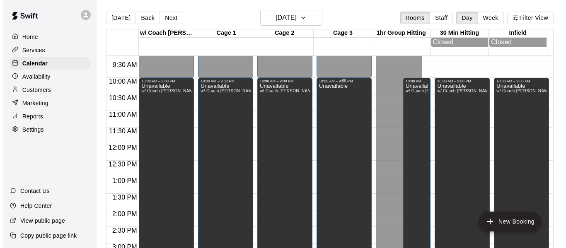
scroll to position [309, 0]
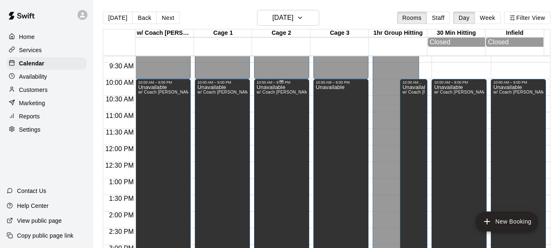
click at [296, 139] on div "Unavailable w/ Coach Quinney, Outfield, Infield, 30 Min Hitting, 1hr Group Hitt…" at bounding box center [281, 209] width 50 height 248
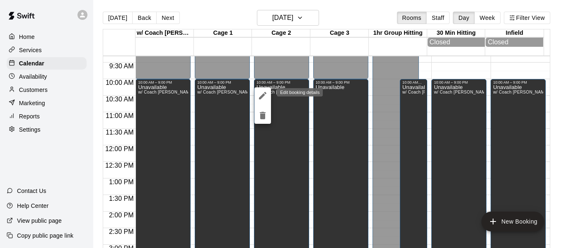
click at [266, 94] on icon "edit" at bounding box center [263, 96] width 10 height 10
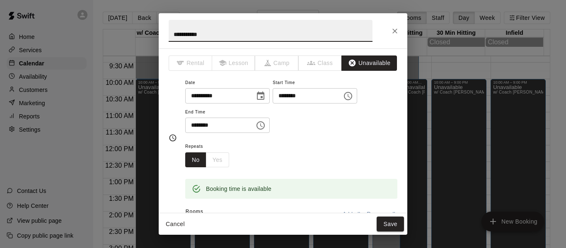
click at [266, 128] on icon "Choose time, selected time is 9:00 PM" at bounding box center [261, 126] width 10 height 10
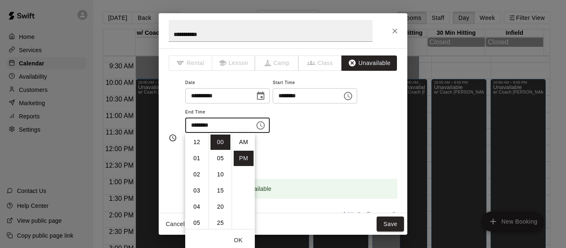
scroll to position [15, 0]
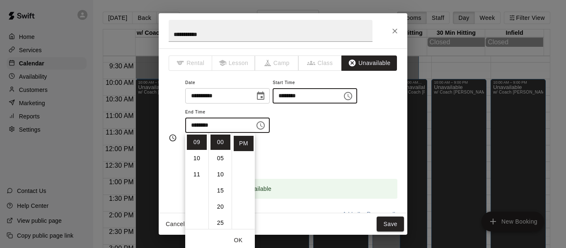
drag, startPoint x: 361, startPoint y: 98, endPoint x: 385, endPoint y: 94, distance: 24.7
click at [357, 98] on div "******** ​" at bounding box center [315, 95] width 85 height 15
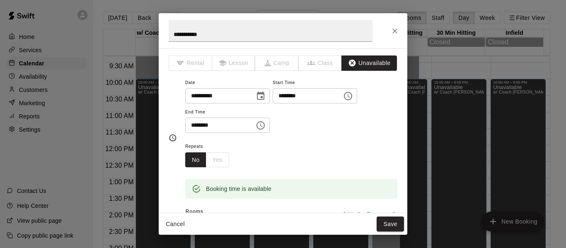
click at [352, 97] on icon "Choose time, selected time is 10:00 AM" at bounding box center [348, 96] width 8 height 8
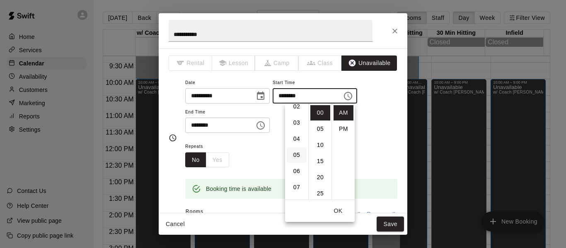
scroll to position [37, 0]
click at [297, 142] on li "04" at bounding box center [297, 140] width 20 height 15
click at [295, 136] on li "10" at bounding box center [297, 136] width 20 height 15
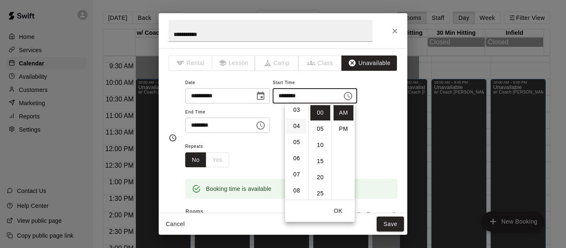
click at [298, 126] on li "04" at bounding box center [297, 125] width 20 height 15
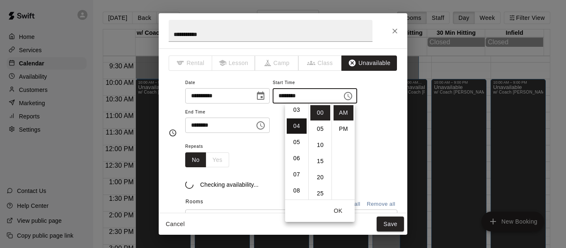
scroll to position [65, 0]
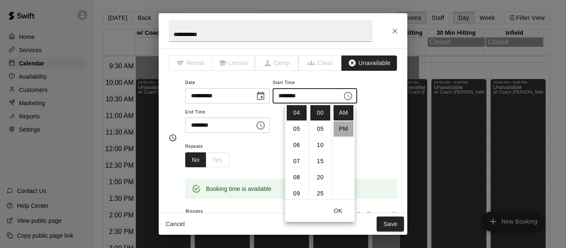
click at [342, 123] on li "PM" at bounding box center [343, 128] width 20 height 15
type input "********"
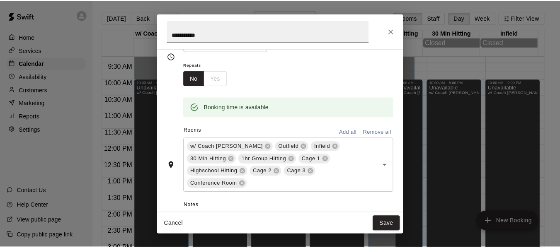
scroll to position [83, 0]
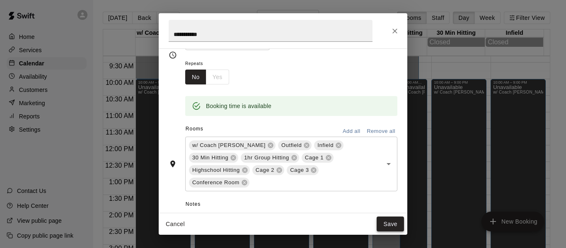
click at [394, 220] on button "Save" at bounding box center [390, 224] width 27 height 15
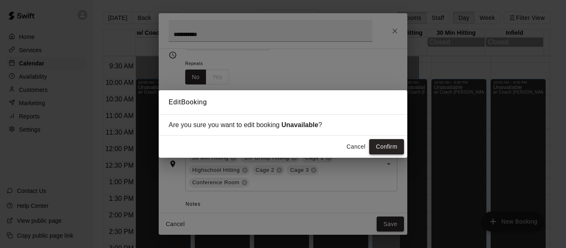
click at [376, 150] on button "Confirm" at bounding box center [386, 146] width 35 height 15
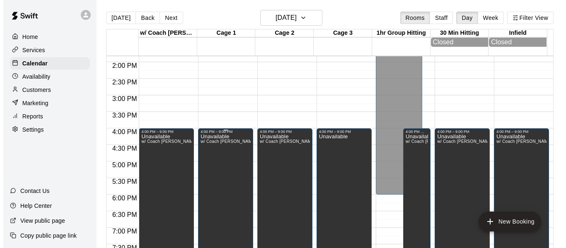
scroll to position [474, 0]
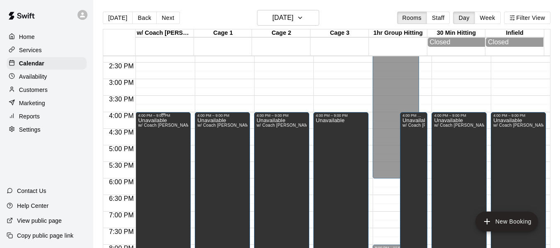
click at [174, 157] on div "Unavailable w/ Coach Quinney, Outfield, Infield, 30 Min Hitting, 1hr Group Hitt…" at bounding box center [163, 242] width 50 height 248
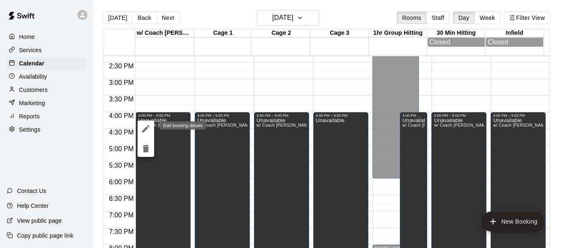
click at [148, 129] on icon "edit" at bounding box center [146, 129] width 10 height 10
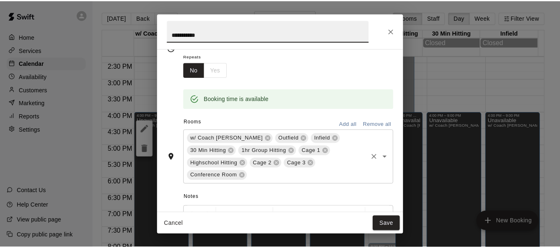
scroll to position [97, 0]
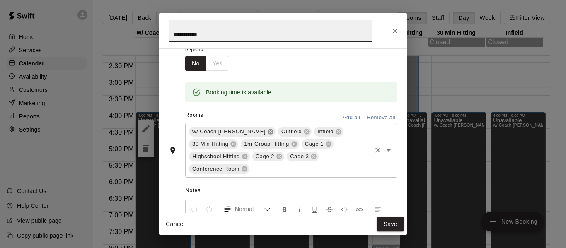
click at [267, 131] on icon at bounding box center [270, 131] width 7 height 7
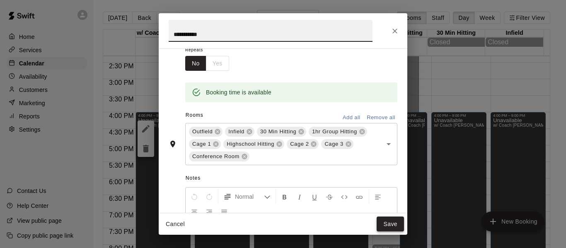
click at [392, 226] on button "Save" at bounding box center [390, 224] width 27 height 15
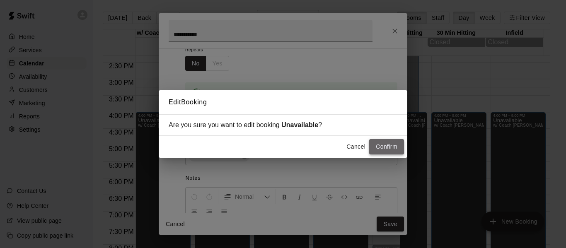
click at [392, 153] on button "Confirm" at bounding box center [386, 146] width 35 height 15
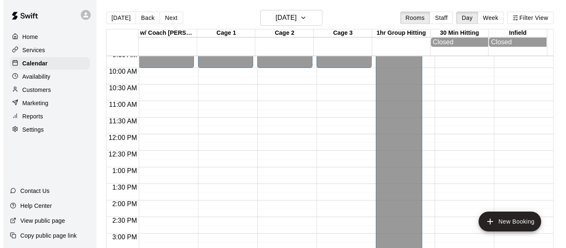
scroll to position [309, 0]
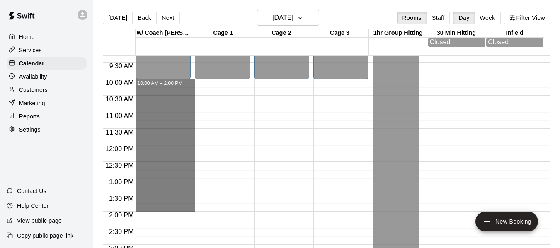
drag, startPoint x: 153, startPoint y: 82, endPoint x: 169, endPoint y: 209, distance: 128.6
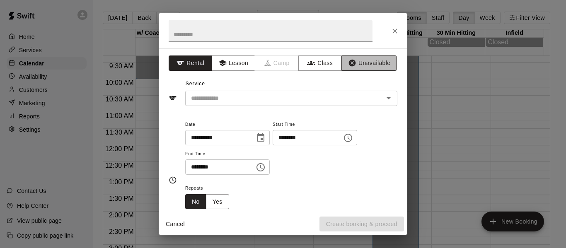
click at [364, 66] on button "Unavailable" at bounding box center [369, 63] width 56 height 15
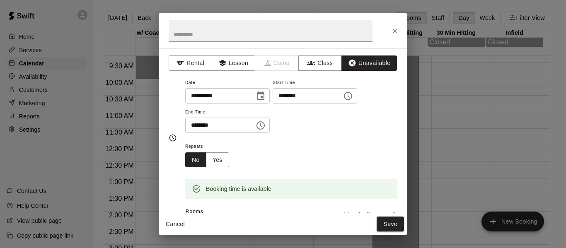
click at [266, 126] on icon "Choose time, selected time is 2:00 PM" at bounding box center [261, 126] width 10 height 10
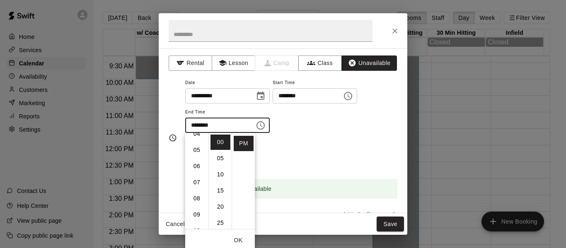
scroll to position [87, 0]
click at [197, 199] on li "09" at bounding box center [197, 200] width 20 height 15
type input "********"
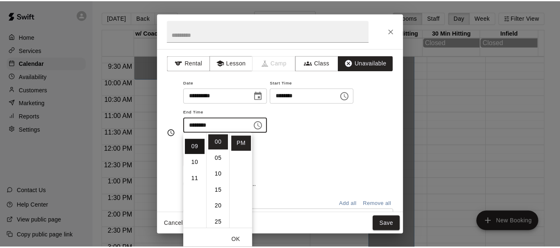
scroll to position [145, 0]
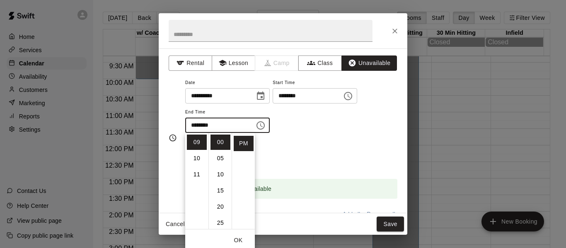
click at [233, 239] on button "OK" at bounding box center [238, 240] width 27 height 15
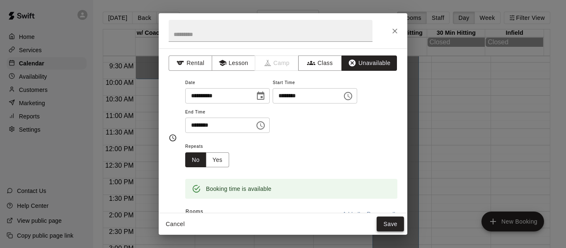
click at [389, 222] on button "Save" at bounding box center [390, 224] width 27 height 15
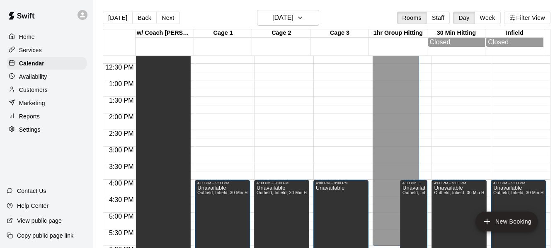
scroll to position [433, 0]
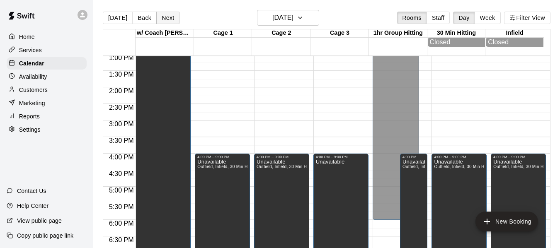
click at [169, 19] on button "Next" at bounding box center [167, 18] width 23 height 12
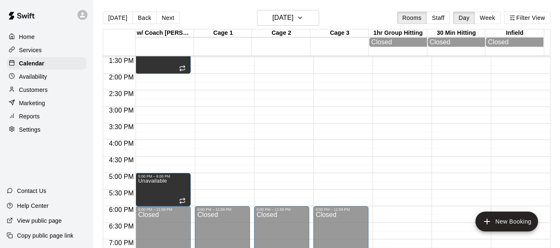
scroll to position [461, 0]
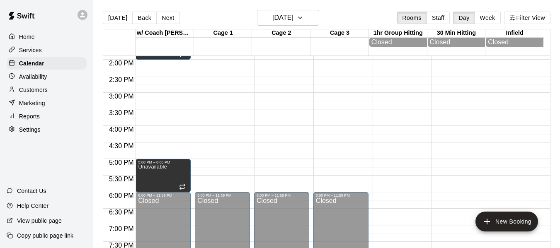
click at [40, 78] on p "Availability" at bounding box center [33, 76] width 28 height 8
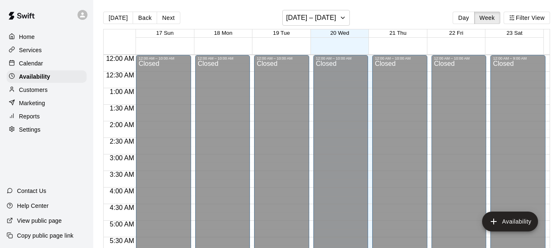
scroll to position [477, 0]
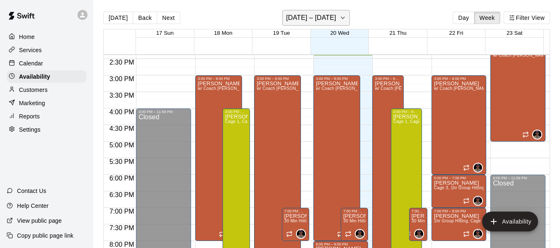
click at [340, 15] on icon "button" at bounding box center [342, 18] width 7 height 10
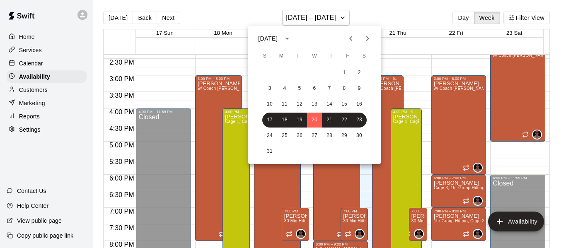
click at [369, 37] on icon "Next month" at bounding box center [367, 39] width 10 height 10
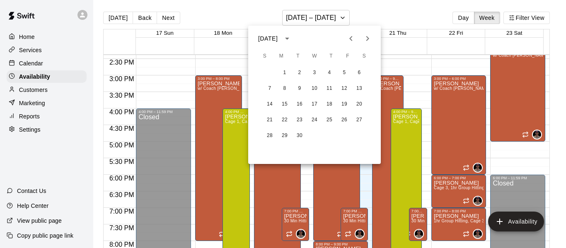
click at [369, 37] on icon "Next month" at bounding box center [367, 39] width 10 height 10
click at [315, 119] on button "24" at bounding box center [314, 120] width 15 height 15
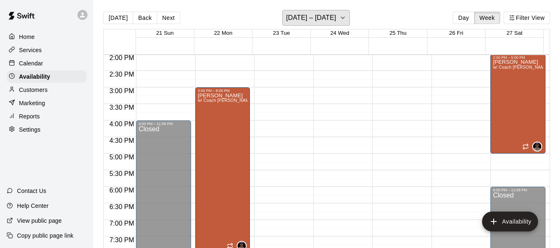
scroll to position [449, 0]
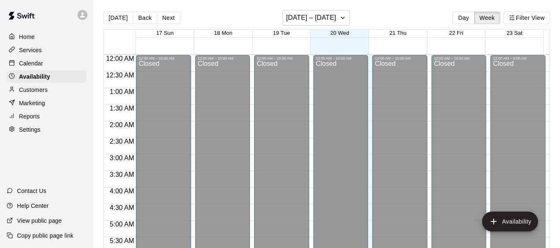
scroll to position [484, 0]
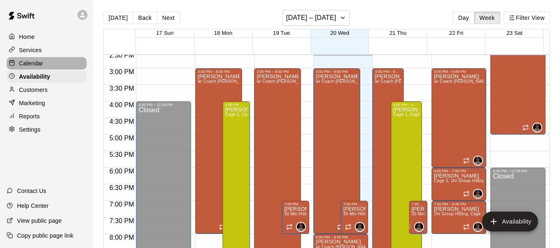
click at [31, 63] on p "Calendar" at bounding box center [31, 63] width 24 height 8
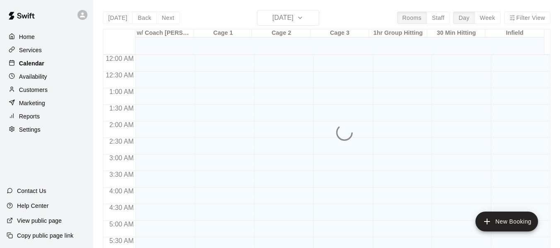
scroll to position [485, 0]
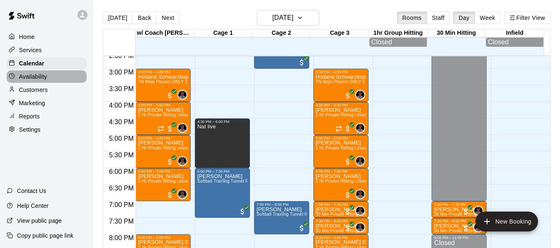
click at [52, 78] on div "Availability" at bounding box center [47, 76] width 80 height 12
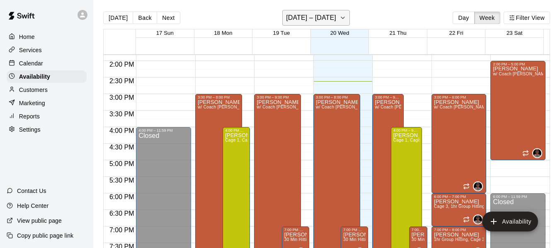
scroll to position [457, 0]
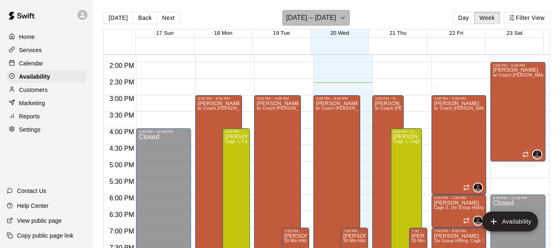
click at [341, 19] on icon "button" at bounding box center [342, 18] width 3 height 2
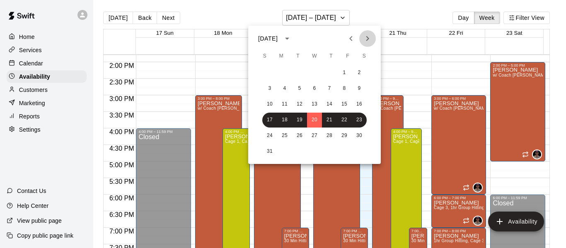
click at [373, 40] on button "Next month" at bounding box center [367, 38] width 17 height 17
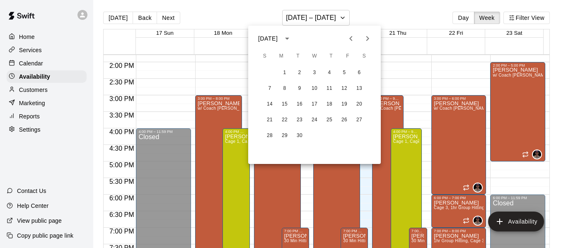
click at [370, 38] on icon "Next month" at bounding box center [367, 39] width 10 height 10
click at [300, 121] on button "23" at bounding box center [299, 120] width 15 height 15
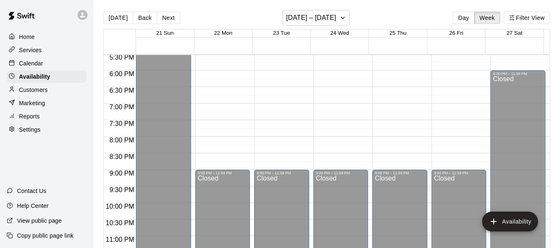
scroll to position [497, 0]
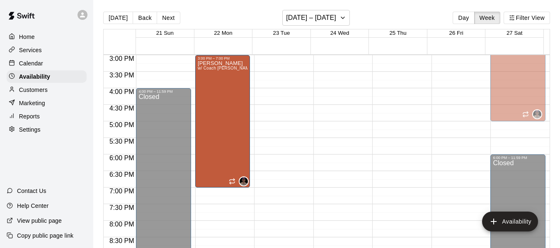
drag, startPoint x: 220, startPoint y: 135, endPoint x: 223, endPoint y: 196, distance: 60.5
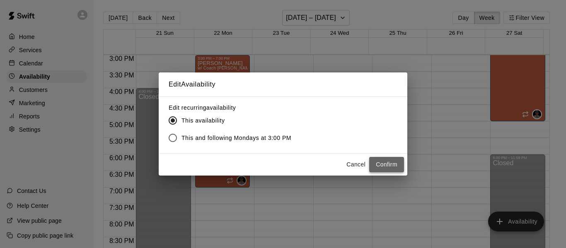
click at [387, 165] on button "Confirm" at bounding box center [386, 164] width 35 height 15
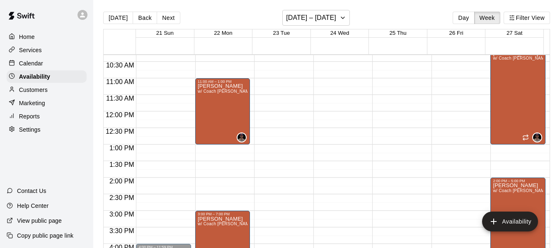
scroll to position [318, 0]
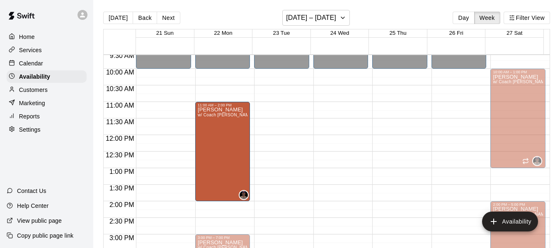
drag, startPoint x: 221, startPoint y: 166, endPoint x: 216, endPoint y: 203, distance: 38.0
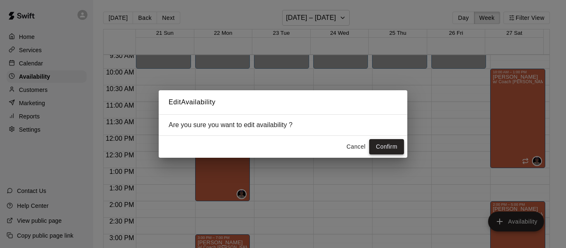
click at [382, 147] on button "Confirm" at bounding box center [386, 146] width 35 height 15
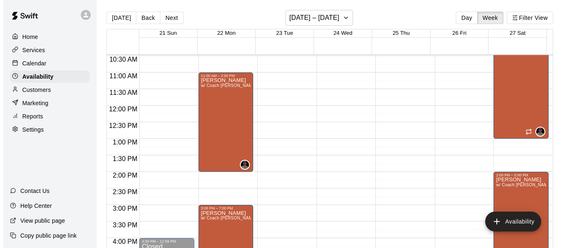
scroll to position [346, 0]
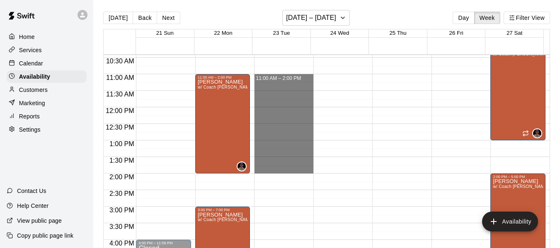
drag, startPoint x: 271, startPoint y: 75, endPoint x: 276, endPoint y: 167, distance: 91.3
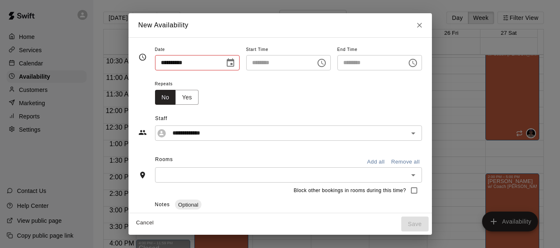
type input "**********"
type input "********"
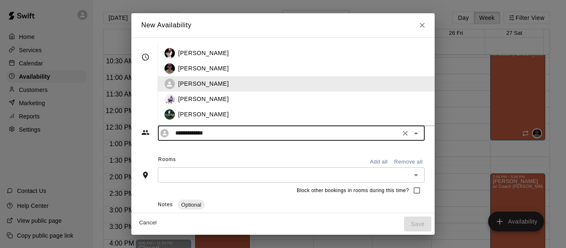
click at [198, 134] on input "**********" at bounding box center [285, 133] width 226 height 10
click at [184, 69] on p "Allen Quinney" at bounding box center [203, 68] width 51 height 9
type input "**********"
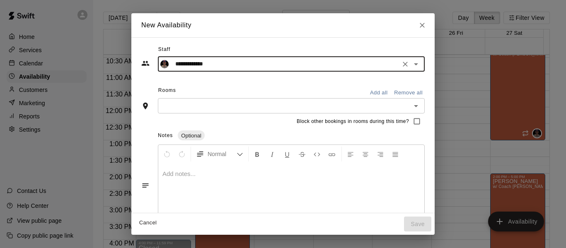
scroll to position [91, 0]
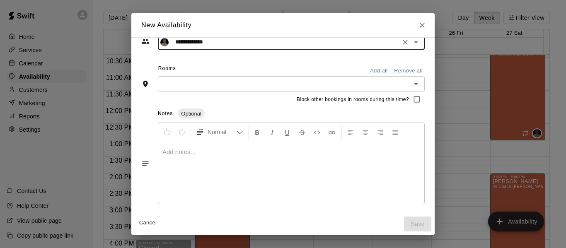
click at [190, 82] on input "text" at bounding box center [284, 84] width 248 height 10
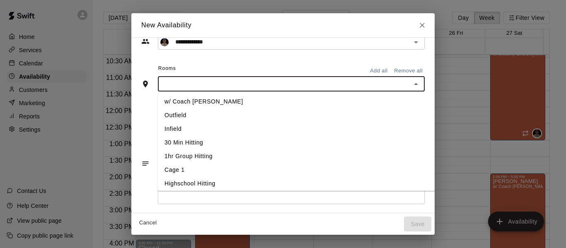
click at [187, 101] on li "w/ Coach [PERSON_NAME]" at bounding box center [310, 102] width 304 height 14
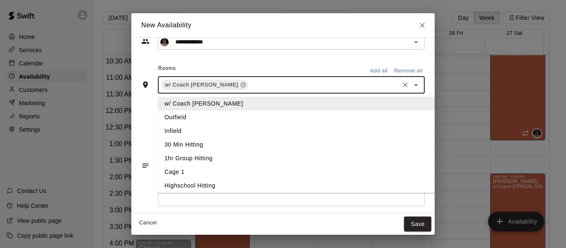
click at [249, 85] on input "text" at bounding box center [323, 85] width 148 height 10
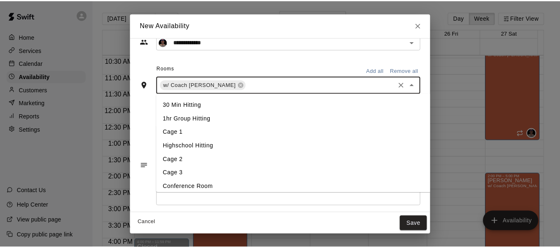
scroll to position [44, 0]
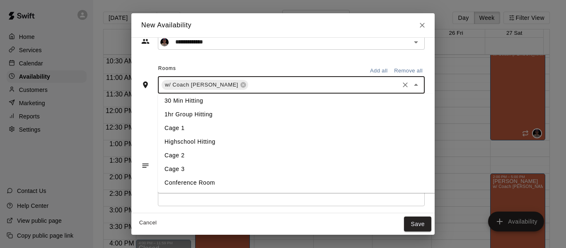
click at [172, 170] on li "Cage 3" at bounding box center [310, 169] width 304 height 14
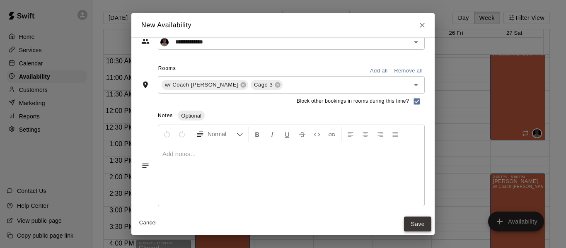
click at [431, 224] on button "Save" at bounding box center [417, 224] width 27 height 15
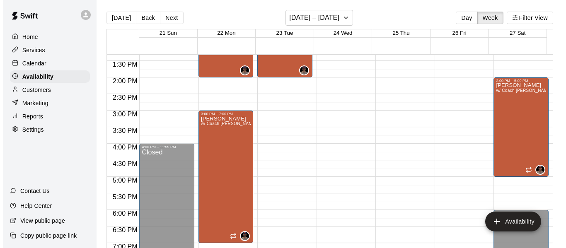
scroll to position [442, 0]
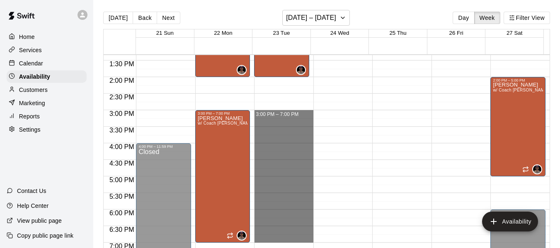
drag, startPoint x: 276, startPoint y: 112, endPoint x: 285, endPoint y: 242, distance: 130.4
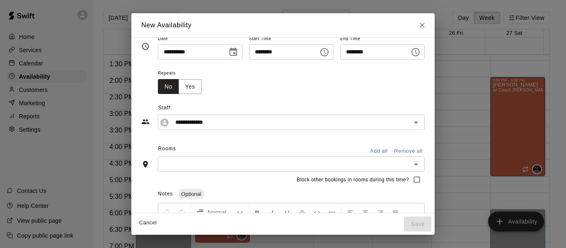
scroll to position [14, 0]
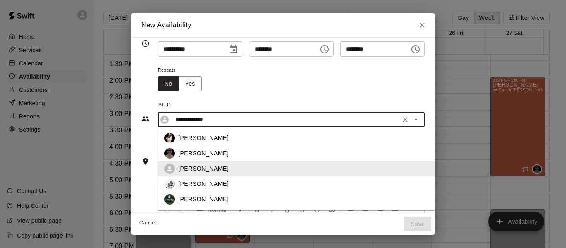
click at [214, 119] on input "**********" at bounding box center [285, 119] width 226 height 10
click at [178, 152] on p "[PERSON_NAME]" at bounding box center [203, 153] width 51 height 9
type input "**********"
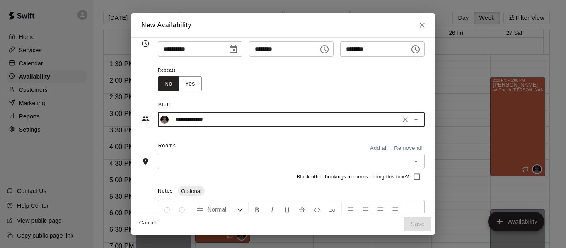
click at [178, 157] on input "text" at bounding box center [284, 161] width 248 height 10
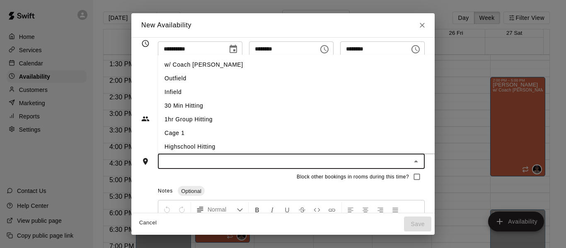
click at [169, 67] on li "w/ Coach [PERSON_NAME]" at bounding box center [310, 65] width 304 height 14
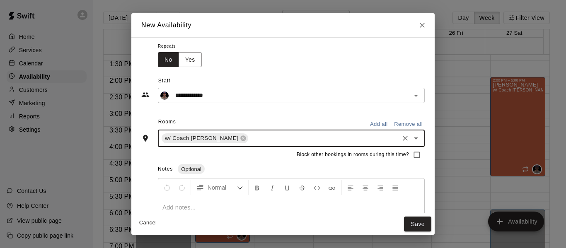
scroll to position [41, 0]
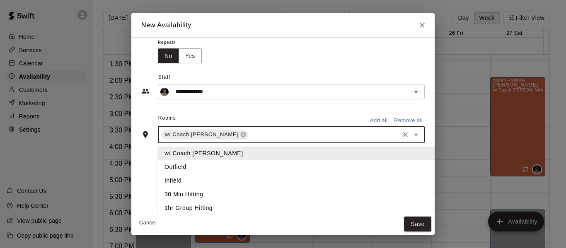
click at [249, 138] on input "text" at bounding box center [323, 135] width 148 height 10
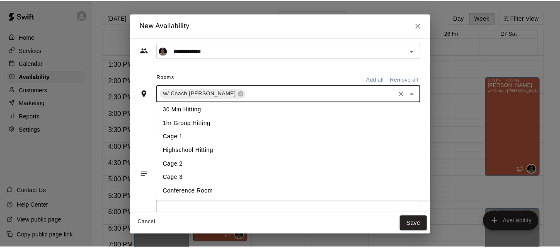
scroll to position [83, 0]
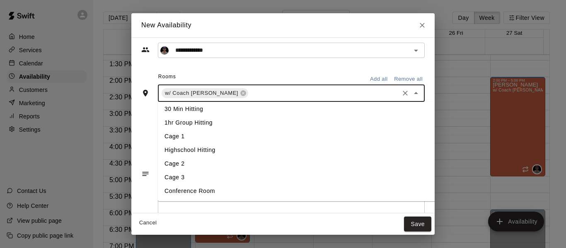
click at [177, 176] on li "Cage 3" at bounding box center [310, 178] width 304 height 14
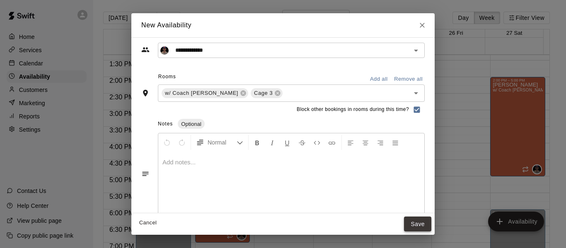
click at [431, 221] on button "Save" at bounding box center [417, 224] width 27 height 15
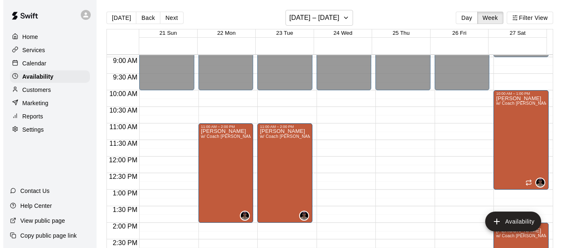
scroll to position [276, 0]
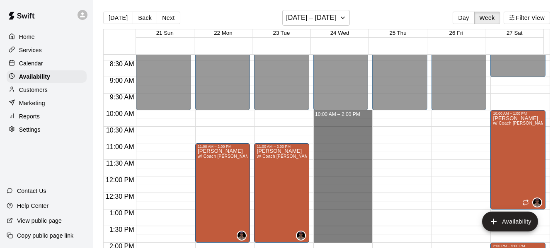
drag, startPoint x: 329, startPoint y: 112, endPoint x: 330, endPoint y: 238, distance: 125.5
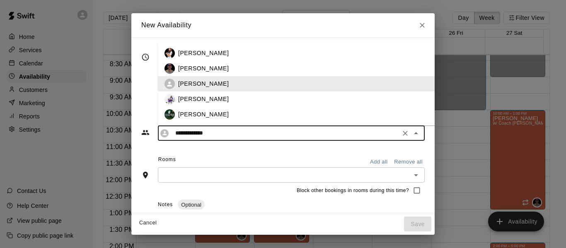
click at [185, 138] on input "**********" at bounding box center [285, 133] width 226 height 10
click at [178, 66] on p "[PERSON_NAME]" at bounding box center [203, 68] width 51 height 9
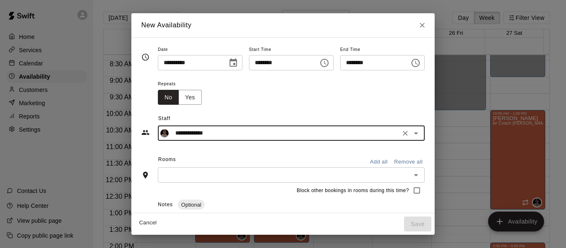
type input "**********"
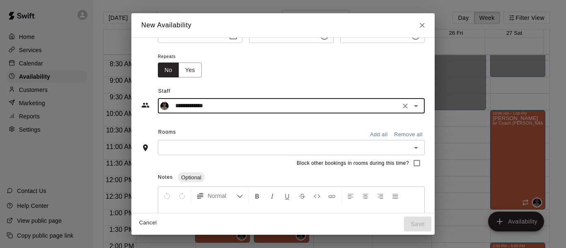
scroll to position [28, 0]
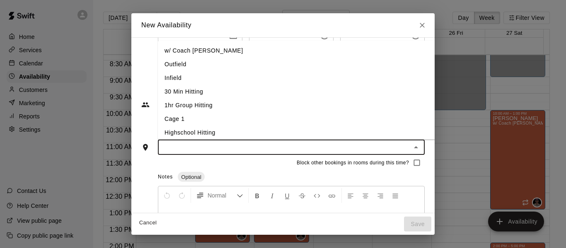
click at [196, 147] on input "text" at bounding box center [284, 147] width 248 height 10
click at [176, 51] on li "w/ Coach [PERSON_NAME]" at bounding box center [310, 51] width 304 height 14
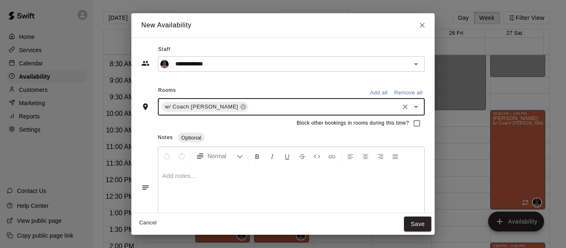
click at [249, 103] on input "text" at bounding box center [323, 107] width 148 height 10
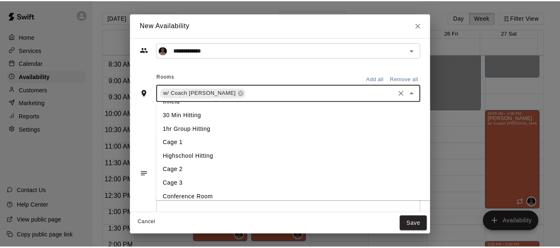
scroll to position [44, 0]
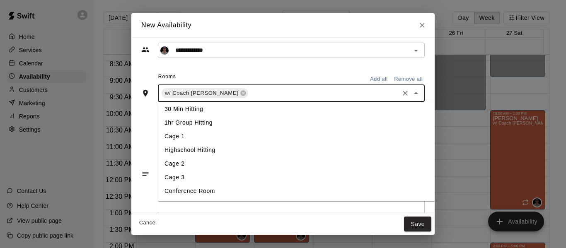
click at [161, 178] on li "Cage 3" at bounding box center [310, 178] width 304 height 14
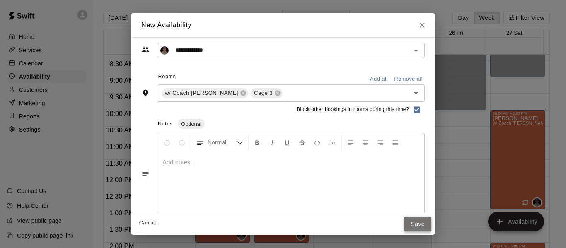
click at [431, 222] on button "Save" at bounding box center [417, 224] width 27 height 15
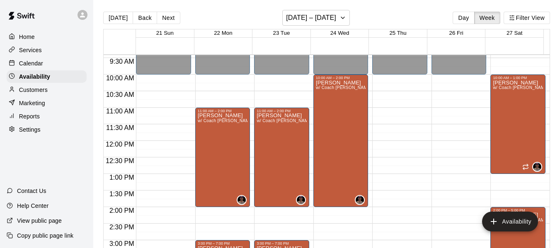
scroll to position [318, 0]
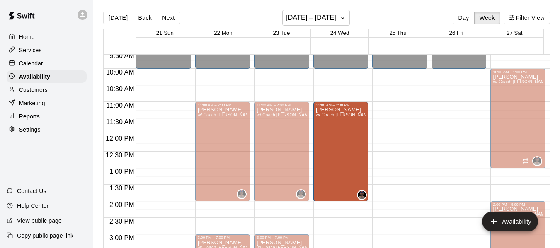
drag, startPoint x: 337, startPoint y: 71, endPoint x: 338, endPoint y: 104, distance: 32.7
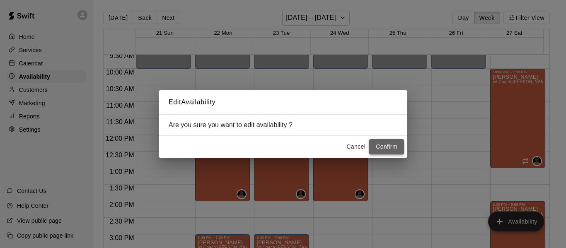
click at [376, 148] on button "Confirm" at bounding box center [386, 146] width 35 height 15
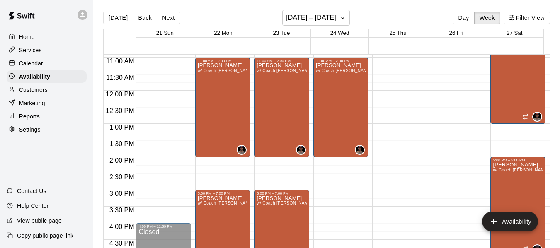
scroll to position [359, 0]
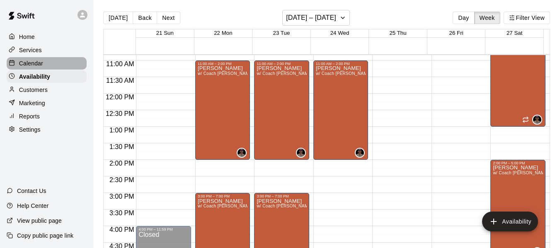
click at [38, 70] on div "Calendar" at bounding box center [47, 63] width 80 height 12
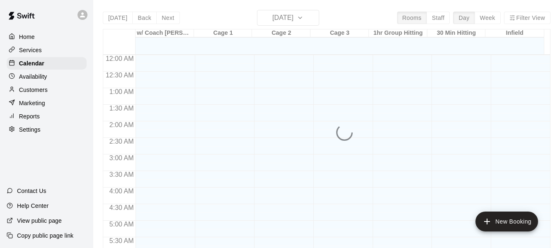
scroll to position [491, 0]
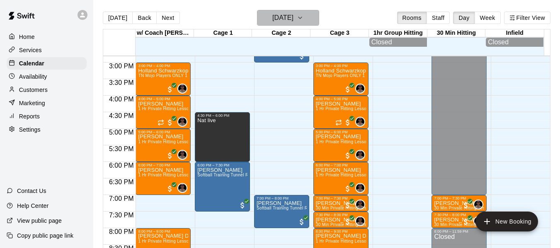
click at [303, 18] on icon "button" at bounding box center [300, 18] width 7 height 10
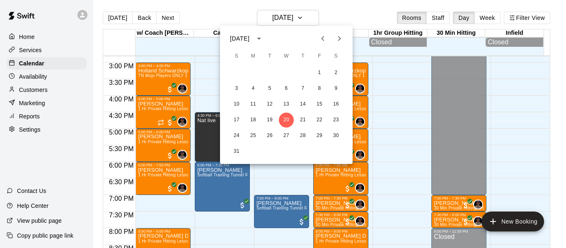
click at [342, 39] on icon "Next month" at bounding box center [339, 39] width 10 height 10
click at [289, 121] on button "24" at bounding box center [286, 120] width 15 height 15
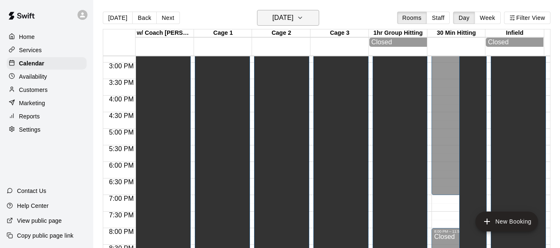
click at [311, 21] on button "Wednesday Dec 24" at bounding box center [288, 18] width 62 height 16
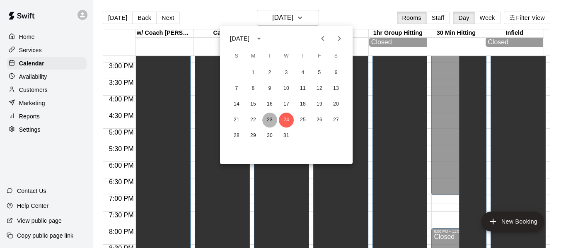
click at [271, 119] on button "23" at bounding box center [269, 120] width 15 height 15
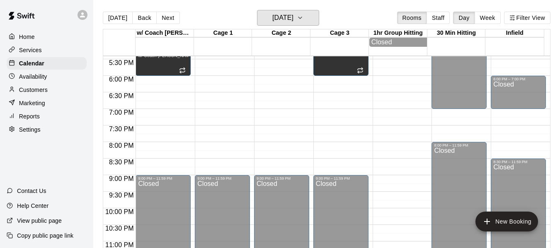
scroll to position [587, 0]
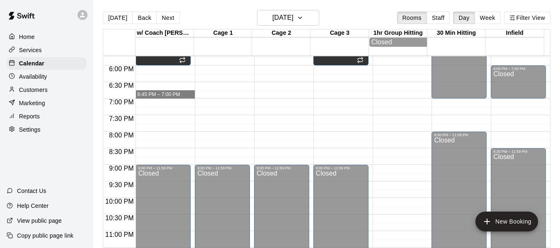
drag, startPoint x: 158, startPoint y: 100, endPoint x: 167, endPoint y: 98, distance: 9.4
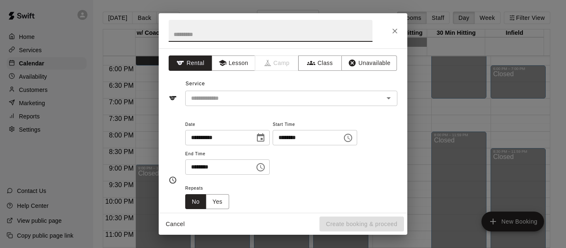
click at [396, 31] on icon "Close" at bounding box center [395, 31] width 8 height 8
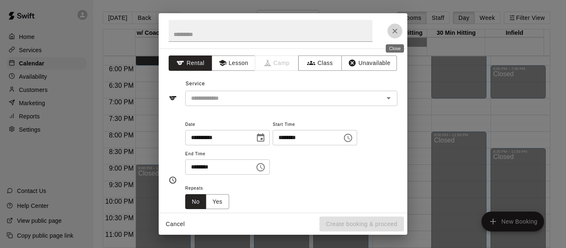
click at [393, 29] on icon "Close" at bounding box center [395, 31] width 8 height 8
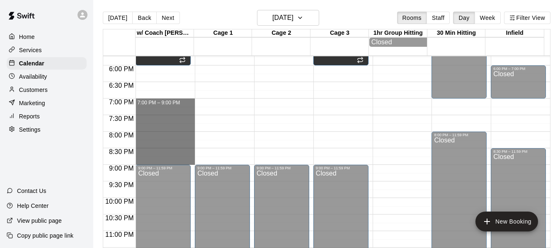
drag, startPoint x: 154, startPoint y: 102, endPoint x: 152, endPoint y: 160, distance: 57.6
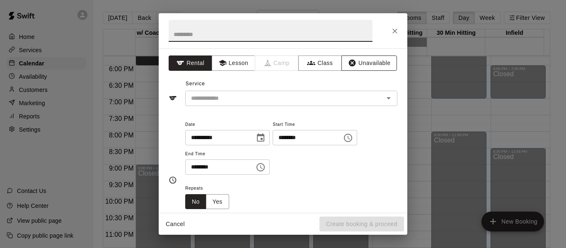
click at [349, 61] on icon "button" at bounding box center [352, 63] width 8 height 8
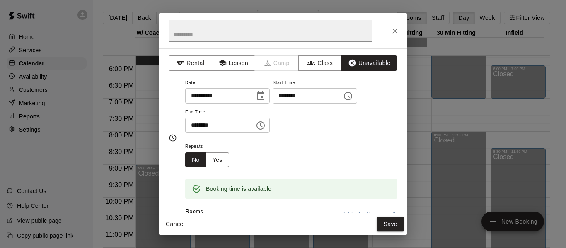
click at [387, 225] on button "Save" at bounding box center [390, 224] width 27 height 15
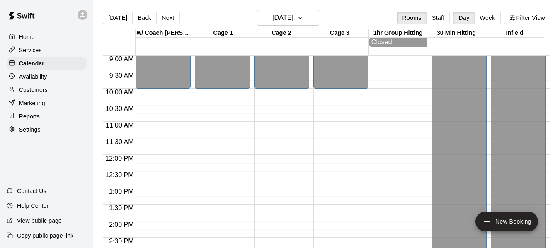
scroll to position [297, 0]
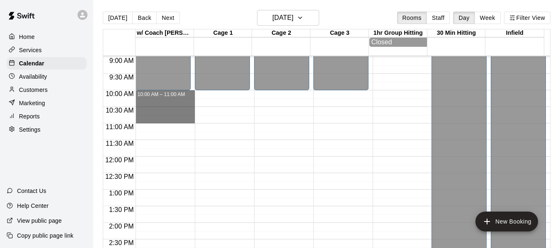
drag, startPoint x: 149, startPoint y: 123, endPoint x: 154, endPoint y: 100, distance: 23.7
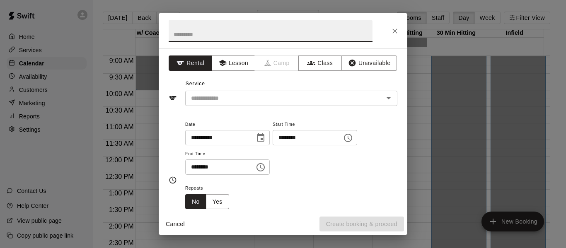
click at [360, 55] on div "**********" at bounding box center [283, 130] width 249 height 164
click at [360, 63] on button "Unavailable" at bounding box center [369, 63] width 56 height 15
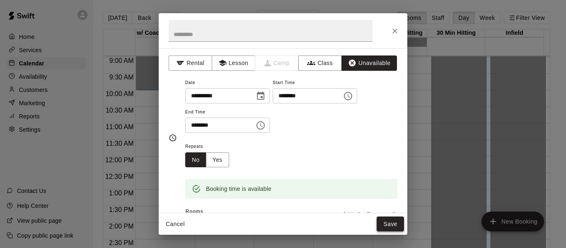
click at [393, 227] on button "Save" at bounding box center [390, 224] width 27 height 15
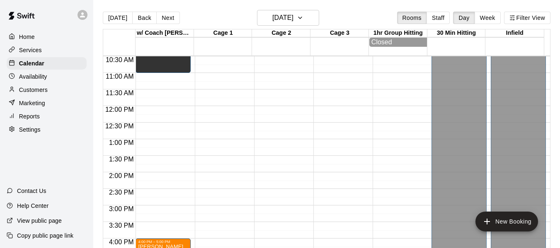
scroll to position [353, 0]
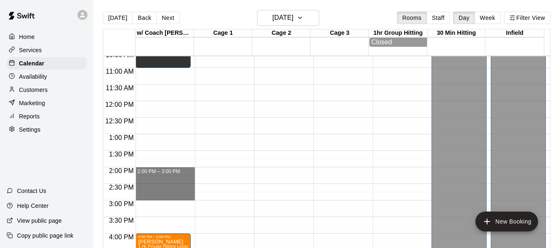
drag, startPoint x: 157, startPoint y: 171, endPoint x: 163, endPoint y: 196, distance: 25.6
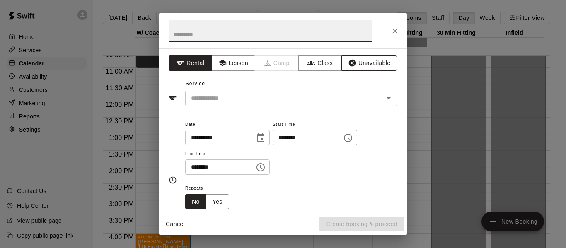
click at [382, 63] on button "Unavailable" at bounding box center [369, 63] width 56 height 15
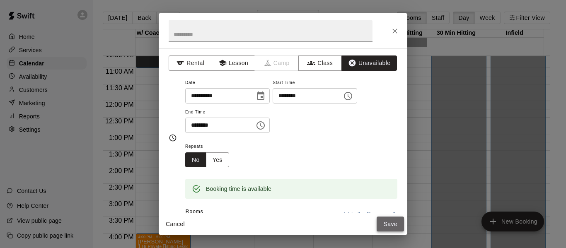
click at [385, 223] on button "Save" at bounding box center [390, 224] width 27 height 15
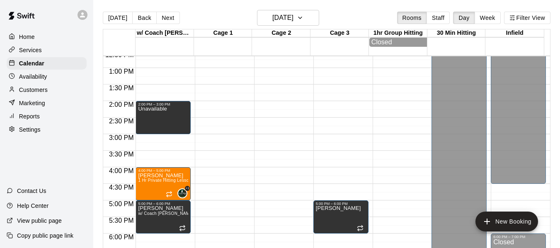
scroll to position [436, 0]
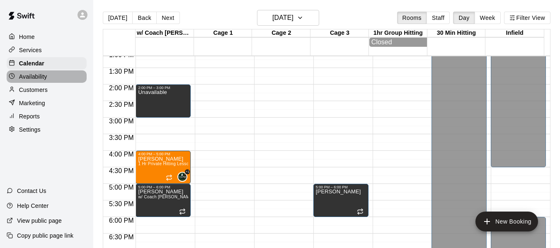
click at [57, 72] on div "Availability" at bounding box center [47, 76] width 80 height 12
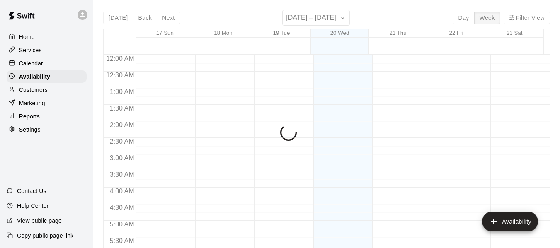
scroll to position [492, 0]
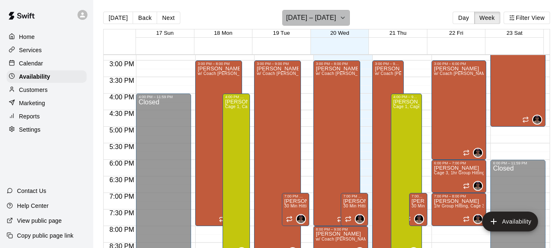
click at [334, 20] on button "[DATE] – [DATE]" at bounding box center [316, 18] width 68 height 16
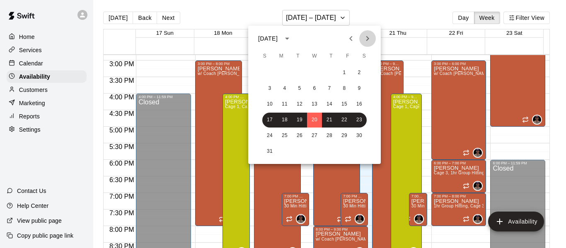
click at [365, 39] on icon "Next month" at bounding box center [367, 39] width 10 height 10
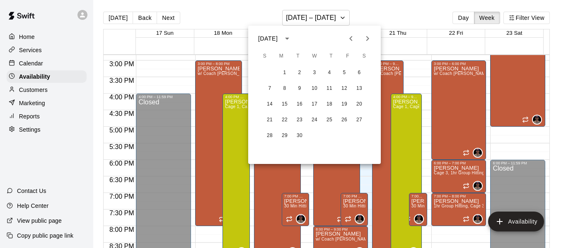
click at [365, 39] on icon "Next month" at bounding box center [367, 39] width 10 height 10
click at [300, 121] on button "23" at bounding box center [299, 120] width 15 height 15
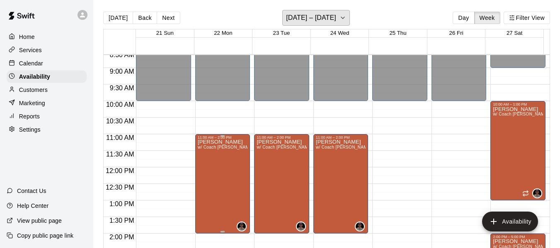
scroll to position [285, 0]
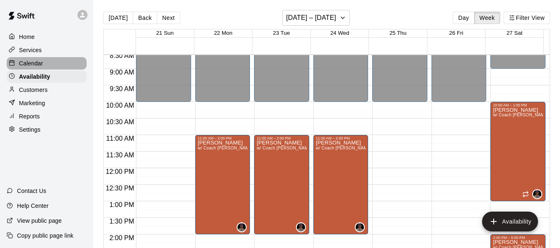
click at [42, 63] on p "Calendar" at bounding box center [31, 63] width 24 height 8
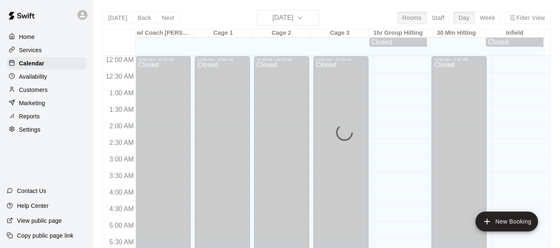
scroll to position [492, 0]
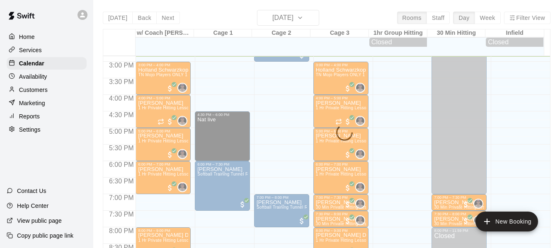
click at [313, 15] on div "Today Back Next Wednesday Aug 20 Rooms Staff Day Week Filter View w/ Coach Quin…" at bounding box center [326, 134] width 447 height 248
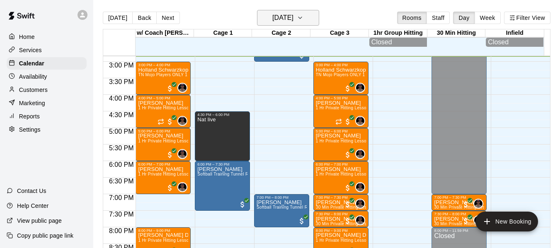
click at [303, 18] on icon "button" at bounding box center [300, 18] width 7 height 10
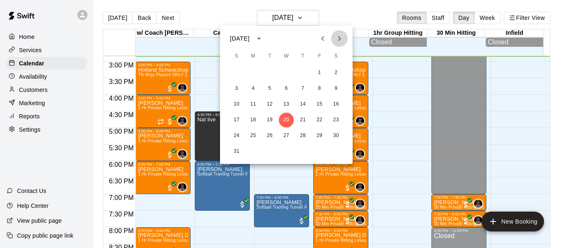
click at [341, 36] on icon "Next month" at bounding box center [339, 39] width 10 height 10
click at [271, 119] on button "23" at bounding box center [269, 120] width 15 height 15
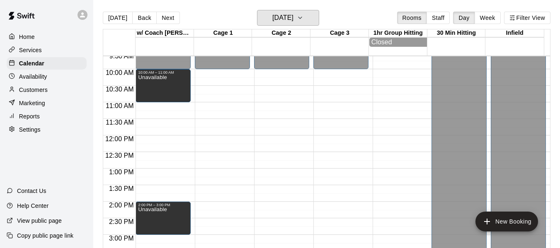
scroll to position [312, 0]
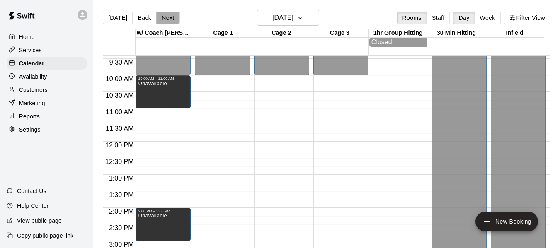
click at [169, 19] on button "Next" at bounding box center [167, 18] width 23 height 12
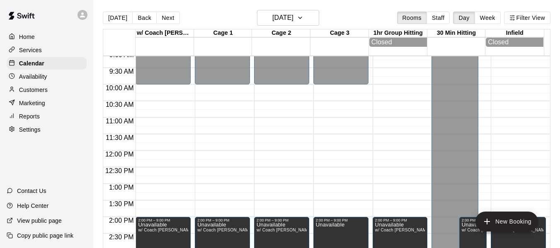
scroll to position [298, 0]
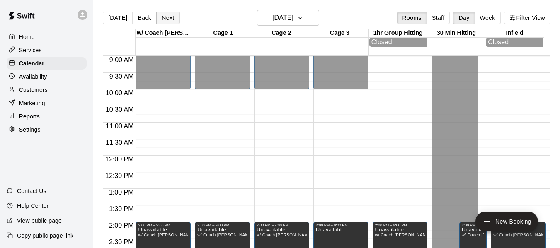
click at [169, 15] on button "Next" at bounding box center [167, 18] width 23 height 12
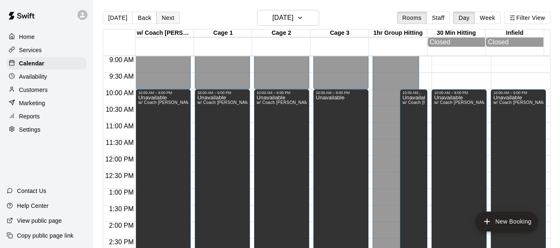
click at [168, 17] on button "Next" at bounding box center [167, 18] width 23 height 12
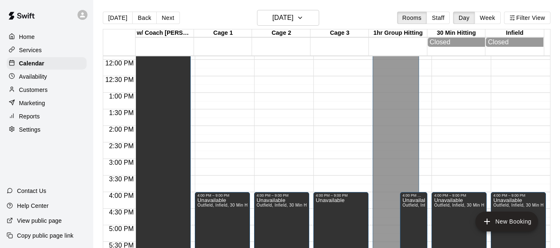
scroll to position [395, 0]
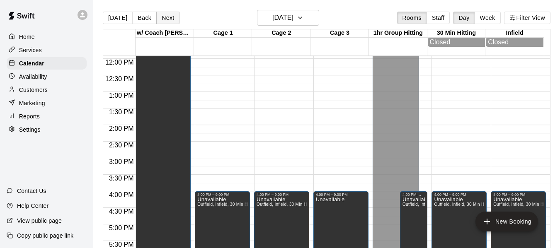
click at [171, 18] on button "Next" at bounding box center [167, 18] width 23 height 12
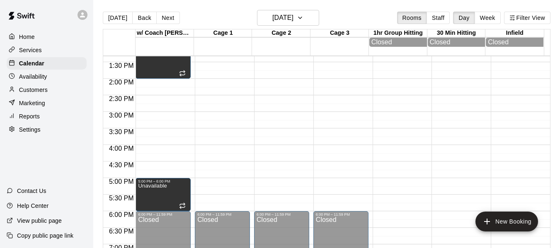
scroll to position [450, 0]
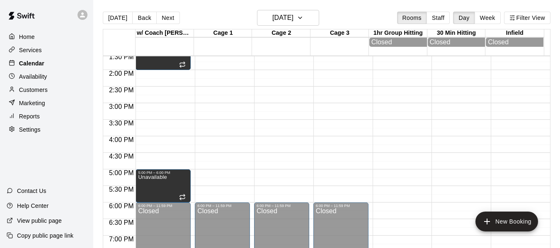
click at [51, 64] on div "Calendar" at bounding box center [47, 63] width 80 height 12
click at [115, 19] on button "[DATE]" at bounding box center [118, 18] width 30 height 12
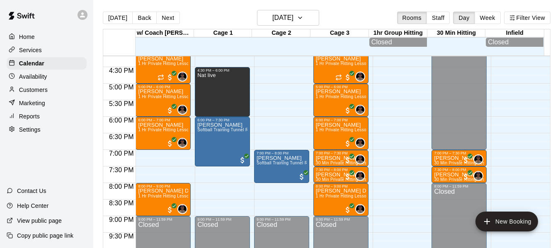
scroll to position [533, 0]
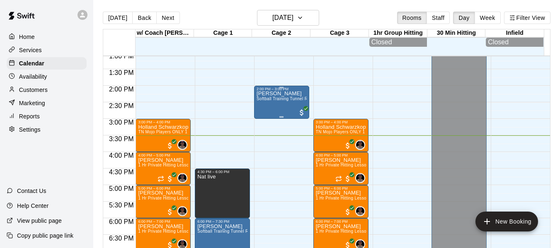
scroll to position [430, 0]
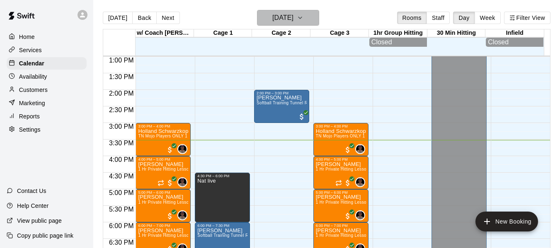
click at [303, 18] on icon "button" at bounding box center [300, 18] width 7 height 10
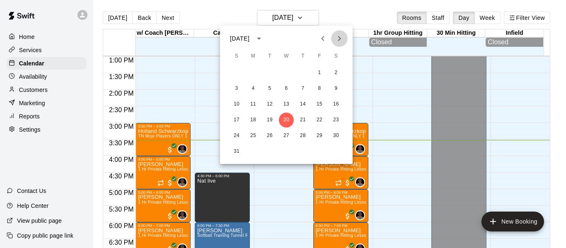
click at [340, 39] on icon "Next month" at bounding box center [339, 38] width 3 height 5
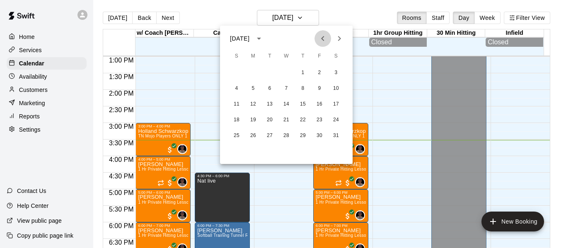
click at [323, 40] on icon "Previous month" at bounding box center [322, 38] width 3 height 5
click at [285, 134] on button "31" at bounding box center [286, 135] width 15 height 15
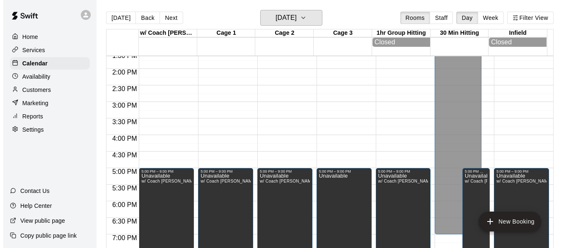
scroll to position [458, 0]
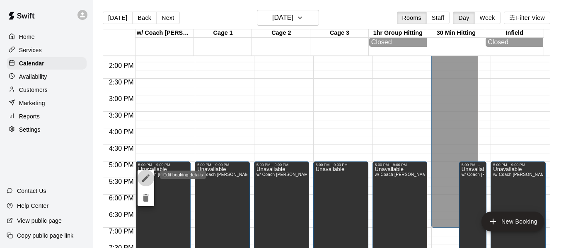
click at [146, 177] on icon "edit" at bounding box center [145, 177] width 7 height 7
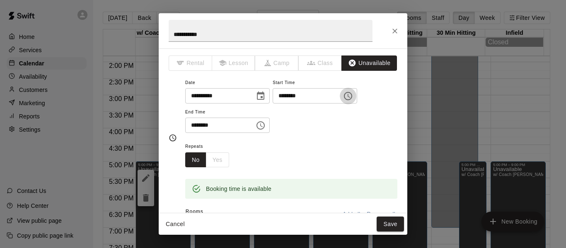
click at [353, 97] on icon "Choose time, selected time is 5:00 PM" at bounding box center [348, 96] width 10 height 10
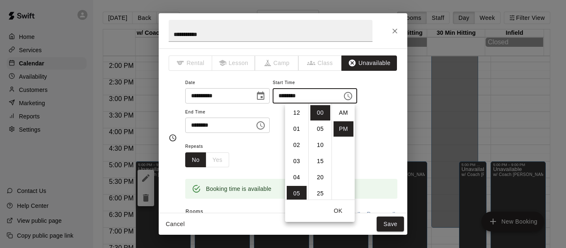
scroll to position [15, 0]
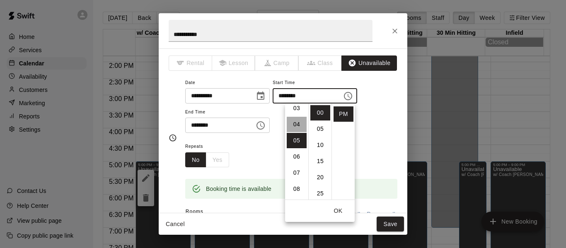
click at [296, 124] on li "04" at bounding box center [297, 124] width 20 height 15
type input "********"
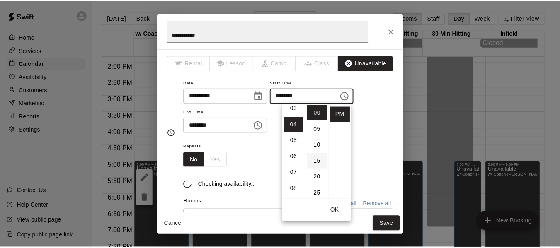
scroll to position [65, 0]
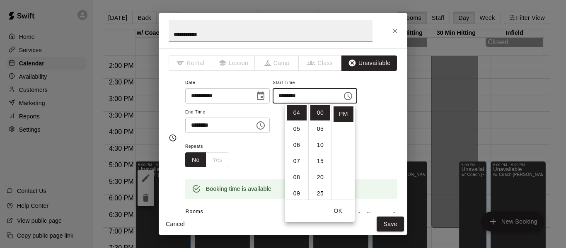
click at [337, 210] on button "OK" at bounding box center [338, 210] width 27 height 15
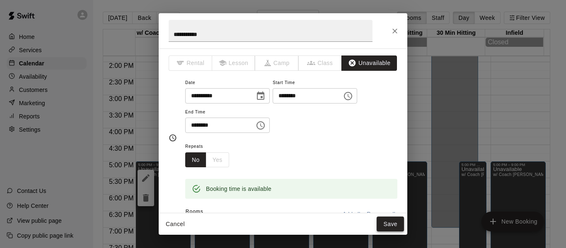
click at [389, 224] on button "Save" at bounding box center [390, 224] width 27 height 15
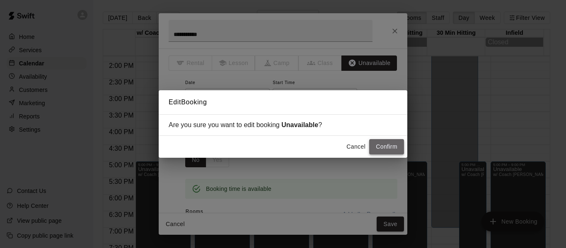
click at [390, 148] on button "Confirm" at bounding box center [386, 146] width 35 height 15
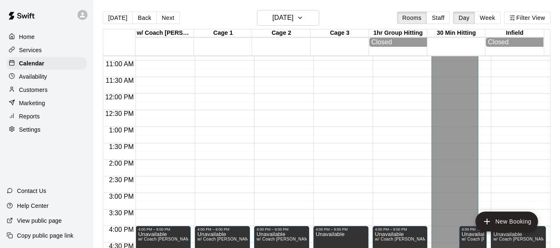
scroll to position [306, 0]
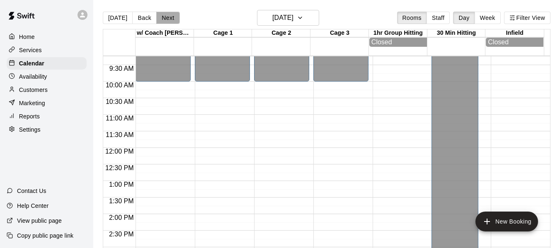
click at [171, 19] on button "Next" at bounding box center [167, 18] width 23 height 12
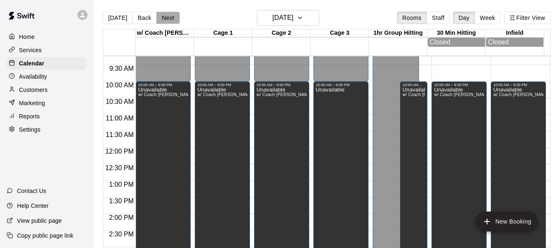
click at [162, 16] on button "Next" at bounding box center [167, 18] width 23 height 12
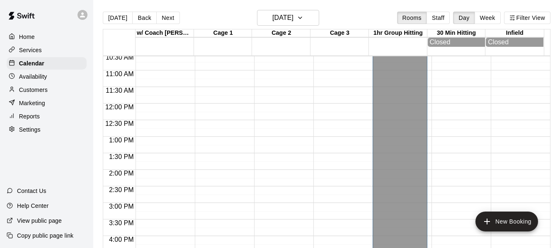
scroll to position [320, 0]
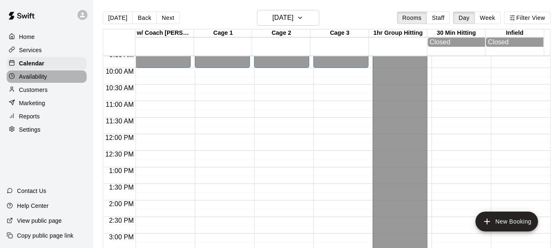
click at [45, 78] on p "Availability" at bounding box center [33, 76] width 28 height 8
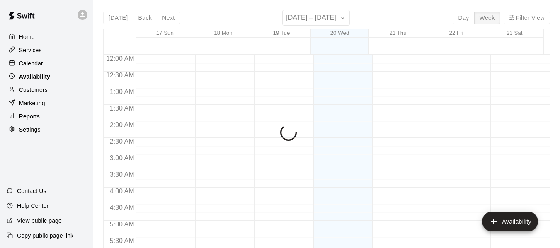
scroll to position [515, 0]
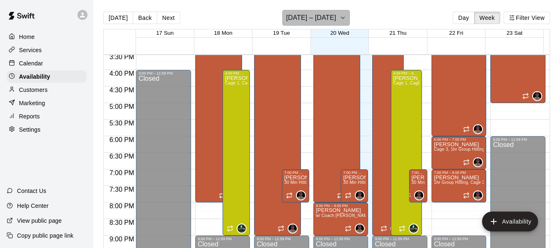
click at [339, 19] on icon "button" at bounding box center [342, 18] width 7 height 10
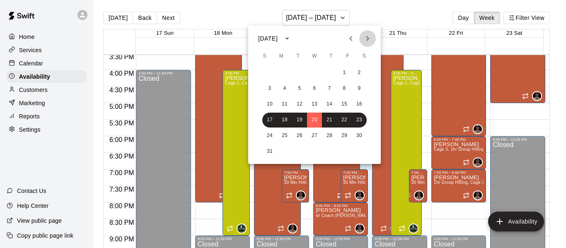
click at [364, 37] on icon "Next month" at bounding box center [367, 39] width 10 height 10
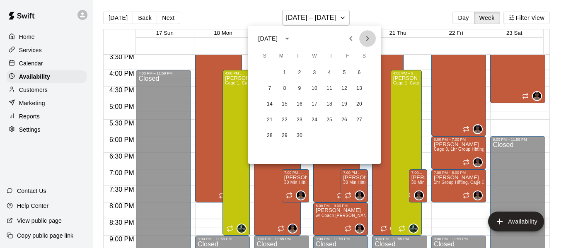
click at [364, 37] on icon "Next month" at bounding box center [367, 39] width 10 height 10
click at [345, 71] on button "2" at bounding box center [344, 72] width 15 height 15
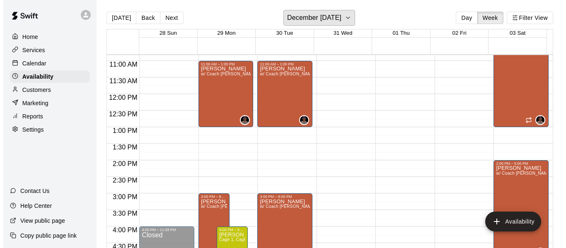
scroll to position [322, 0]
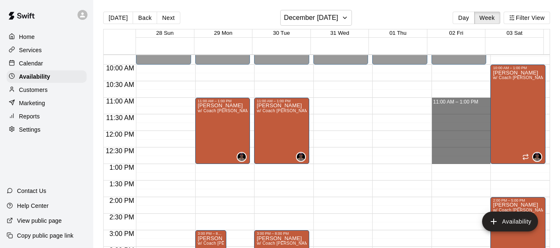
drag, startPoint x: 447, startPoint y: 99, endPoint x: 456, endPoint y: 163, distance: 65.2
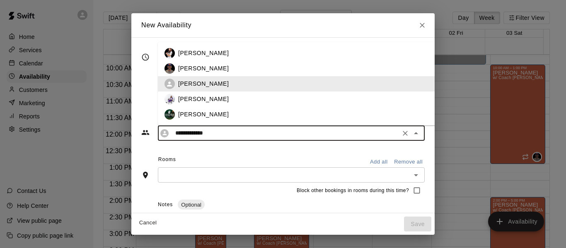
click at [196, 138] on input "**********" at bounding box center [285, 133] width 226 height 10
click at [187, 68] on p "[PERSON_NAME]" at bounding box center [203, 68] width 51 height 9
type input "**********"
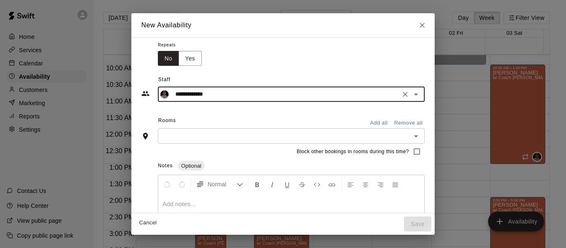
scroll to position [41, 0]
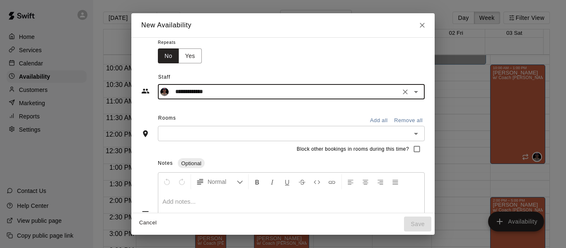
click at [198, 134] on input "text" at bounding box center [284, 133] width 248 height 10
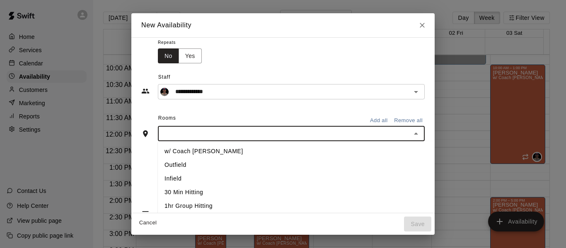
click at [187, 152] on li "w/ Coach [PERSON_NAME]" at bounding box center [310, 152] width 304 height 14
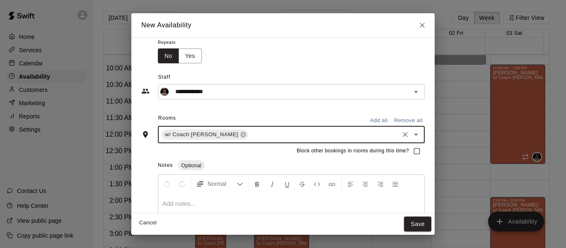
click at [249, 134] on input "text" at bounding box center [323, 135] width 148 height 10
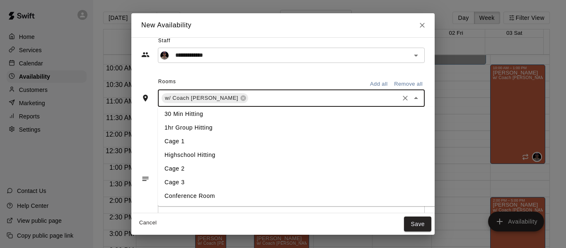
scroll to position [83, 0]
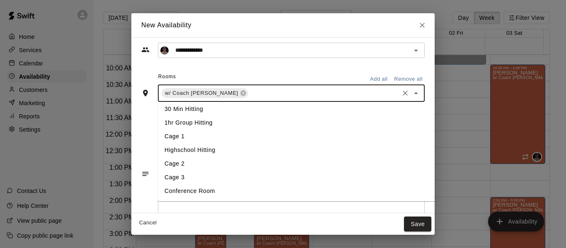
click at [178, 177] on li "Cage 3" at bounding box center [310, 178] width 304 height 14
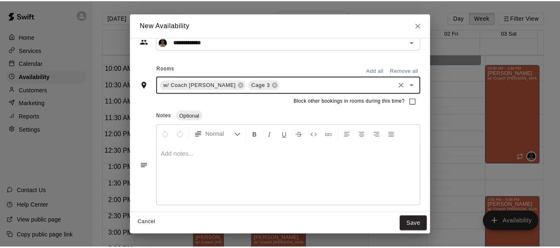
scroll to position [93, 0]
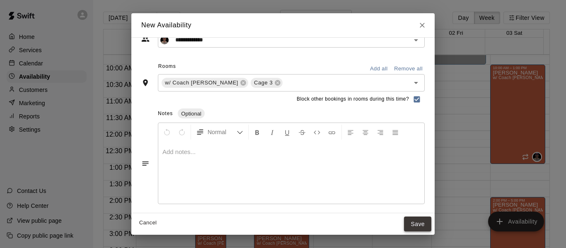
click at [431, 225] on button "Save" at bounding box center [417, 224] width 27 height 15
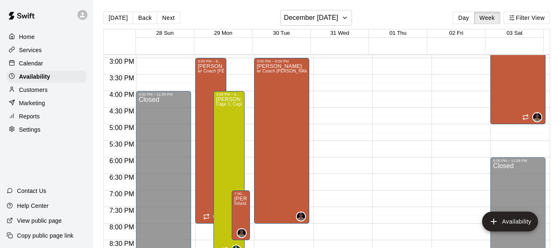
scroll to position [488, 0]
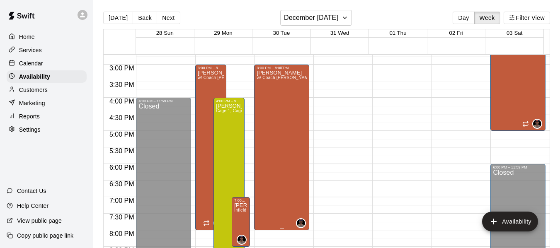
click at [285, 150] on div "Allen Quinney w/ Coach Quinney, Cage 3" at bounding box center [281, 194] width 50 height 248
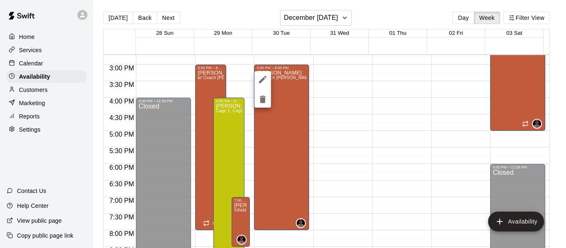
click at [363, 142] on div at bounding box center [283, 124] width 566 height 248
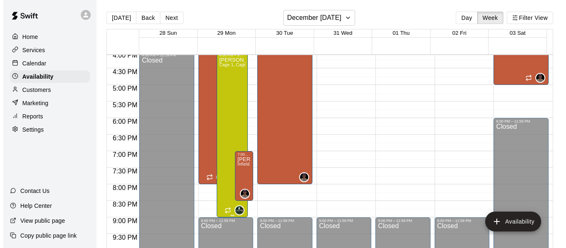
scroll to position [543, 0]
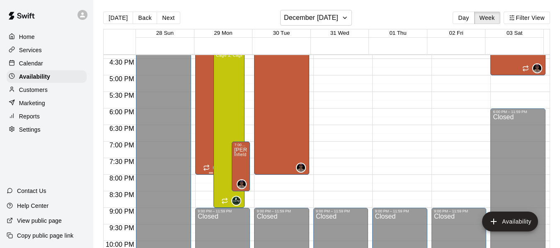
click at [203, 159] on div "Allen Quinney w/ Coach Quinney, Cage 3" at bounding box center [211, 138] width 26 height 248
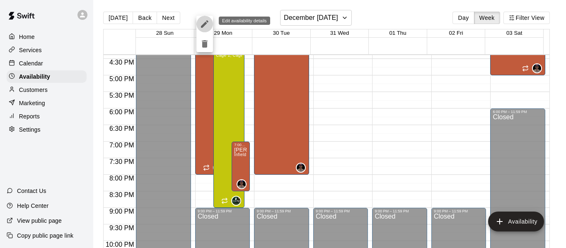
click at [201, 25] on icon "edit" at bounding box center [205, 24] width 10 height 10
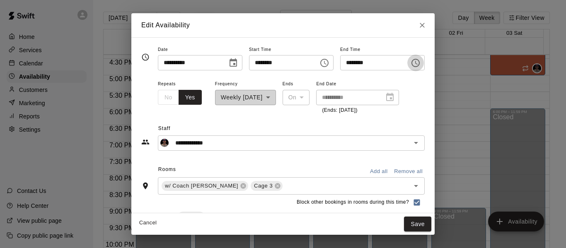
click at [420, 62] on icon "Choose time, selected time is 8:00 PM" at bounding box center [416, 63] width 10 height 10
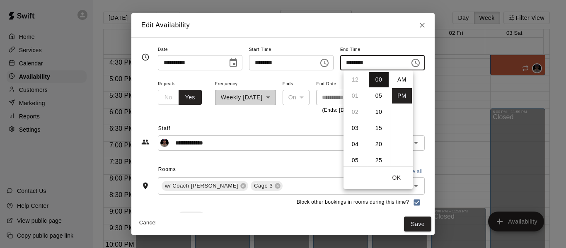
scroll to position [15, 0]
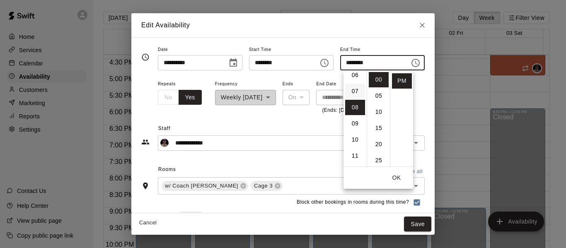
click at [356, 88] on li "07" at bounding box center [355, 91] width 20 height 15
click at [356, 97] on li "08" at bounding box center [355, 95] width 20 height 15
type input "********"
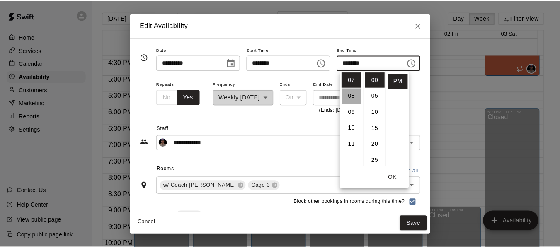
scroll to position [129, 0]
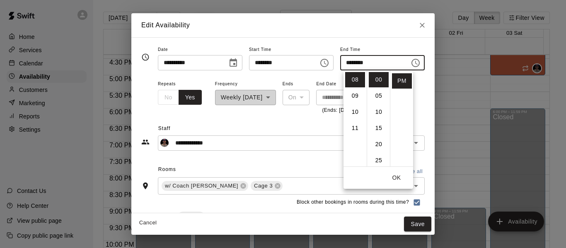
click at [135, 225] on button "Cancel" at bounding box center [148, 223] width 27 height 13
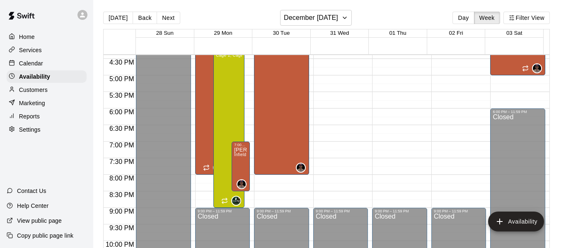
type input "**********"
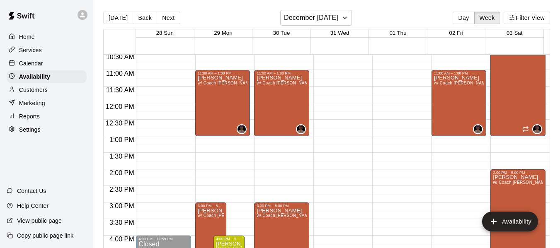
scroll to position [363, 0]
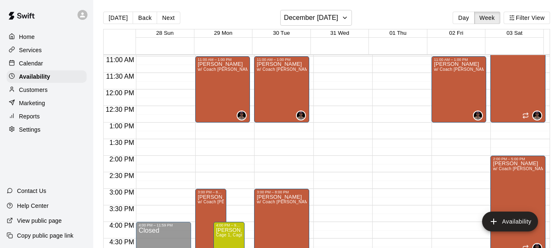
click at [454, 155] on div "12:00 AM – 10:00 AM Closed 11:00 AM – 1:00 PM Allen Quinney w/ Coach Quinney, C…" at bounding box center [458, 89] width 55 height 795
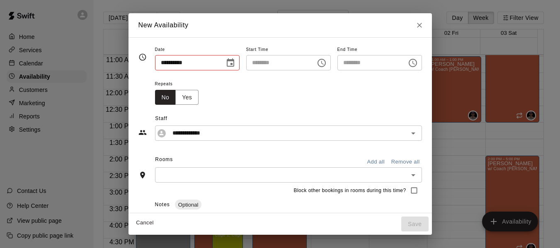
type input "**********"
type input "********"
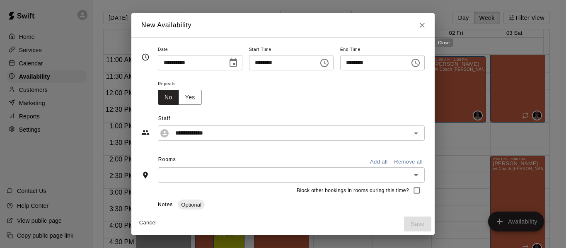
click at [426, 24] on icon "Close" at bounding box center [422, 25] width 8 height 8
type input "**********"
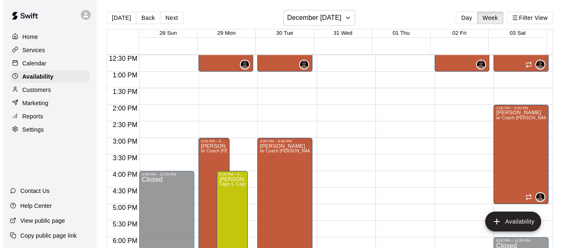
scroll to position [433, 0]
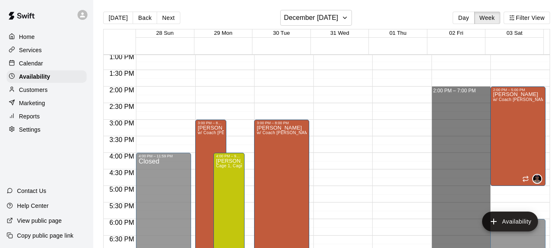
drag, startPoint x: 436, startPoint y: 88, endPoint x: 456, endPoint y: 248, distance: 161.1
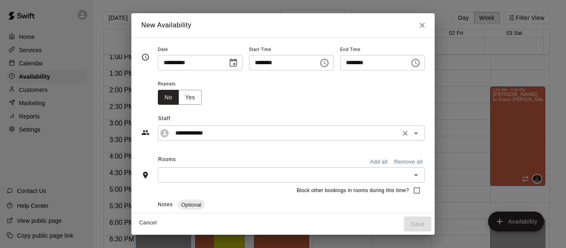
click at [216, 132] on input "**********" at bounding box center [285, 133] width 226 height 10
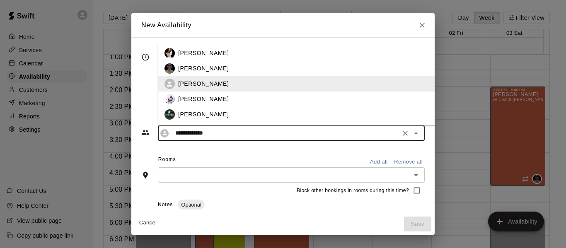
click at [183, 68] on p "Allen Quinney" at bounding box center [203, 68] width 51 height 9
type input "**********"
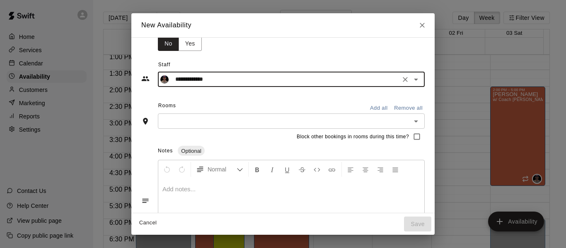
scroll to position [55, 0]
click at [281, 125] on input "text" at bounding box center [284, 120] width 248 height 10
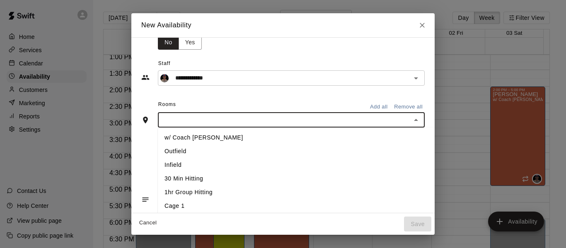
click at [197, 138] on li "w/ Coach [PERSON_NAME]" at bounding box center [310, 138] width 304 height 14
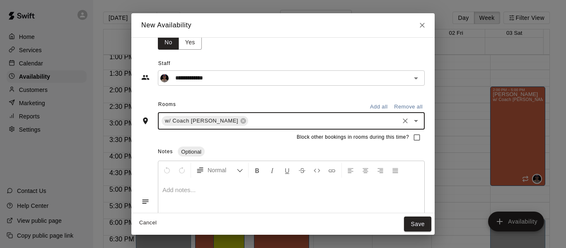
click at [261, 121] on input "text" at bounding box center [323, 121] width 148 height 10
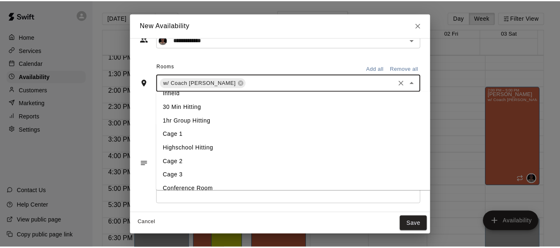
scroll to position [44, 0]
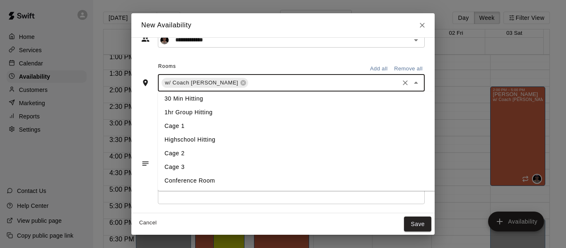
click at [166, 163] on li "Cage 3" at bounding box center [310, 167] width 304 height 14
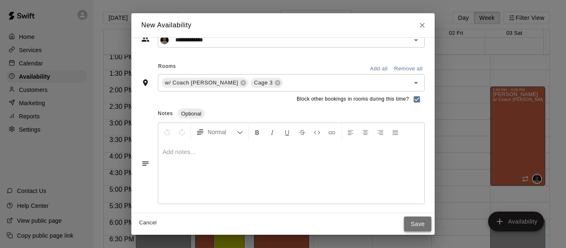
click at [431, 225] on button "Save" at bounding box center [417, 224] width 27 height 15
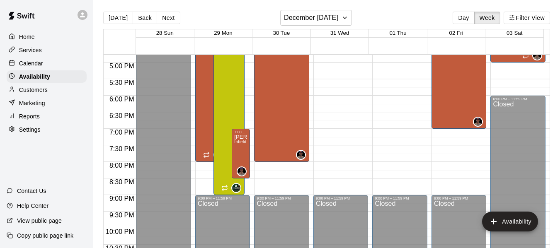
scroll to position [557, 0]
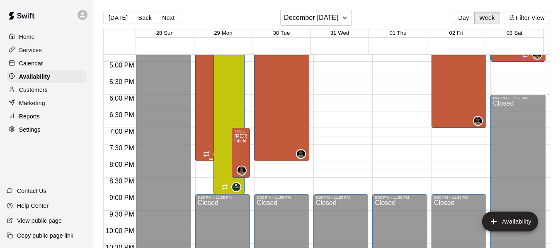
click at [199, 150] on div "Allen Quinney w/ Coach Quinney, Cage 3" at bounding box center [211, 125] width 26 height 248
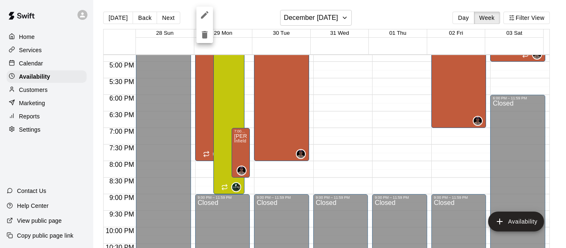
click at [203, 16] on icon "edit" at bounding box center [204, 14] width 7 height 7
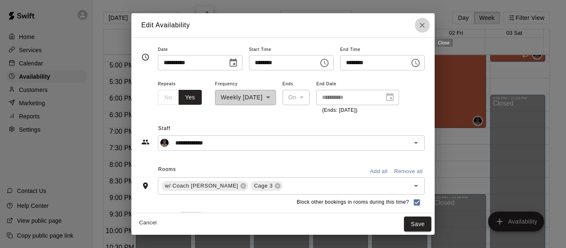
click at [426, 27] on icon "Close" at bounding box center [422, 25] width 8 height 8
type input "**********"
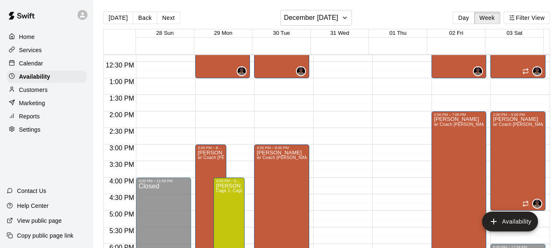
scroll to position [405, 0]
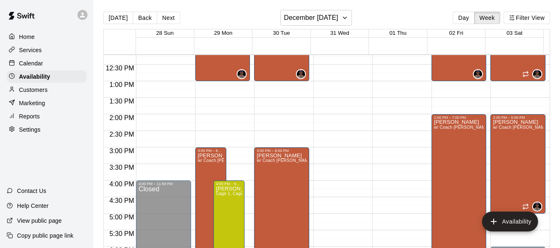
click at [45, 60] on div "Calendar" at bounding box center [47, 63] width 80 height 12
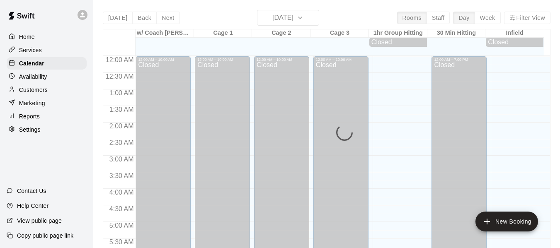
scroll to position [517, 0]
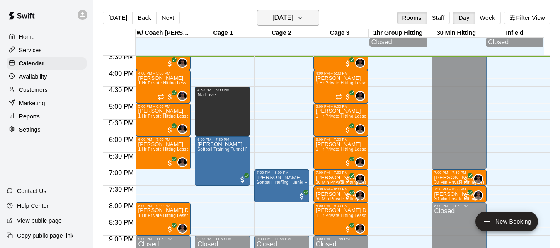
click at [303, 16] on icon "button" at bounding box center [300, 18] width 7 height 10
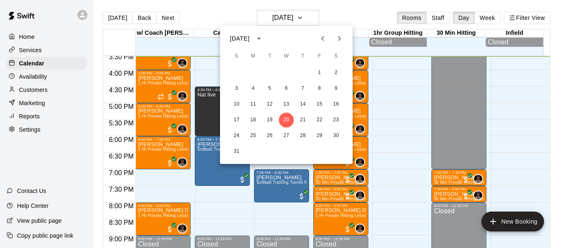
click at [343, 39] on icon "Next month" at bounding box center [339, 39] width 10 height 10
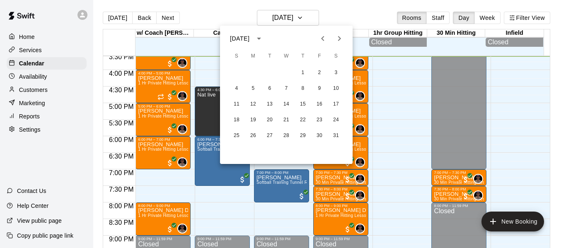
click at [323, 37] on icon "Previous month" at bounding box center [322, 38] width 3 height 5
click at [284, 134] on button "31" at bounding box center [286, 135] width 15 height 15
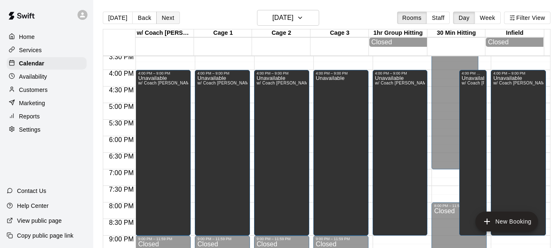
click at [167, 16] on button "Next" at bounding box center [167, 18] width 23 height 12
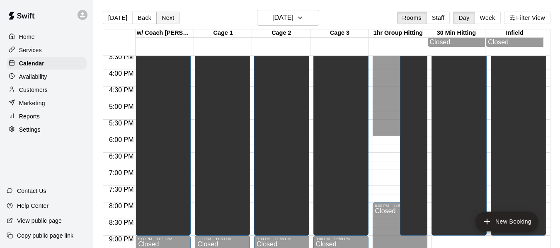
click at [168, 17] on button "Next" at bounding box center [167, 18] width 23 height 12
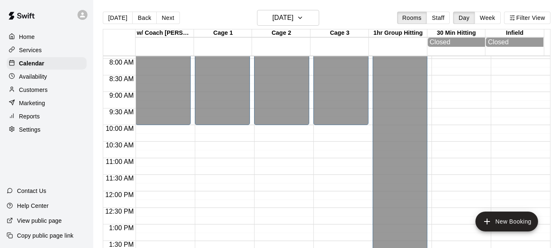
scroll to position [254, 0]
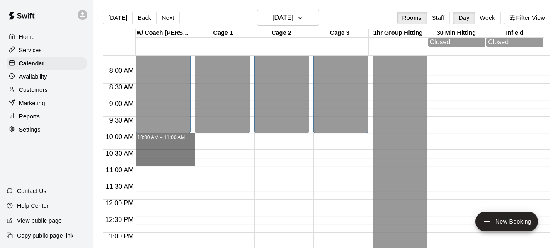
drag, startPoint x: 158, startPoint y: 139, endPoint x: 159, endPoint y: 163, distance: 24.0
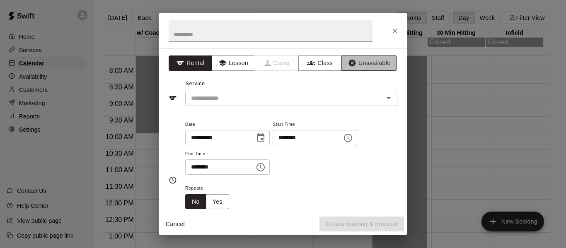
click at [363, 60] on button "Unavailable" at bounding box center [369, 63] width 56 height 15
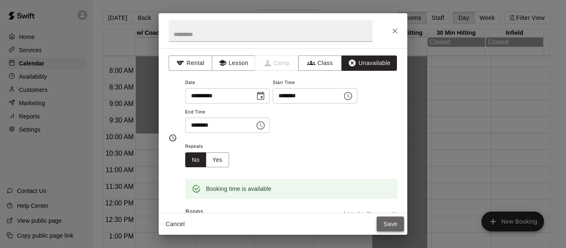
click at [391, 223] on button "Save" at bounding box center [390, 224] width 27 height 15
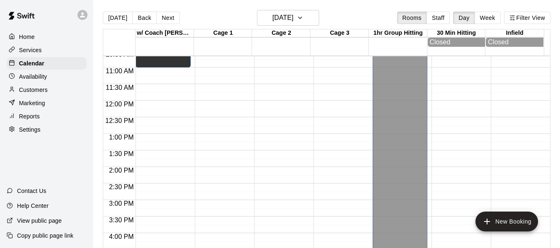
scroll to position [365, 0]
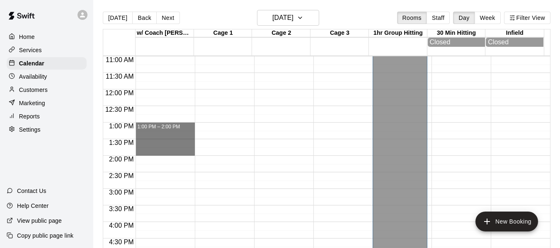
drag, startPoint x: 144, startPoint y: 126, endPoint x: 147, endPoint y: 152, distance: 25.8
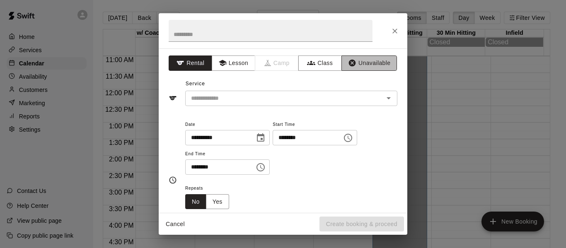
click at [357, 64] on button "Unavailable" at bounding box center [369, 63] width 56 height 15
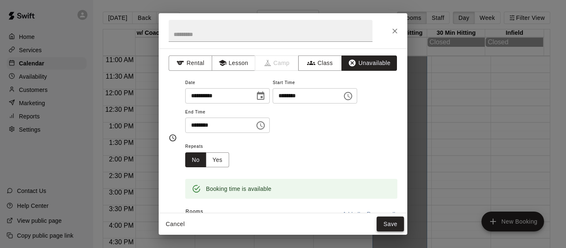
click at [393, 225] on button "Save" at bounding box center [390, 224] width 27 height 15
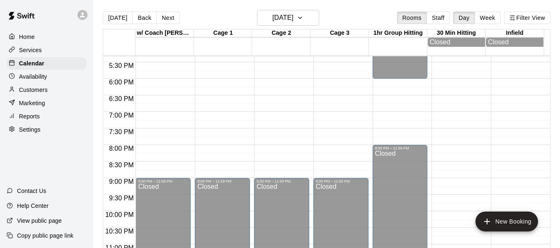
scroll to position [586, 0]
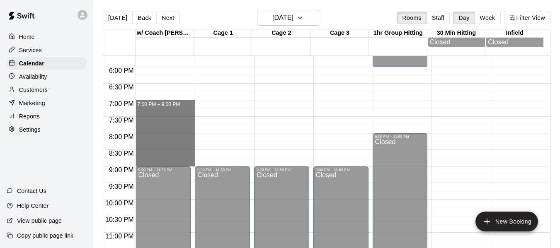
drag, startPoint x: 150, startPoint y: 103, endPoint x: 155, endPoint y: 162, distance: 59.1
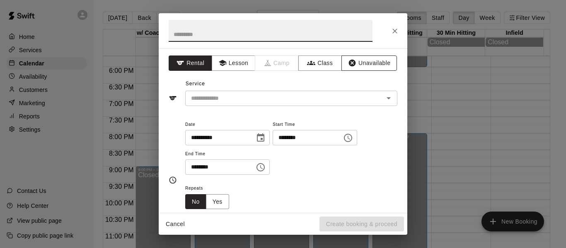
click at [364, 64] on button "Unavailable" at bounding box center [369, 63] width 56 height 15
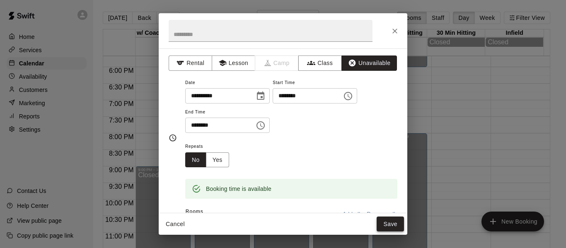
click at [392, 222] on button "Save" at bounding box center [390, 224] width 27 height 15
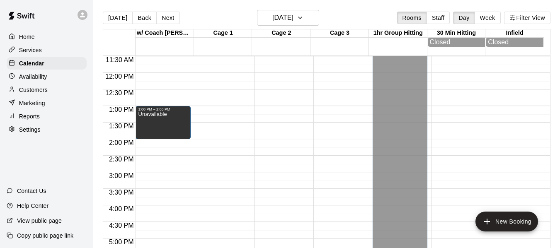
scroll to position [379, 0]
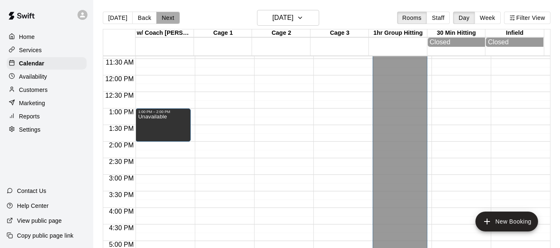
click at [171, 14] on button "Next" at bounding box center [167, 18] width 23 height 12
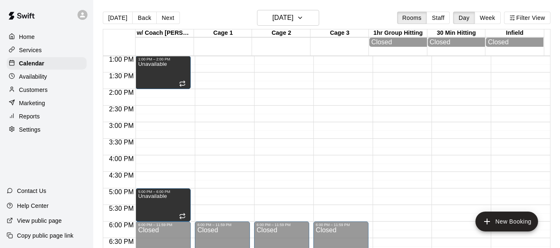
scroll to position [434, 0]
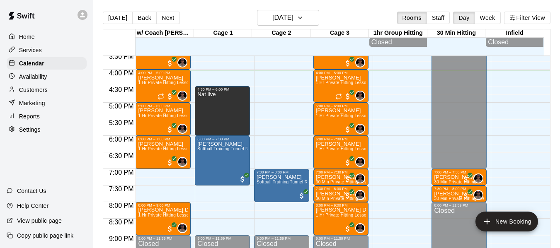
scroll to position [527, 0]
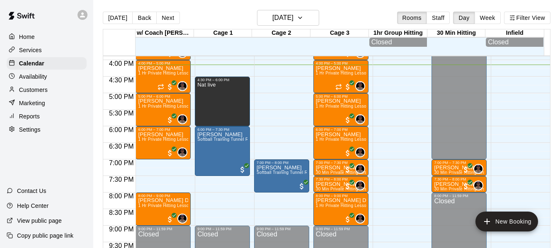
click at [32, 92] on p "Customers" at bounding box center [33, 90] width 29 height 8
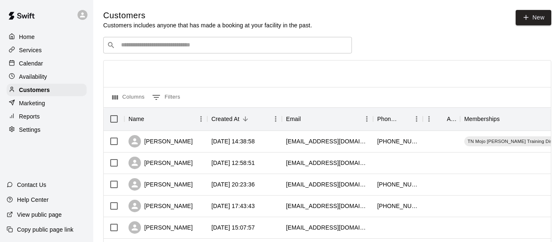
click at [148, 47] on input "Search customers by name or email" at bounding box center [233, 45] width 230 height 8
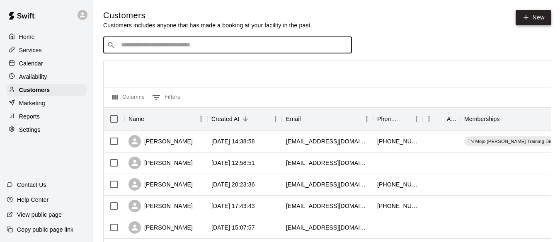
click at [538, 18] on link "New" at bounding box center [533, 17] width 36 height 15
select select "**"
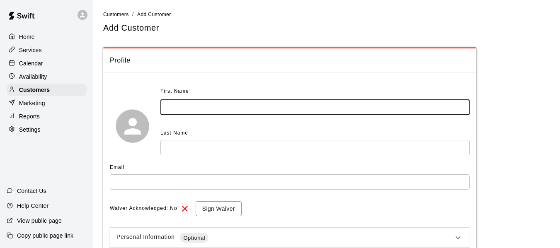
click at [206, 108] on input "text" at bounding box center [314, 107] width 309 height 15
type input "*******"
click at [199, 150] on input "text" at bounding box center [314, 147] width 309 height 15
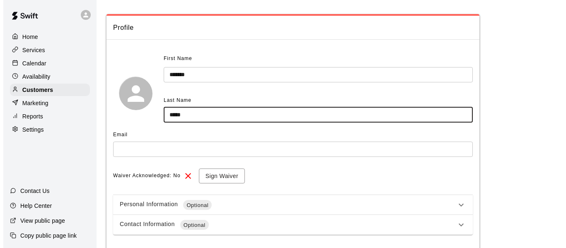
scroll to position [41, 0]
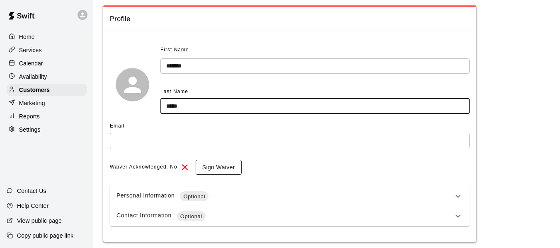
type input "*****"
click at [220, 171] on button "Sign Waiver" at bounding box center [219, 167] width 46 height 15
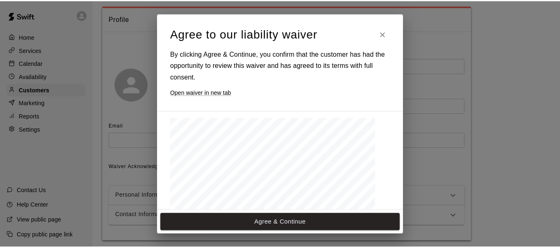
scroll to position [15, 0]
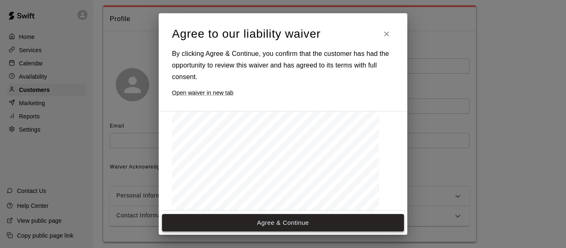
click at [321, 224] on button "Agree & Continue" at bounding box center [283, 222] width 242 height 17
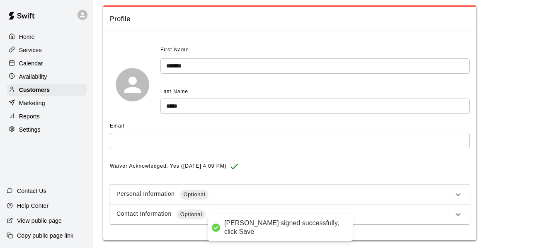
click at [189, 139] on input "text" at bounding box center [290, 140] width 360 height 15
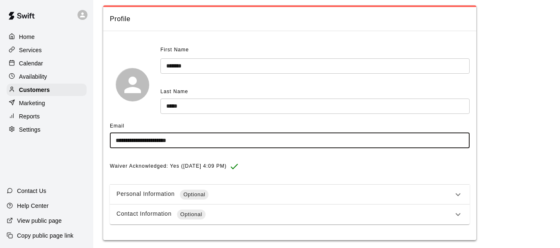
scroll to position [67, 0]
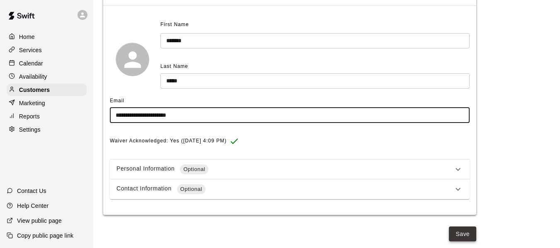
type input "**********"
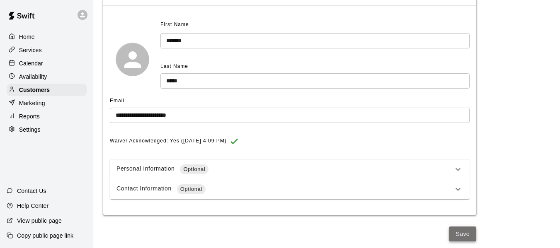
click at [467, 234] on button "Save" at bounding box center [462, 234] width 27 height 15
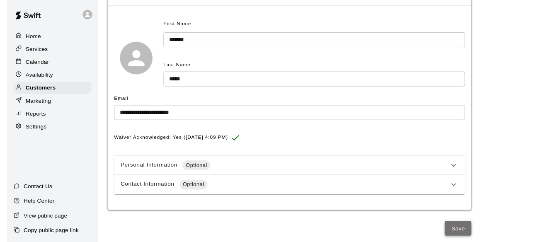
scroll to position [0, 0]
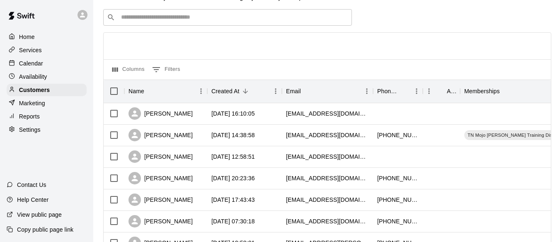
scroll to position [33, 0]
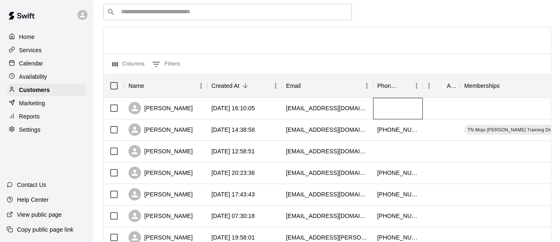
click at [414, 112] on div at bounding box center [398, 109] width 50 height 22
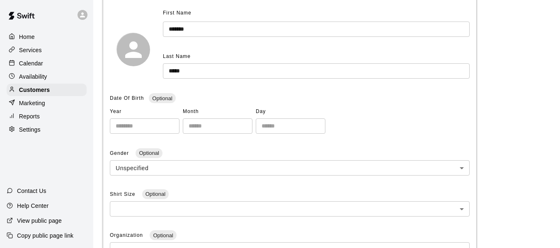
scroll to position [102, 0]
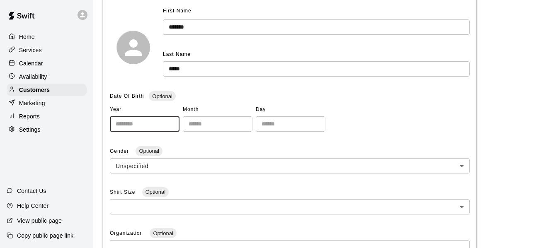
click at [144, 130] on input "number" at bounding box center [145, 123] width 70 height 15
type input "****"
click at [211, 130] on input "number" at bounding box center [218, 123] width 70 height 15
type input "**"
click at [305, 126] on input "number" at bounding box center [291, 123] width 70 height 15
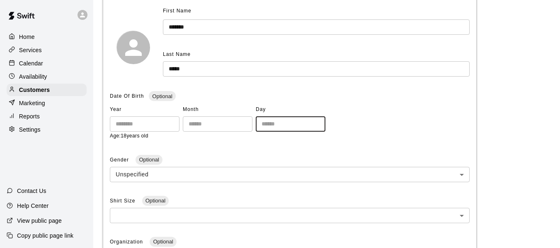
type input "*"
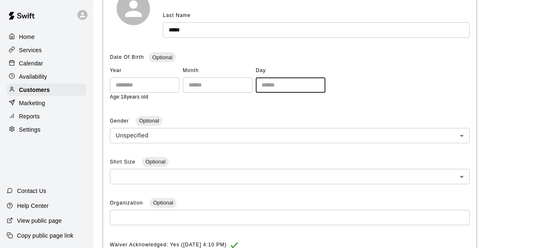
scroll to position [156, 0]
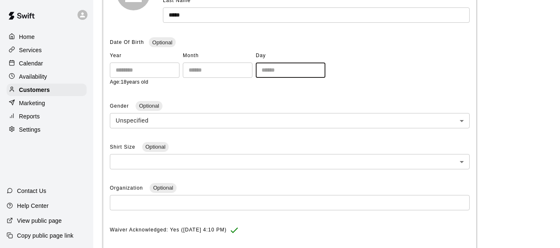
type input "**"
click at [266, 121] on body "**********" at bounding box center [280, 126] width 560 height 565
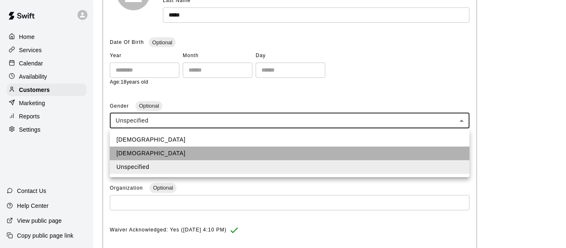
click at [237, 159] on li "[DEMOGRAPHIC_DATA]" at bounding box center [290, 154] width 360 height 14
type input "******"
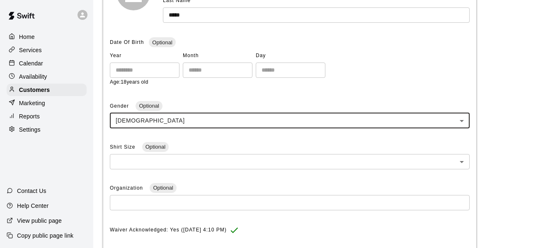
click at [236, 163] on body "Home Services Calendar Availability Customers Marketing Reports Settings Contac…" at bounding box center [280, 126] width 560 height 565
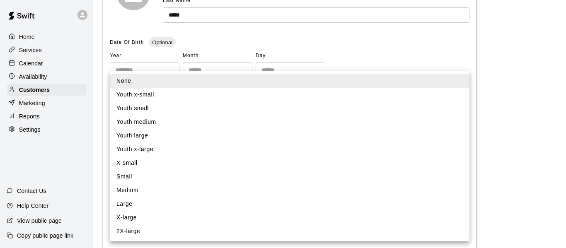
click at [155, 179] on li "Small" at bounding box center [290, 177] width 360 height 14
type input "*"
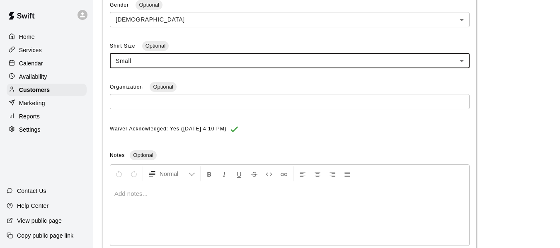
scroll to position [258, 0]
click at [150, 99] on input "text" at bounding box center [290, 101] width 360 height 15
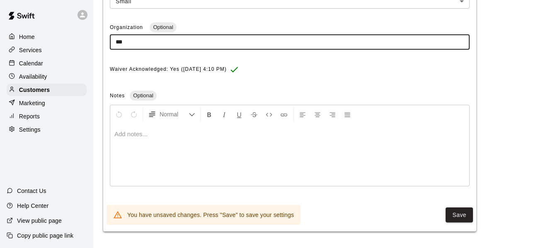
scroll to position [318, 0]
type input "***"
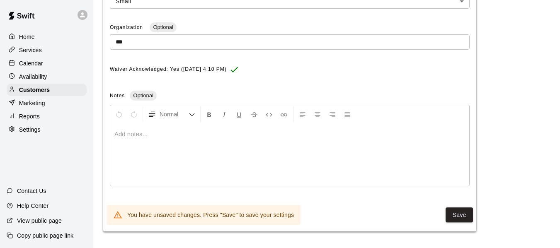
click at [157, 135] on p at bounding box center [289, 134] width 350 height 8
click at [462, 221] on button "Save" at bounding box center [458, 215] width 27 height 15
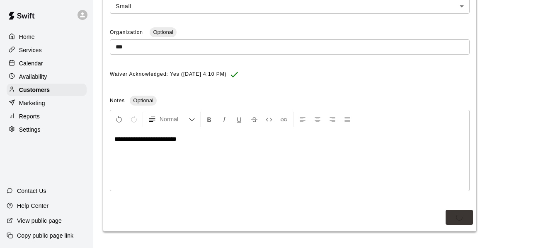
scroll to position [313, 0]
click at [459, 220] on button "Save" at bounding box center [458, 217] width 27 height 15
click at [463, 222] on button "Save" at bounding box center [458, 217] width 27 height 15
click at [459, 220] on button "Save" at bounding box center [458, 217] width 27 height 15
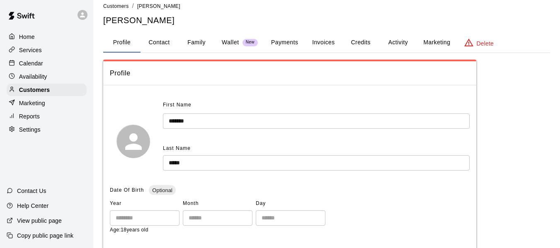
scroll to position [0, 0]
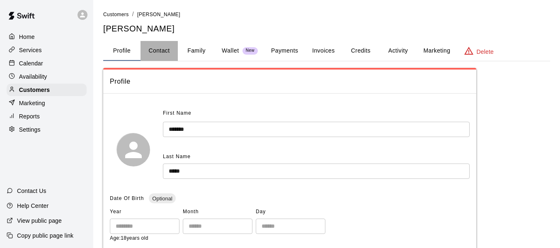
click at [157, 49] on button "Contact" at bounding box center [158, 51] width 37 height 20
select select "**"
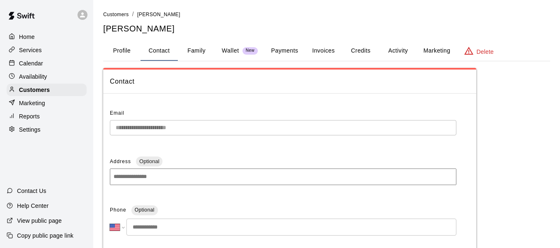
click at [115, 49] on button "Profile" at bounding box center [121, 51] width 37 height 20
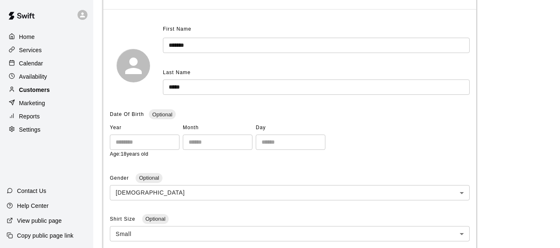
scroll to position [70, 0]
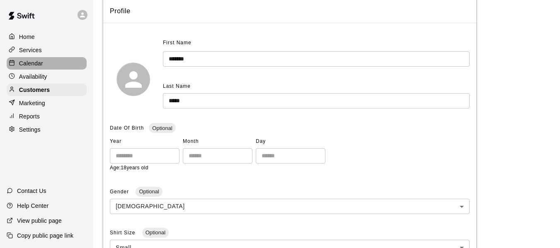
click at [35, 64] on p "Calendar" at bounding box center [31, 63] width 24 height 8
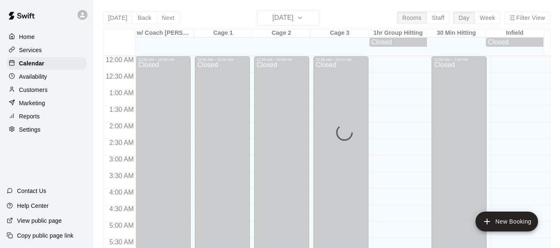
scroll to position [537, 0]
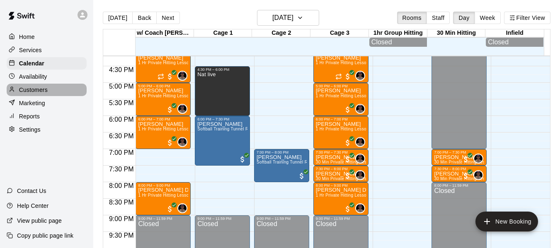
click at [38, 94] on p "Customers" at bounding box center [33, 90] width 29 height 8
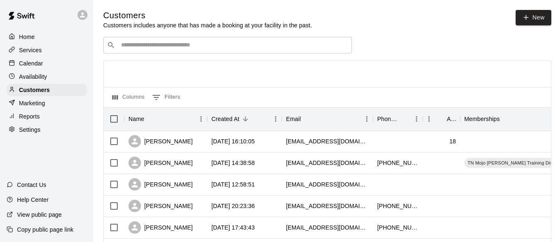
click at [37, 83] on div "Availability" at bounding box center [47, 76] width 80 height 12
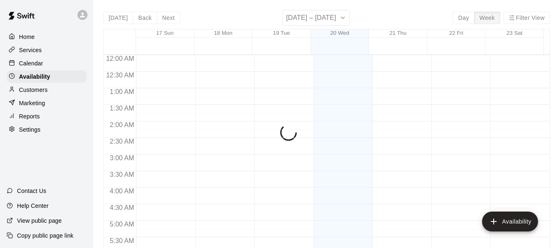
scroll to position [537, 0]
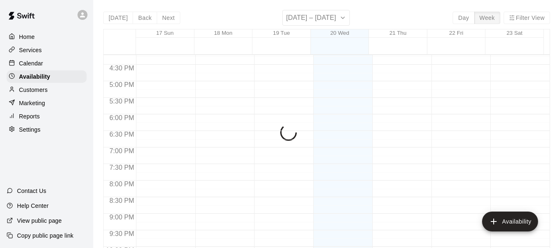
click at [58, 90] on div "Customers" at bounding box center [47, 90] width 80 height 12
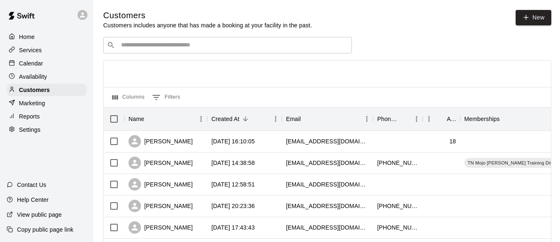
click at [150, 44] on input "Search customers by name or email" at bounding box center [233, 45] width 230 height 8
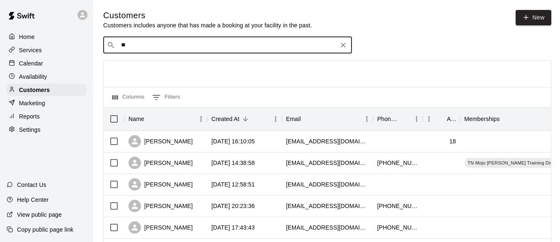
type input "*"
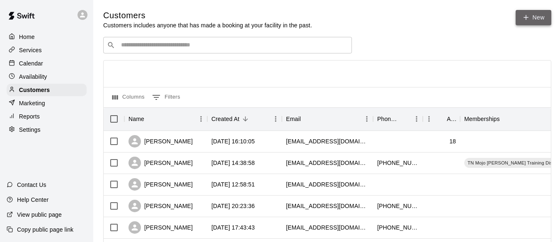
click at [529, 17] on icon at bounding box center [525, 17] width 7 height 7
select select "**"
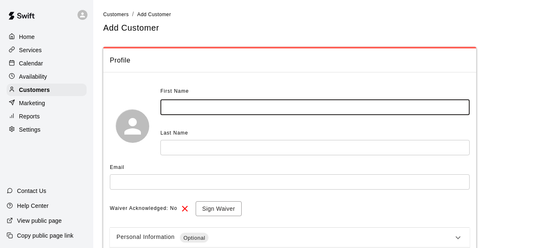
click at [176, 110] on input "text" at bounding box center [314, 107] width 309 height 15
type input "******"
click at [184, 154] on input "text" at bounding box center [314, 147] width 309 height 15
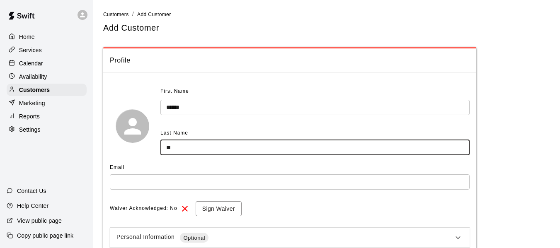
type input "*"
click at [203, 105] on input "******" at bounding box center [314, 107] width 309 height 15
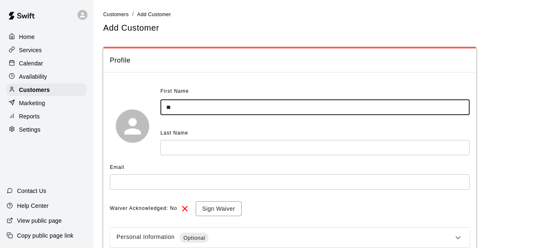
type input "*"
type input "******"
click at [189, 148] on input "text" at bounding box center [314, 147] width 309 height 15
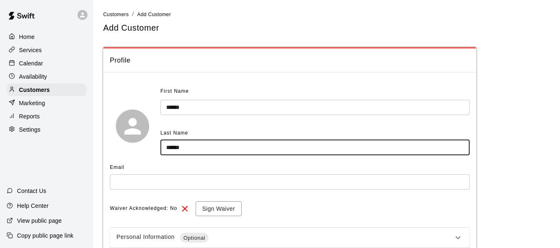
type input "******"
click at [190, 183] on input "text" at bounding box center [290, 181] width 360 height 15
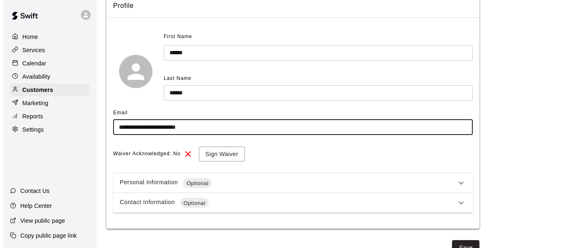
scroll to position [69, 0]
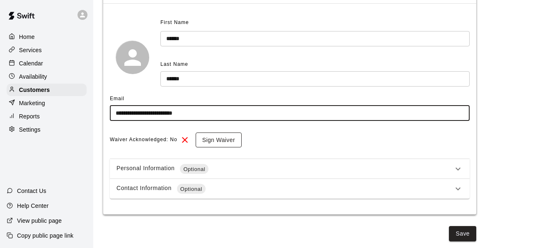
type input "**********"
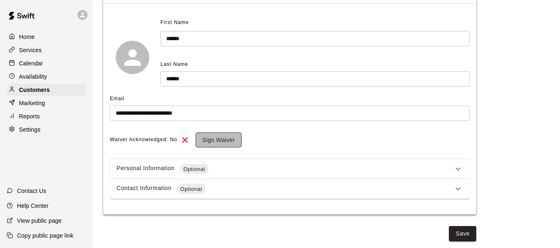
click at [229, 138] on button "Sign Waiver" at bounding box center [219, 140] width 46 height 15
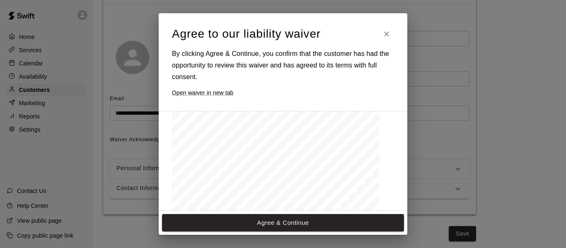
scroll to position [421, 0]
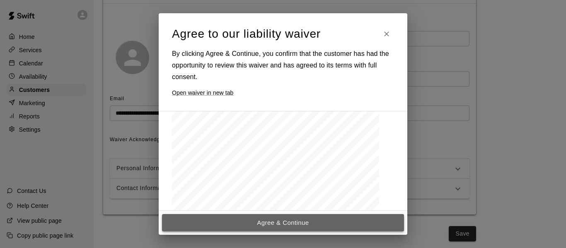
click at [271, 217] on button "Agree & Continue" at bounding box center [283, 222] width 242 height 17
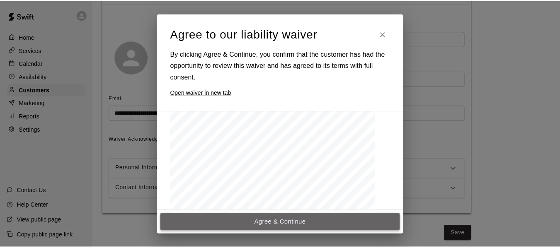
scroll to position [67, 0]
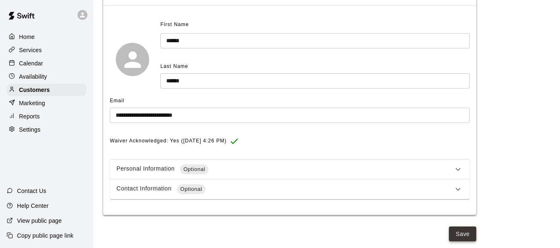
click at [466, 235] on button "Save" at bounding box center [462, 234] width 27 height 15
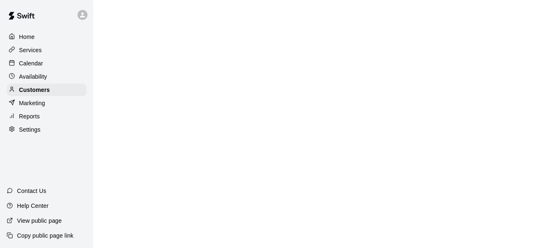
scroll to position [0, 0]
select select "**"
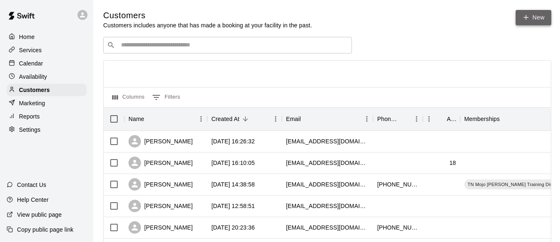
click at [551, 18] on link "New" at bounding box center [533, 17] width 36 height 15
select select "**"
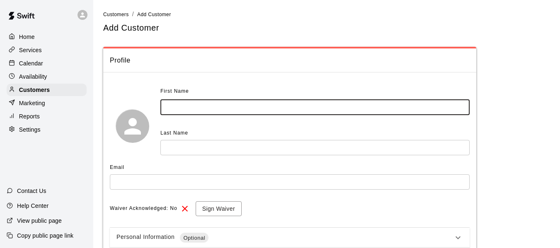
click at [292, 111] on input "text" at bounding box center [314, 107] width 309 height 15
type input "******"
click at [266, 144] on input "text" at bounding box center [314, 147] width 309 height 15
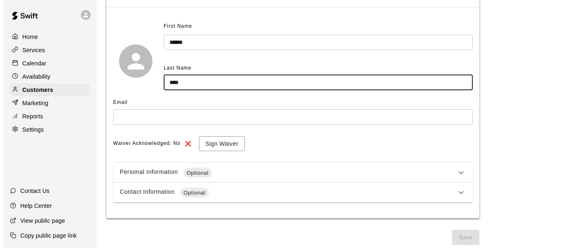
scroll to position [69, 0]
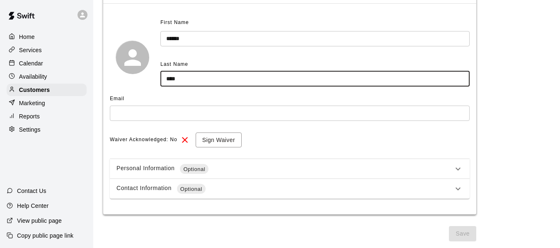
type input "****"
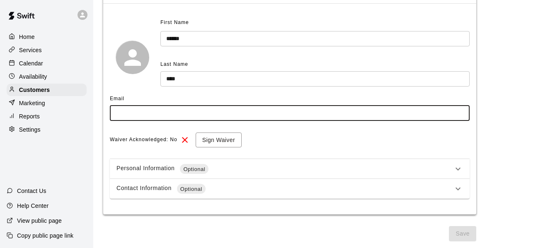
click at [198, 111] on input "text" at bounding box center [290, 113] width 360 height 15
type input "**********"
click at [208, 137] on button "Sign Waiver" at bounding box center [219, 140] width 46 height 15
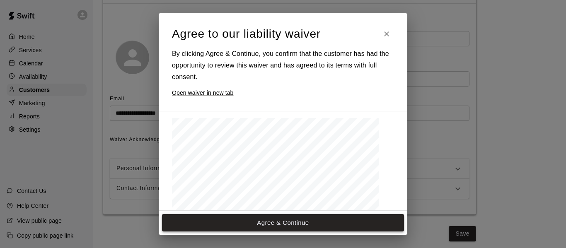
click at [302, 226] on button "Agree & Continue" at bounding box center [283, 222] width 242 height 17
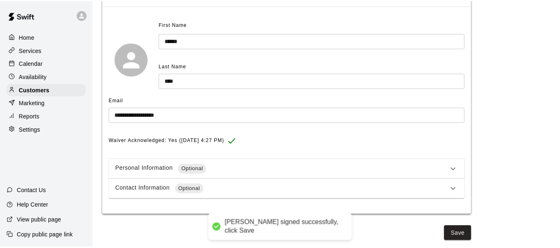
scroll to position [67, 0]
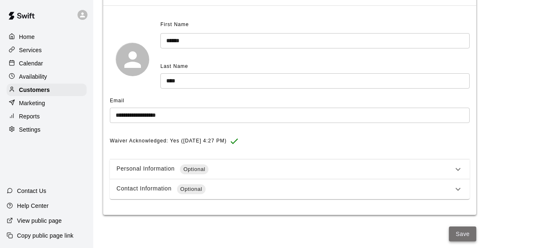
click at [456, 228] on button "Save" at bounding box center [462, 234] width 27 height 15
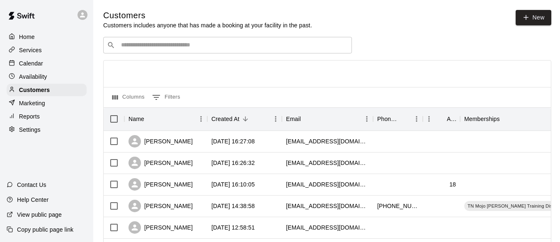
click at [44, 64] on div "Calendar" at bounding box center [47, 63] width 80 height 12
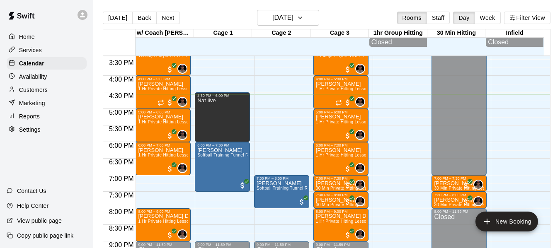
scroll to position [507, 0]
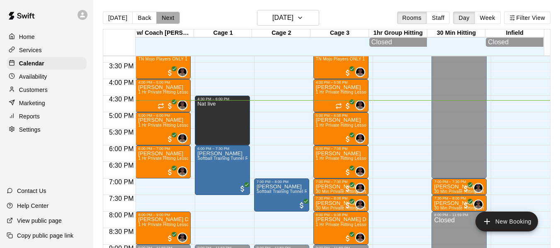
click at [172, 18] on button "Next" at bounding box center [167, 18] width 23 height 12
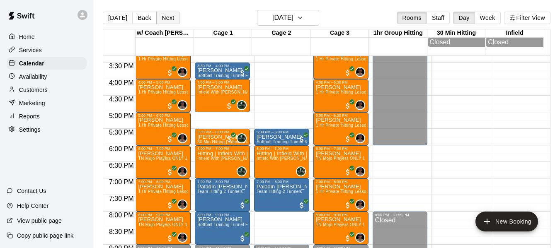
click at [171, 18] on button "Next" at bounding box center [167, 18] width 23 height 12
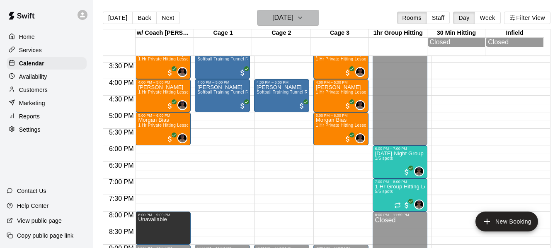
click at [314, 16] on button "[DATE]" at bounding box center [288, 18] width 62 height 16
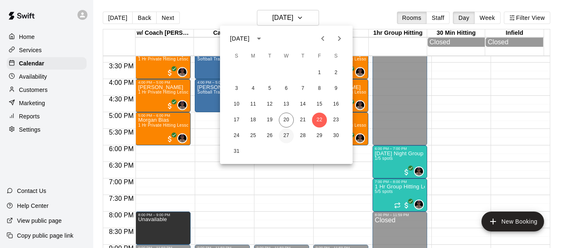
click at [284, 137] on button "27" at bounding box center [286, 135] width 15 height 15
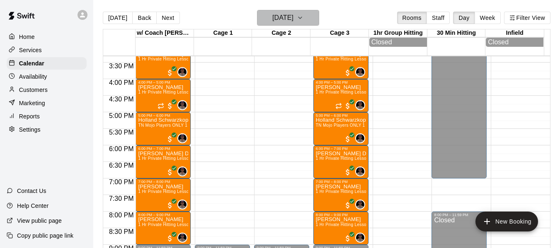
click at [303, 15] on icon "button" at bounding box center [300, 18] width 7 height 10
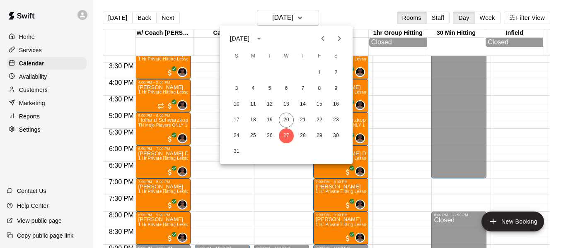
click at [338, 37] on icon "Next month" at bounding box center [339, 39] width 10 height 10
click at [283, 72] on button "3" at bounding box center [286, 72] width 15 height 15
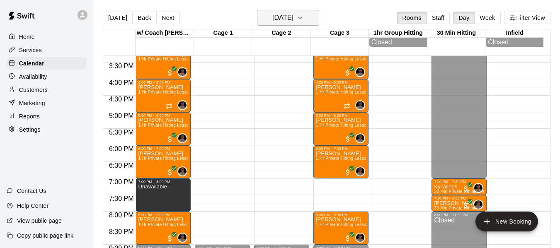
click at [303, 20] on icon "button" at bounding box center [300, 18] width 7 height 10
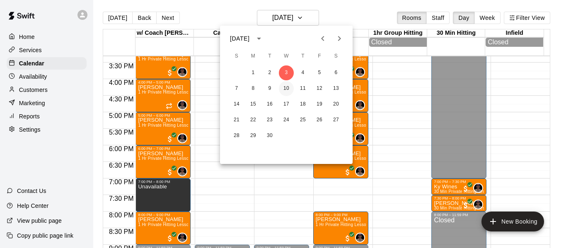
click at [282, 86] on button "10" at bounding box center [286, 88] width 15 height 15
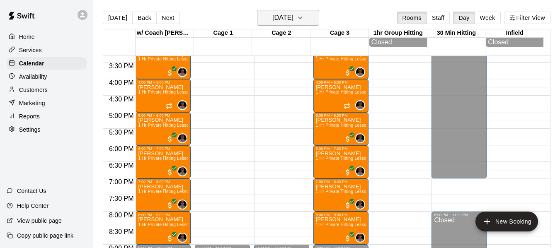
click at [302, 19] on icon "button" at bounding box center [299, 18] width 3 height 2
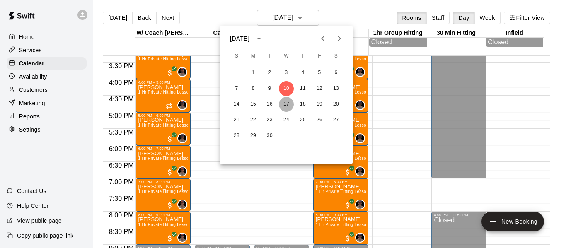
click at [287, 101] on button "17" at bounding box center [286, 104] width 15 height 15
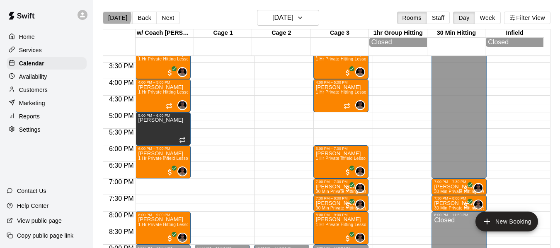
click at [115, 17] on button "[DATE]" at bounding box center [118, 18] width 30 height 12
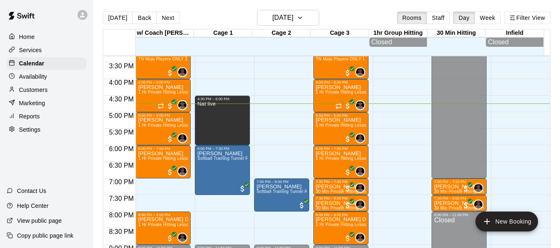
click at [103, 12] on button "[DATE]" at bounding box center [118, 18] width 30 height 12
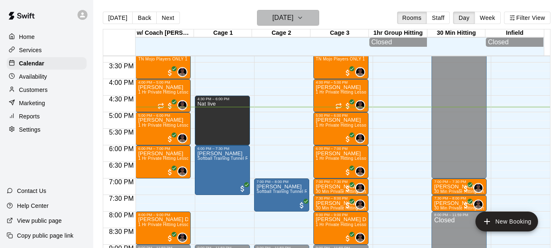
click at [303, 21] on icon "button" at bounding box center [300, 18] width 7 height 10
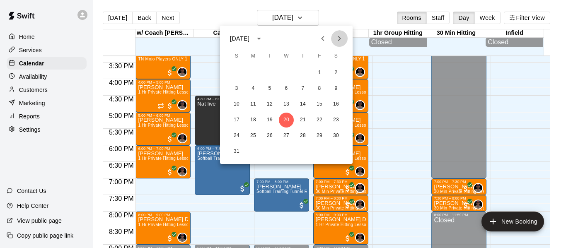
click at [339, 38] on icon "Next month" at bounding box center [339, 39] width 10 height 10
click at [287, 70] on button "3" at bounding box center [286, 72] width 15 height 15
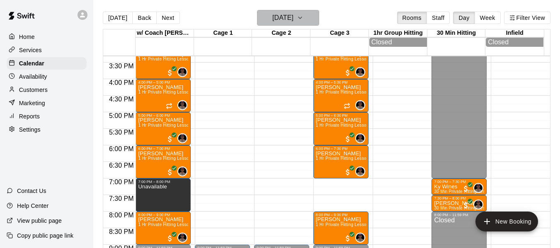
click at [303, 19] on icon "button" at bounding box center [300, 18] width 7 height 10
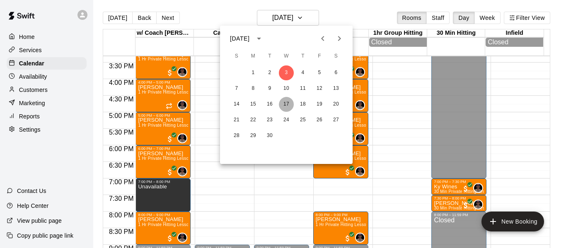
click at [289, 104] on button "17" at bounding box center [286, 104] width 15 height 15
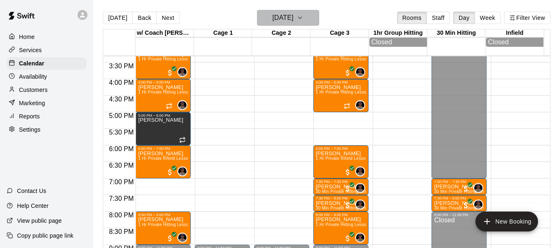
click at [313, 11] on button "Wednesday Sep 17" at bounding box center [288, 18] width 62 height 16
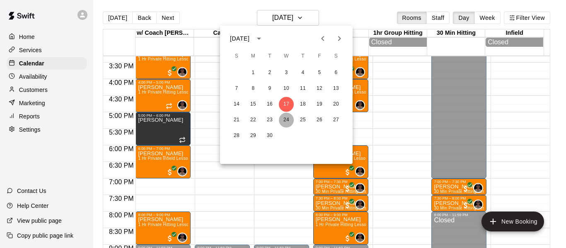
click at [286, 119] on button "24" at bounding box center [286, 120] width 15 height 15
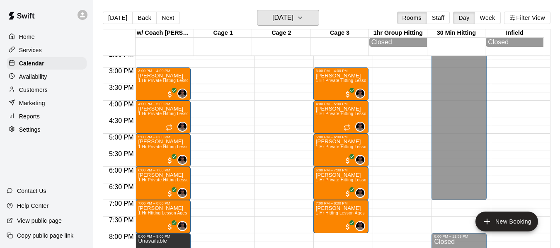
scroll to position [480, 0]
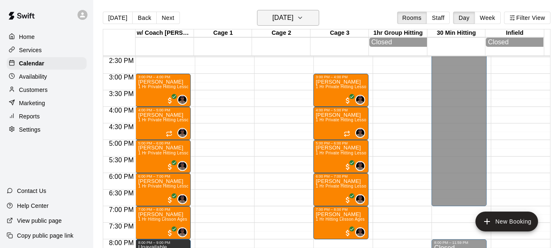
click at [303, 19] on icon "button" at bounding box center [300, 18] width 7 height 10
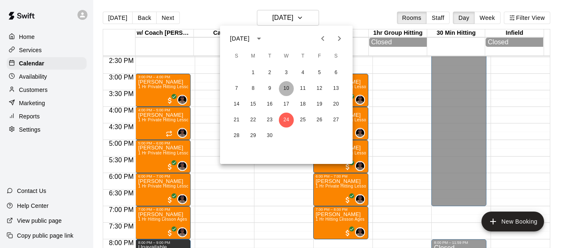
click at [287, 87] on button "10" at bounding box center [286, 88] width 15 height 15
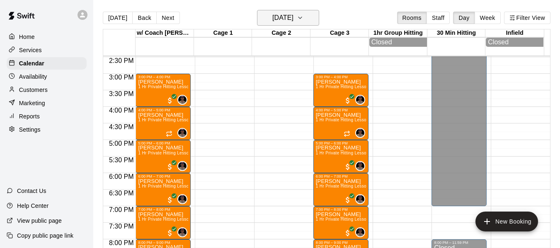
click at [317, 12] on button "Wednesday Sep 10" at bounding box center [288, 18] width 62 height 16
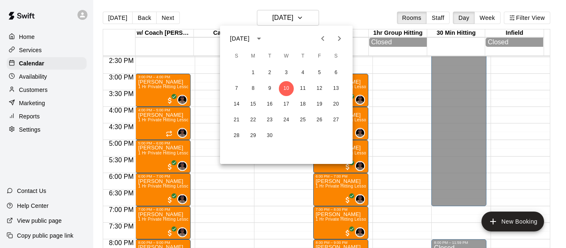
click at [318, 16] on div at bounding box center [283, 124] width 566 height 248
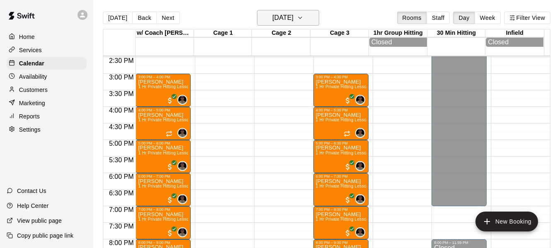
click at [312, 16] on button "Wednesday Sep 10" at bounding box center [288, 18] width 62 height 16
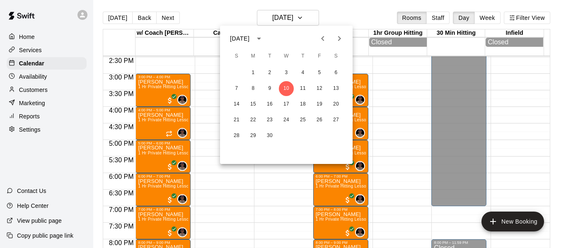
click at [324, 40] on icon "Previous month" at bounding box center [322, 38] width 3 height 5
click at [341, 41] on icon "Next month" at bounding box center [339, 39] width 10 height 10
click at [288, 72] on button "3" at bounding box center [286, 72] width 15 height 15
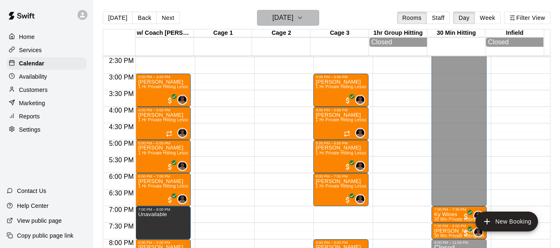
click at [319, 17] on button "Wednesday Sep 03" at bounding box center [288, 18] width 62 height 16
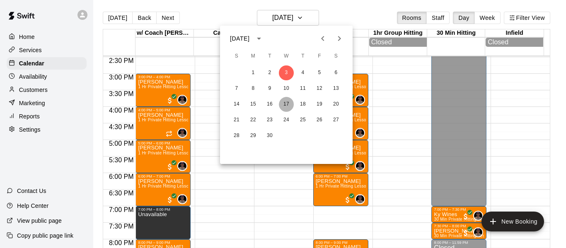
click at [289, 104] on button "17" at bounding box center [286, 104] width 15 height 15
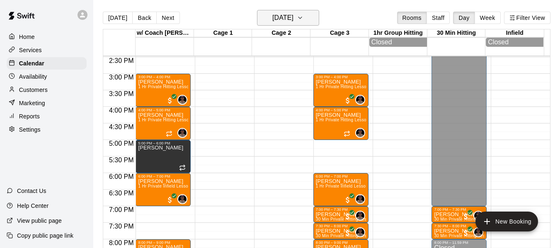
click at [293, 19] on h6 "Wednesday Sep 17" at bounding box center [282, 18] width 21 height 12
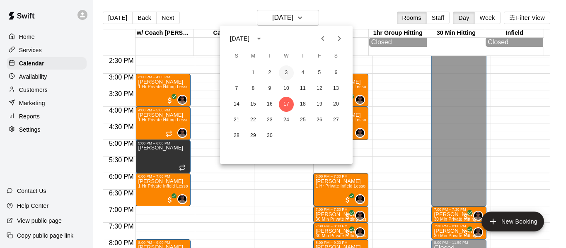
click at [286, 72] on button "3" at bounding box center [286, 72] width 15 height 15
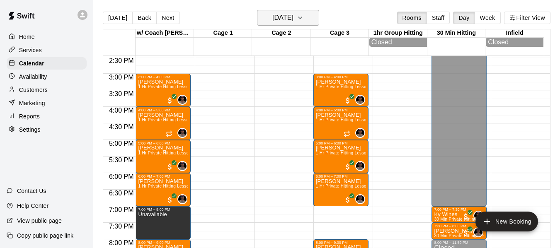
click at [303, 17] on icon "button" at bounding box center [300, 18] width 7 height 10
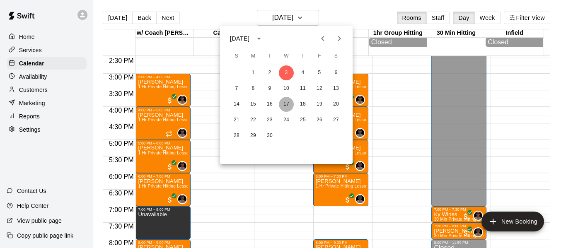
click at [287, 101] on button "17" at bounding box center [286, 104] width 15 height 15
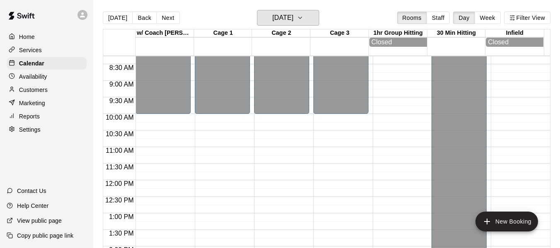
scroll to position [273, 0]
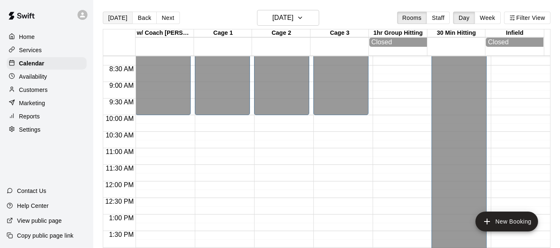
click at [117, 18] on button "[DATE]" at bounding box center [118, 18] width 30 height 12
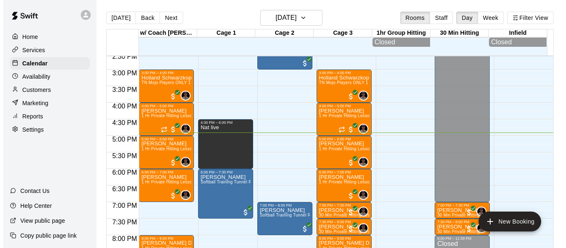
scroll to position [494, 0]
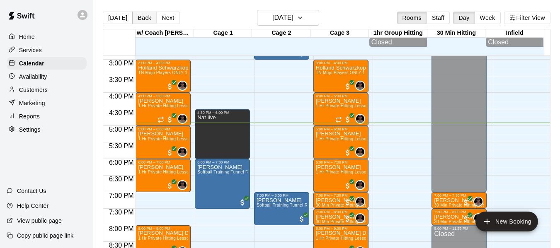
click at [143, 12] on button "Back" at bounding box center [144, 18] width 24 height 12
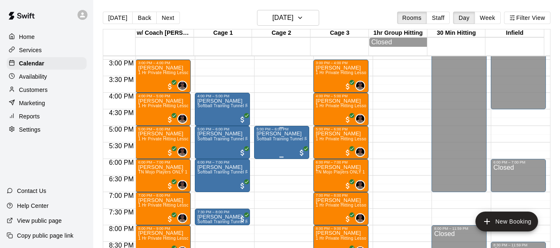
click at [261, 141] on span "Softball Training Tunnel Rental" at bounding box center [286, 139] width 61 height 5
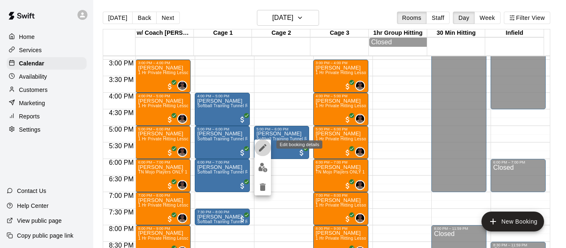
click at [263, 147] on icon "edit" at bounding box center [262, 147] width 7 height 7
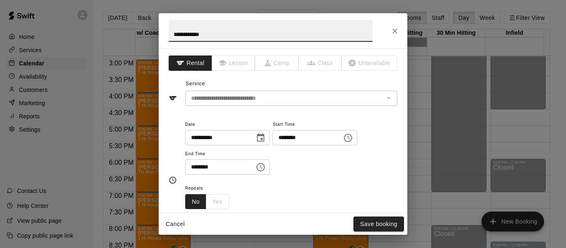
click at [264, 139] on icon "Choose date, selected date is Aug 19, 2025" at bounding box center [260, 137] width 7 height 8
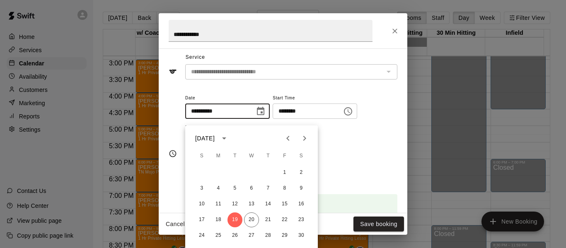
scroll to position [28, 0]
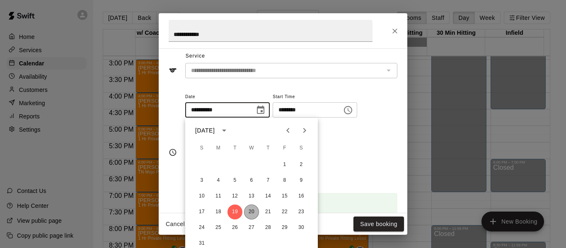
click at [252, 213] on button "20" at bounding box center [251, 212] width 15 height 15
type input "**********"
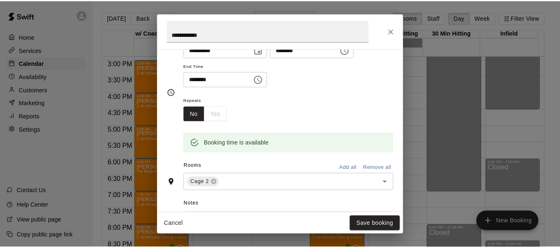
scroll to position [97, 0]
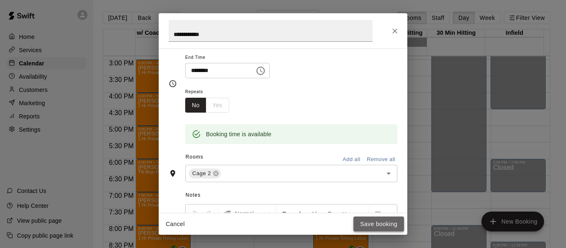
click at [387, 223] on button "Save booking" at bounding box center [378, 224] width 51 height 15
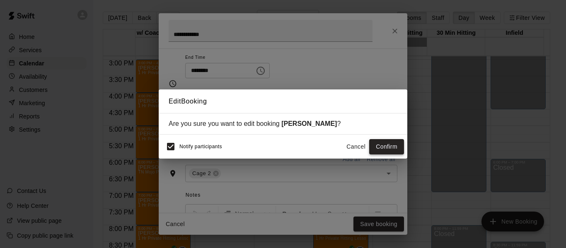
click at [382, 145] on button "Confirm" at bounding box center [386, 146] width 35 height 15
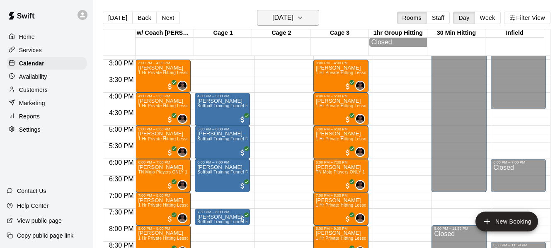
click at [303, 19] on icon "button" at bounding box center [300, 18] width 7 height 10
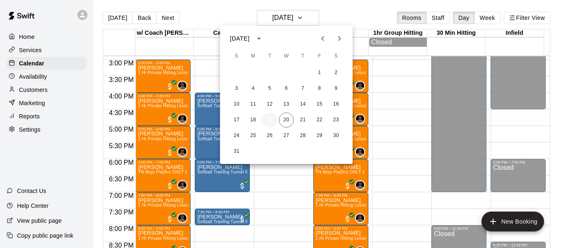
click at [266, 122] on button "19" at bounding box center [269, 120] width 15 height 15
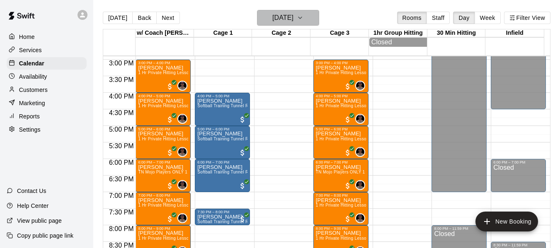
click at [307, 13] on button "Tuesday Aug 19" at bounding box center [288, 18] width 62 height 16
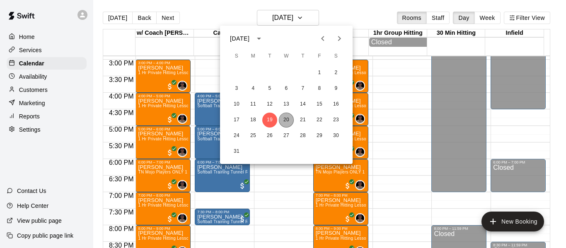
click at [287, 122] on button "20" at bounding box center [286, 120] width 15 height 15
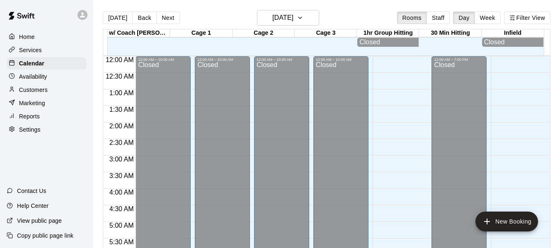
scroll to position [568, 0]
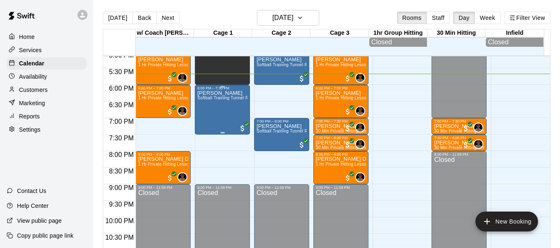
click at [225, 93] on p "[PERSON_NAME]" at bounding box center [222, 93] width 50 height 0
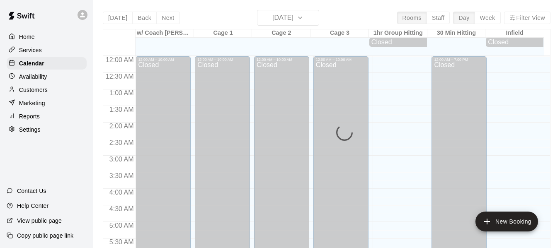
scroll to position [568, 0]
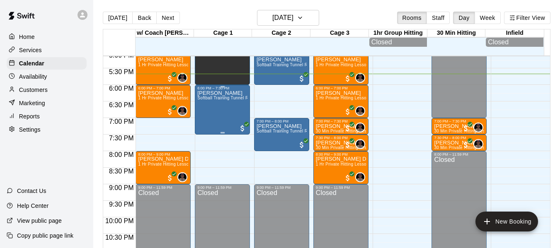
click at [213, 93] on p "[PERSON_NAME]" at bounding box center [222, 93] width 50 height 0
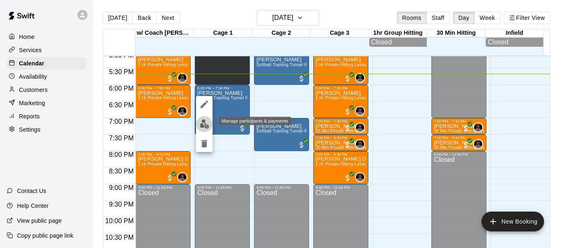
click at [206, 122] on img "edit" at bounding box center [205, 124] width 10 height 10
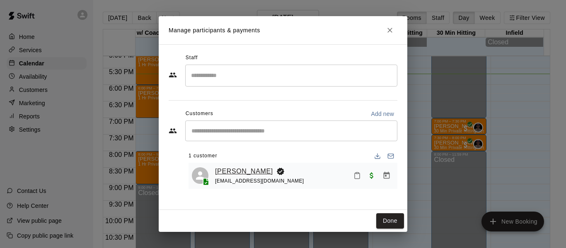
click at [225, 174] on link "[PERSON_NAME]" at bounding box center [244, 171] width 58 height 11
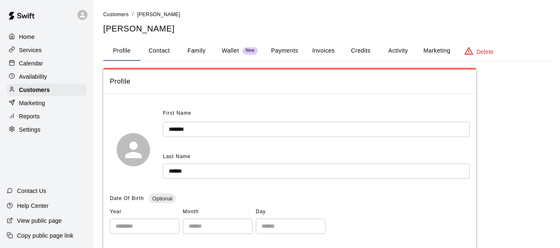
click at [194, 53] on button "Family" at bounding box center [196, 51] width 37 height 20
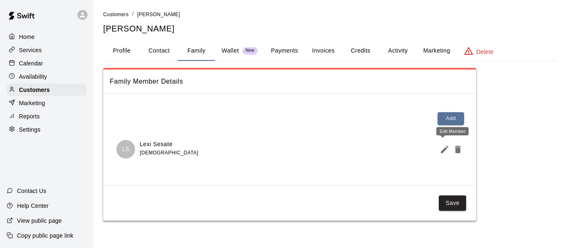
click at [446, 154] on icon "Edit Member" at bounding box center [445, 150] width 10 height 10
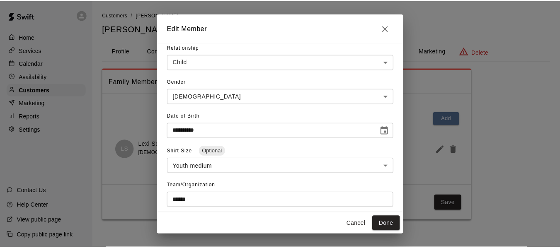
scroll to position [83, 0]
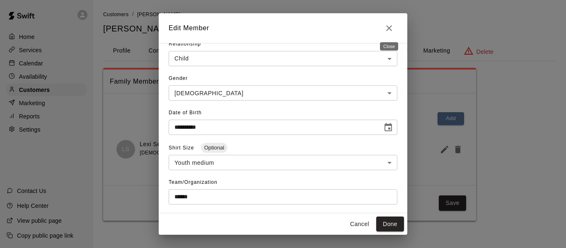
click at [391, 29] on icon "Close" at bounding box center [389, 28] width 10 height 10
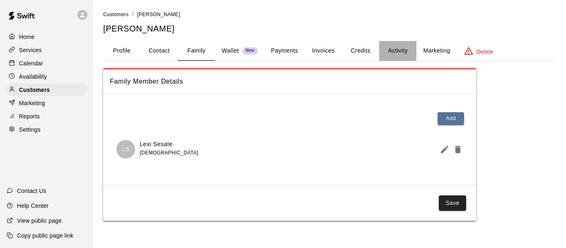
click at [401, 46] on button "Activity" at bounding box center [397, 51] width 37 height 20
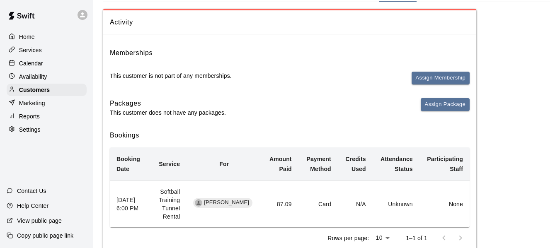
scroll to position [87, 0]
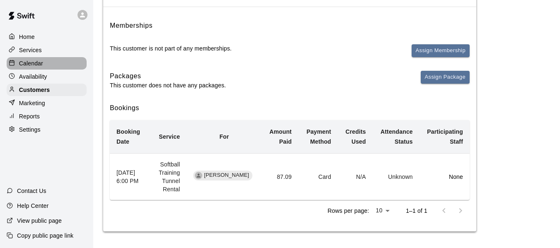
click at [31, 66] on p "Calendar" at bounding box center [31, 63] width 24 height 8
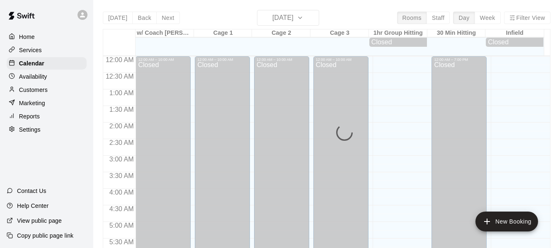
scroll to position [568, 0]
